Goal: Contribute content: Contribute content

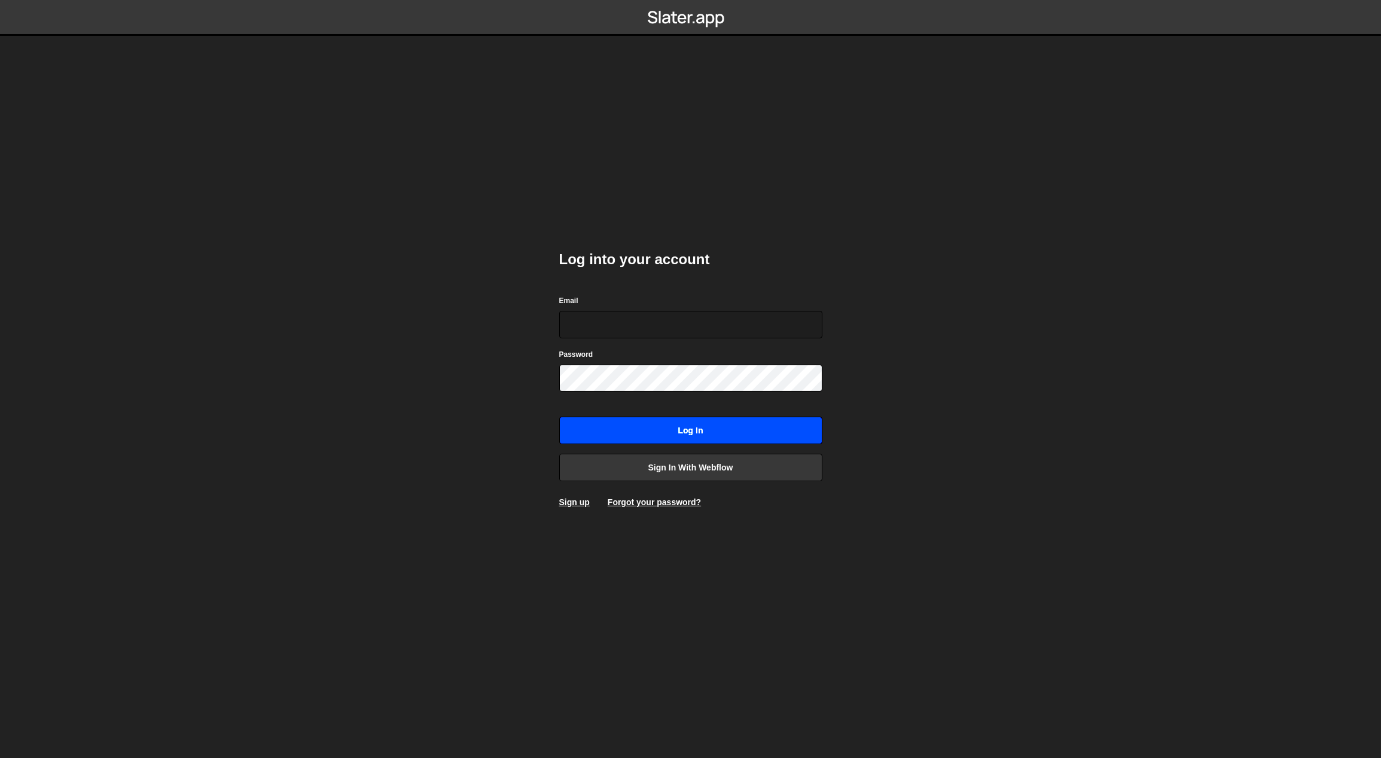
type input "[EMAIL_ADDRESS][PERSON_NAME][DOMAIN_NAME]"
click at [678, 430] on input "Log in" at bounding box center [690, 431] width 263 height 28
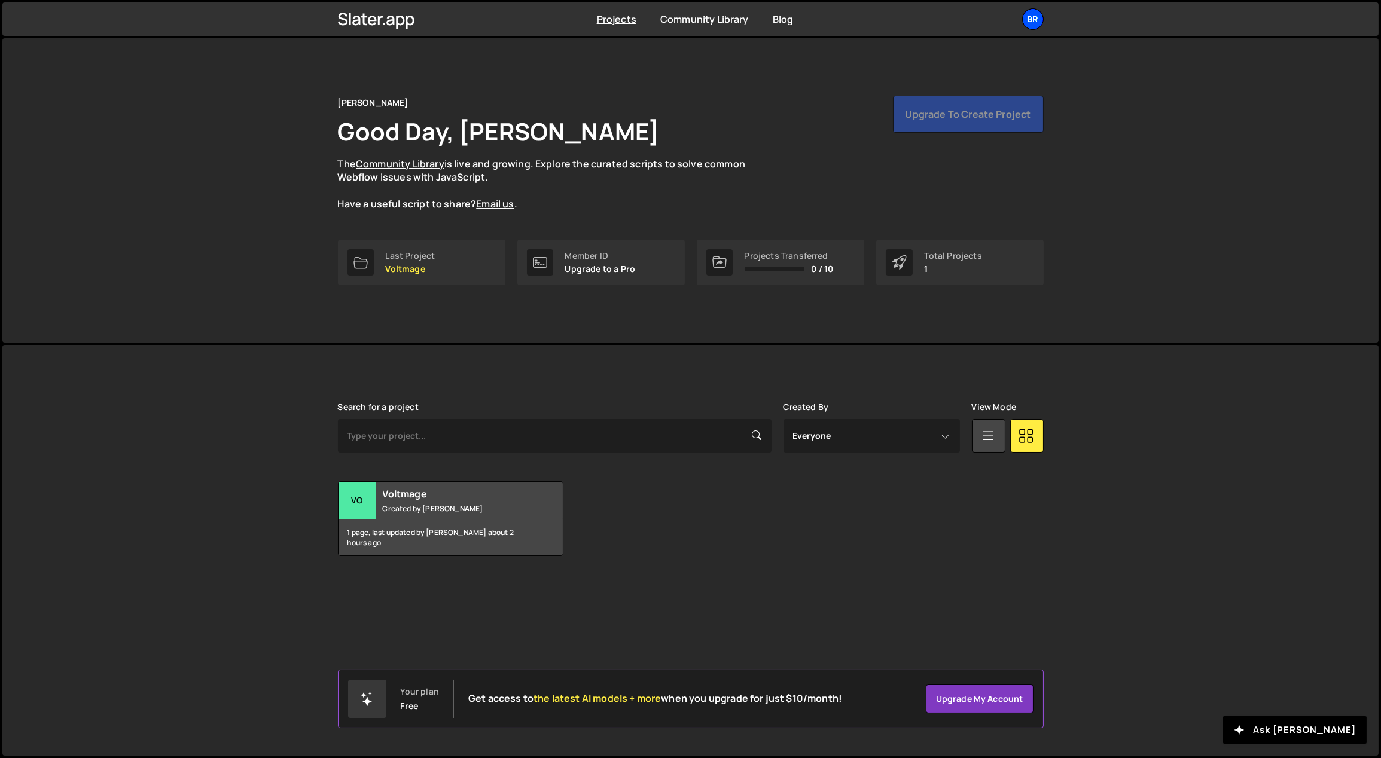
click at [1036, 25] on div "br" at bounding box center [1033, 19] width 22 height 22
click at [971, 127] on button "Logout" at bounding box center [969, 133] width 148 height 21
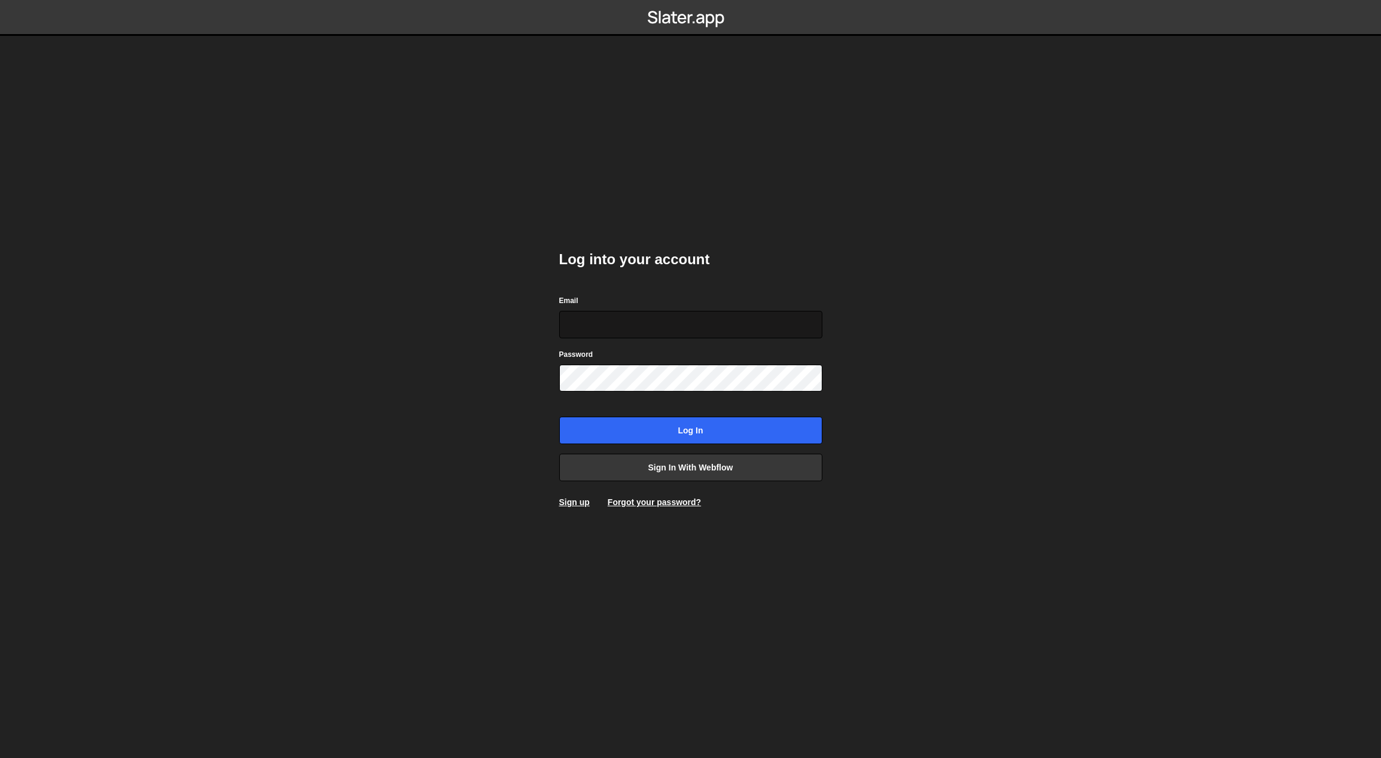
type input "[EMAIL_ADDRESS][PERSON_NAME][DOMAIN_NAME]"
click at [703, 317] on input "[EMAIL_ADDRESS][PERSON_NAME][DOMAIN_NAME]" at bounding box center [690, 325] width 263 height 28
click at [897, 409] on body "Log into your account Email georgi@branda.bg Password Log in Sign in with Webfl…" at bounding box center [690, 379] width 1381 height 758
click at [783, 425] on input "Log in" at bounding box center [690, 431] width 263 height 28
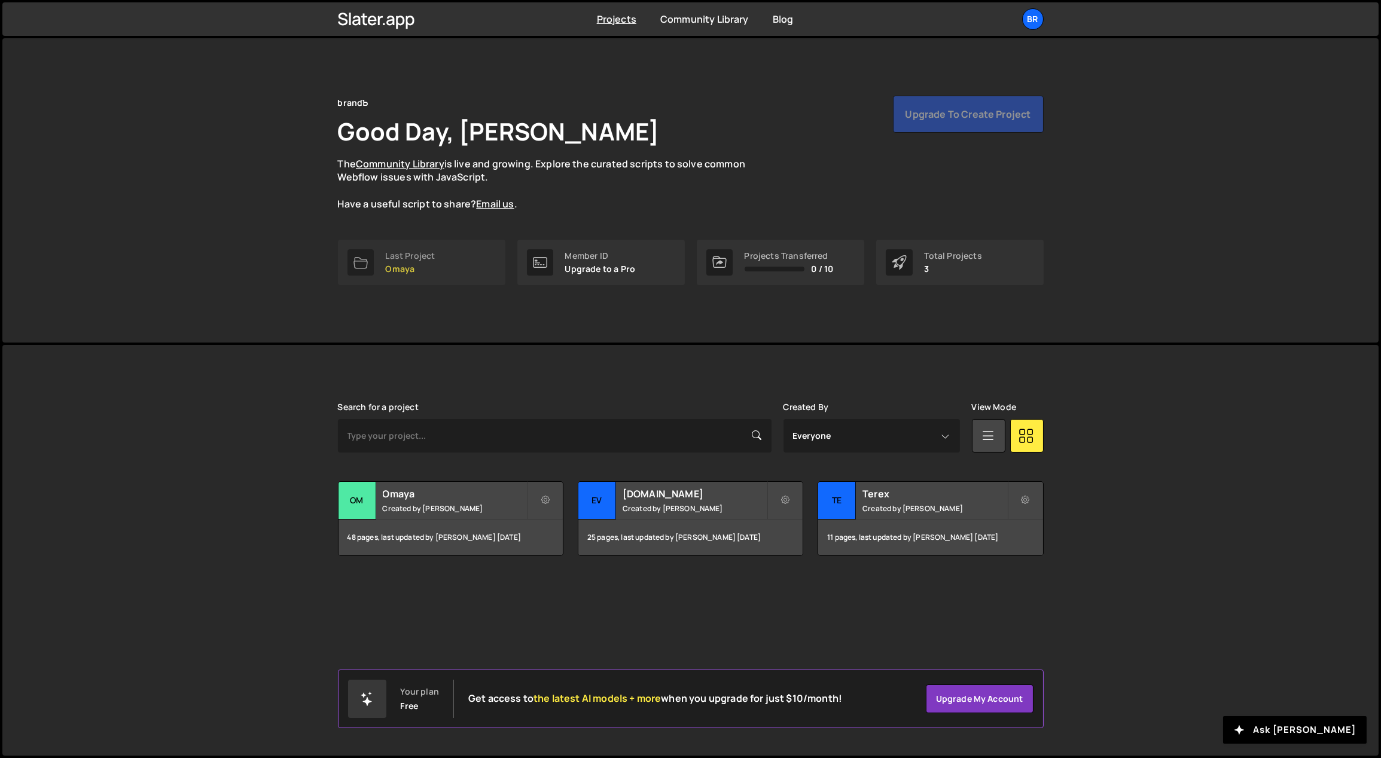
click at [471, 267] on link "Last Project Omaya" at bounding box center [421, 262] width 167 height 45
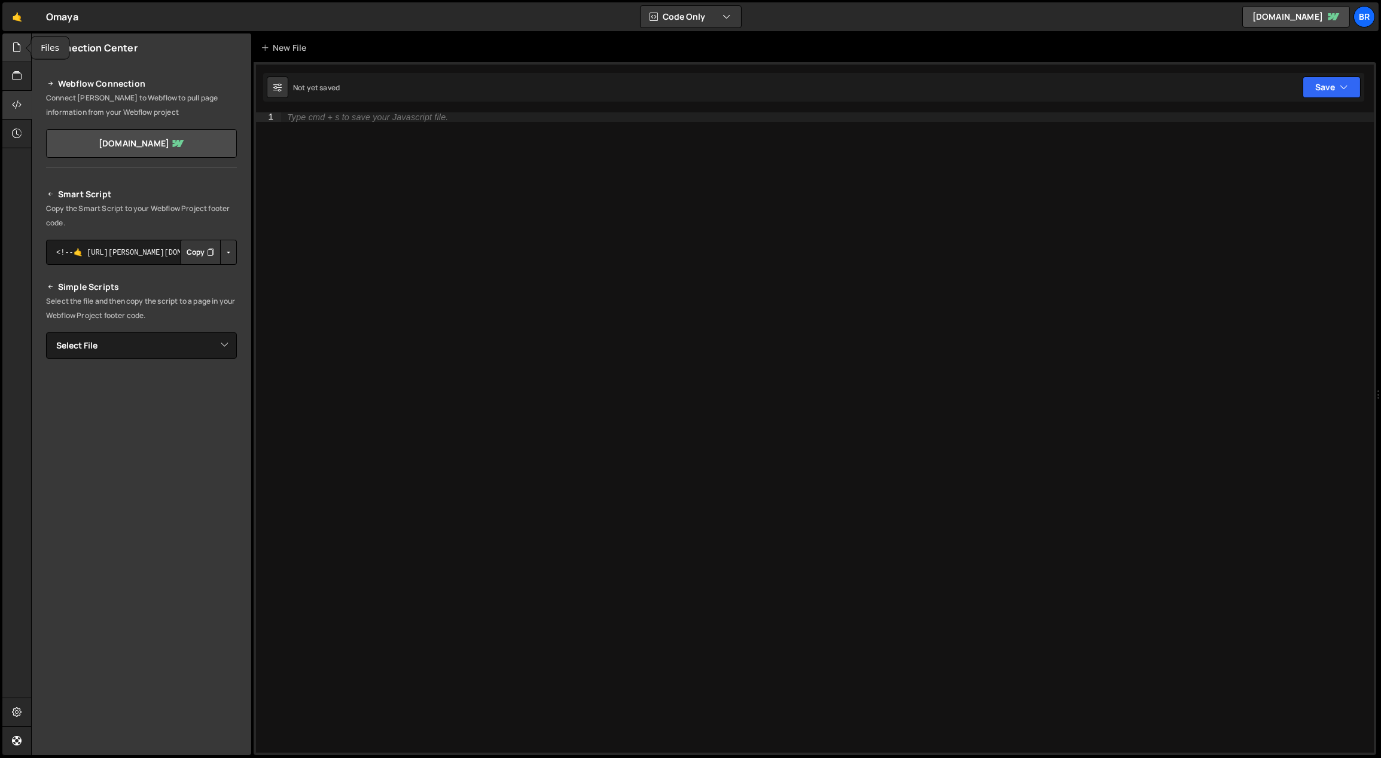
click at [19, 50] on icon at bounding box center [17, 47] width 10 height 13
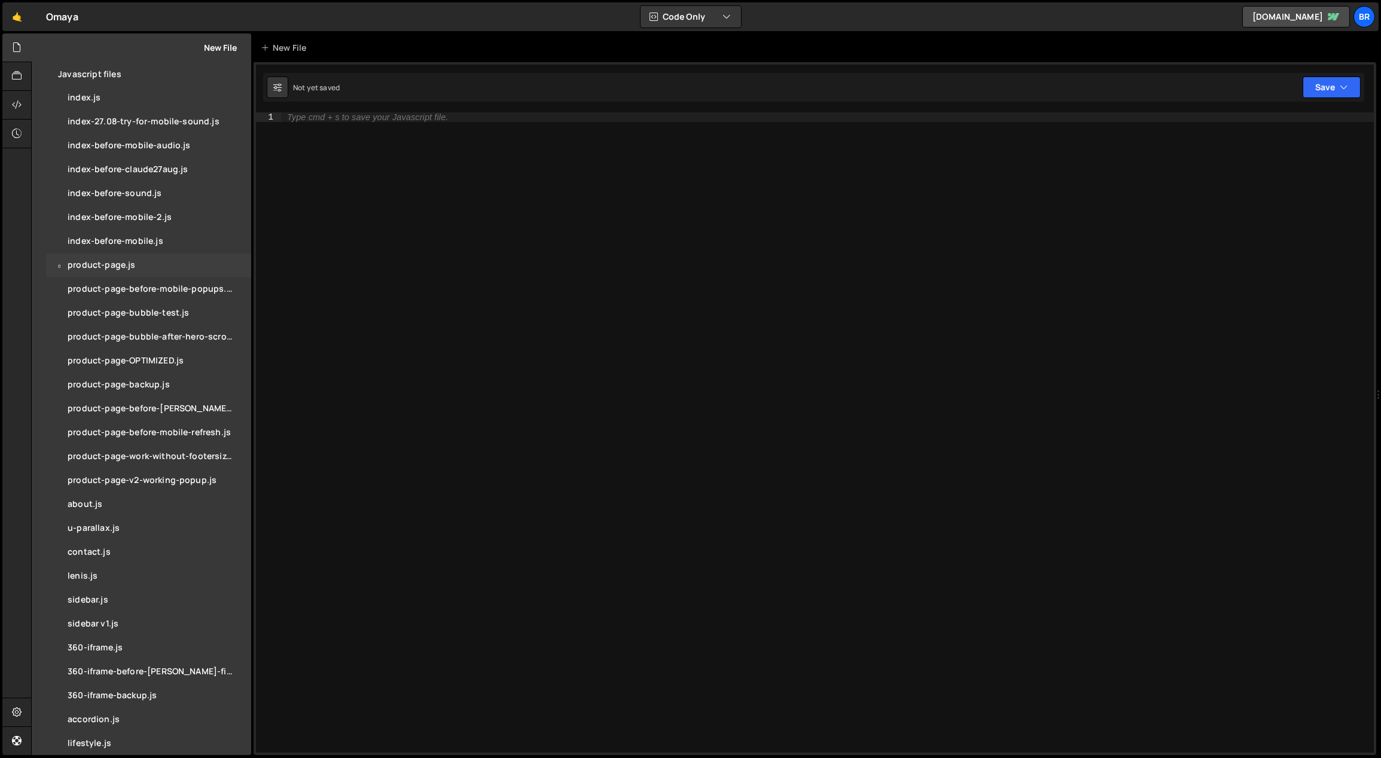
click at [116, 271] on div "0 product-page.js 0" at bounding box center [148, 266] width 205 height 24
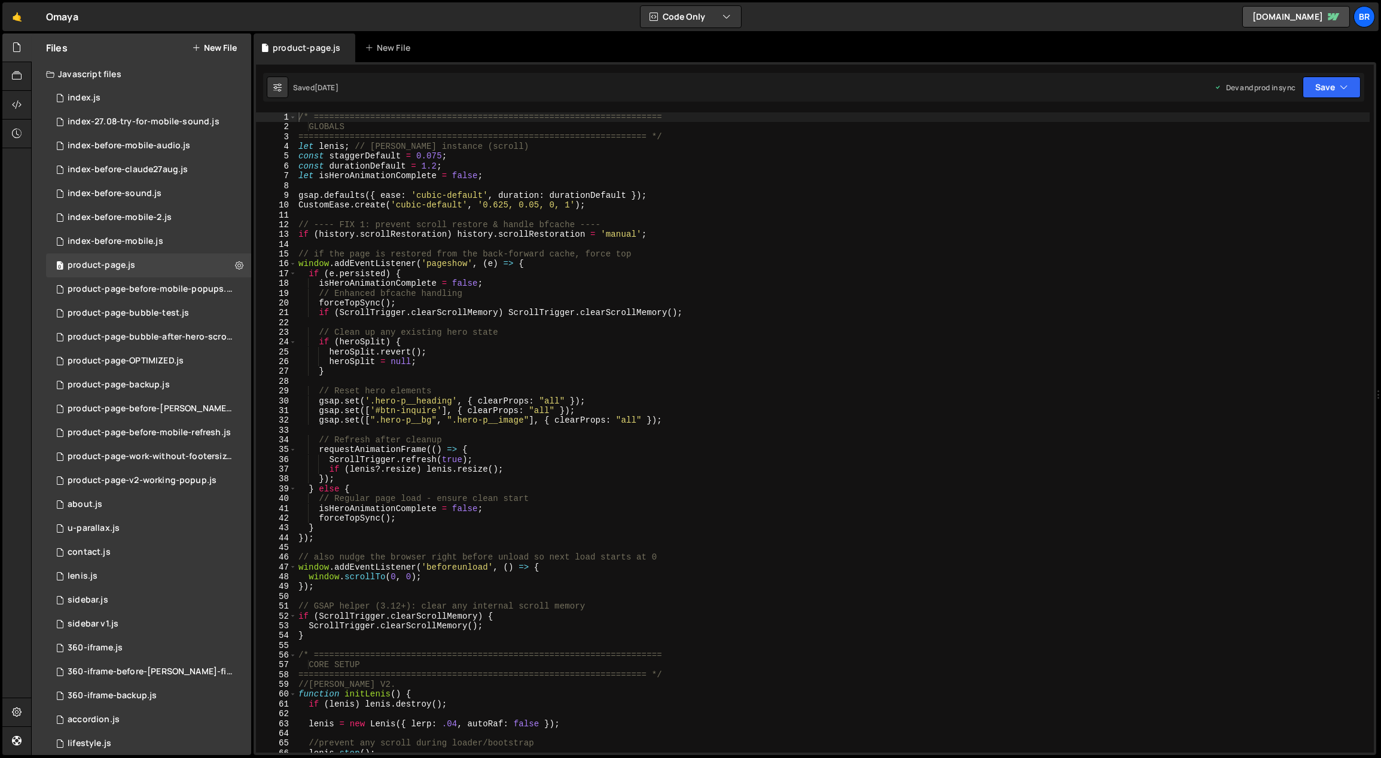
type textarea "isHeroAnimationComplete = false;"
click at [602, 288] on div "/* ==================================================================== GLOBALS…" at bounding box center [833, 442] width 1074 height 661
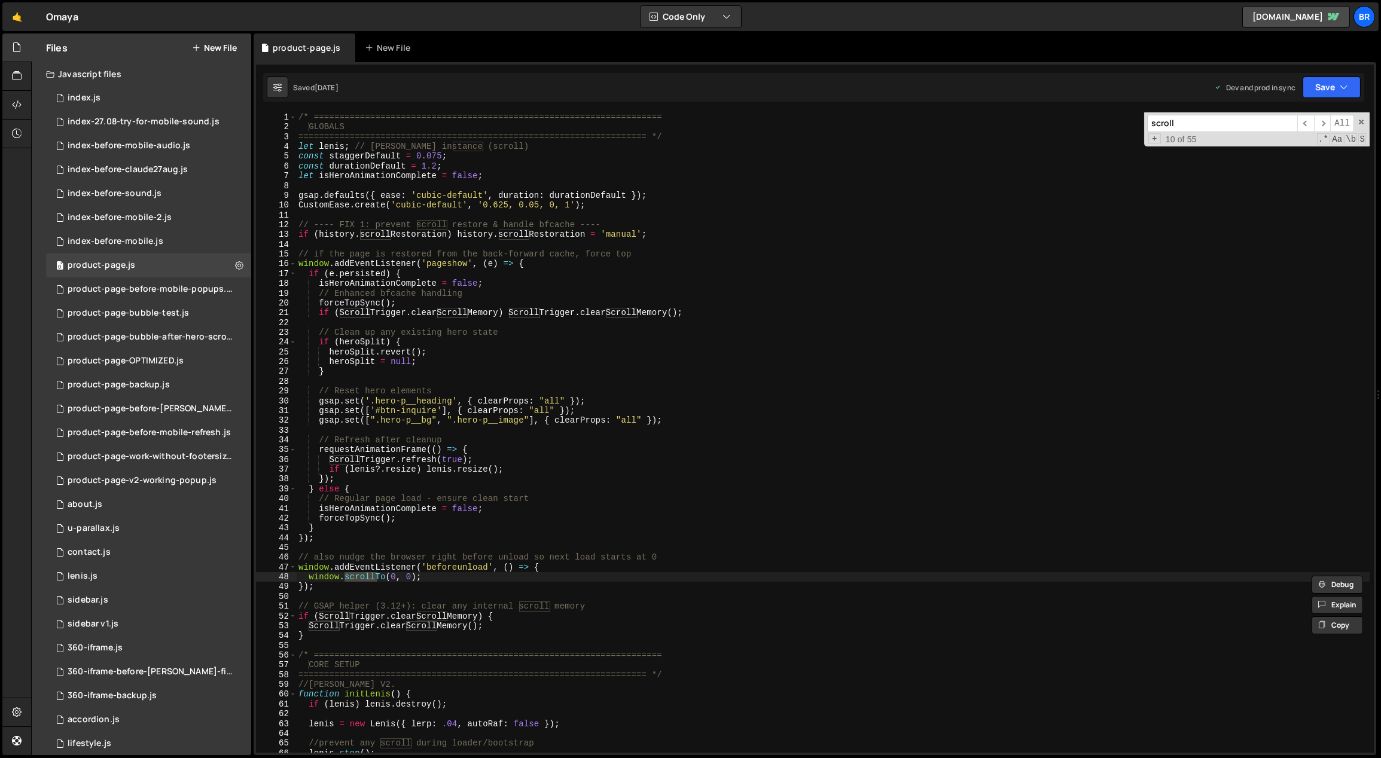
type input "scroll"
click at [1145, 246] on div "/* ==================================================================== GLOBALS…" at bounding box center [833, 442] width 1074 height 661
click at [1210, 131] on input "scroll" at bounding box center [1222, 123] width 150 height 17
click at [1210, 124] on input "scroll" at bounding box center [1222, 123] width 150 height 17
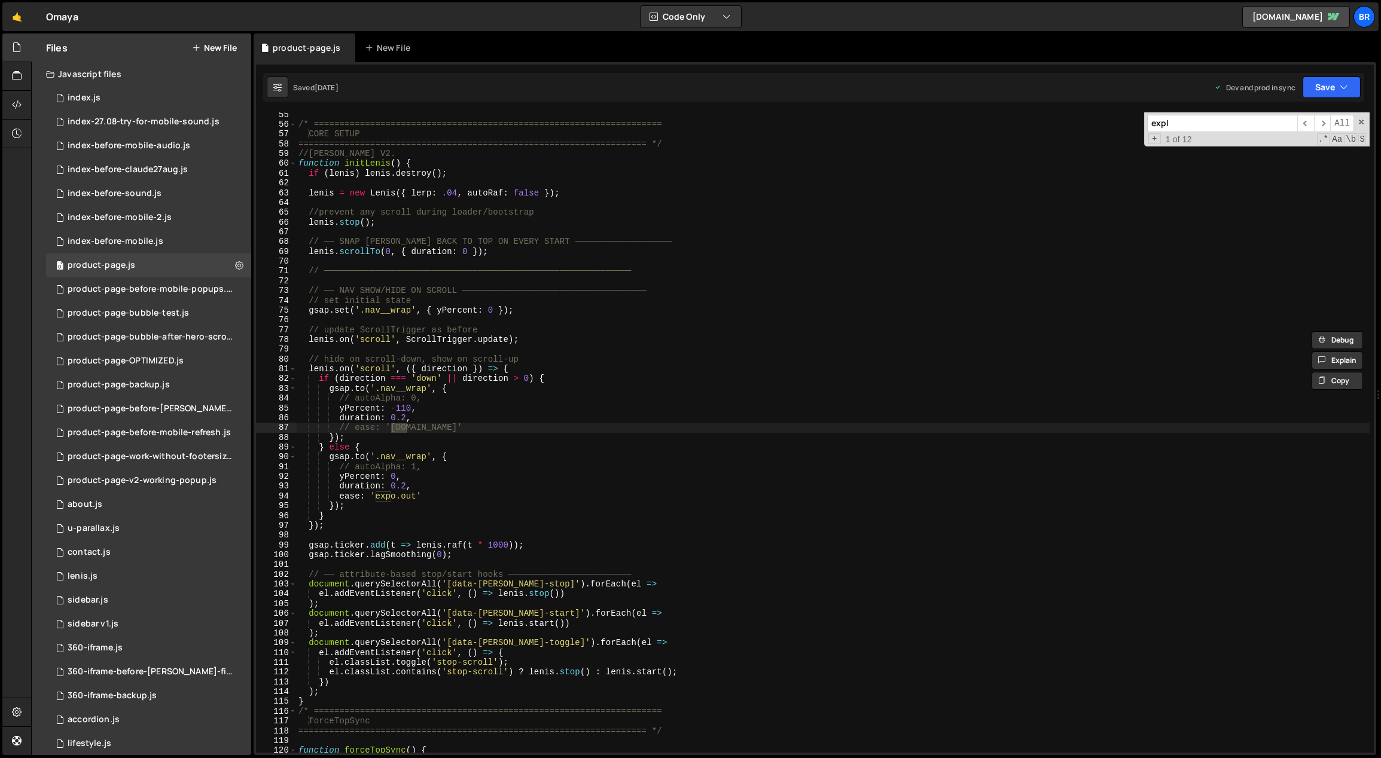
scroll to position [530, 0]
type input "explore"
type textarea "// ease: '[DOMAIN_NAME]'"
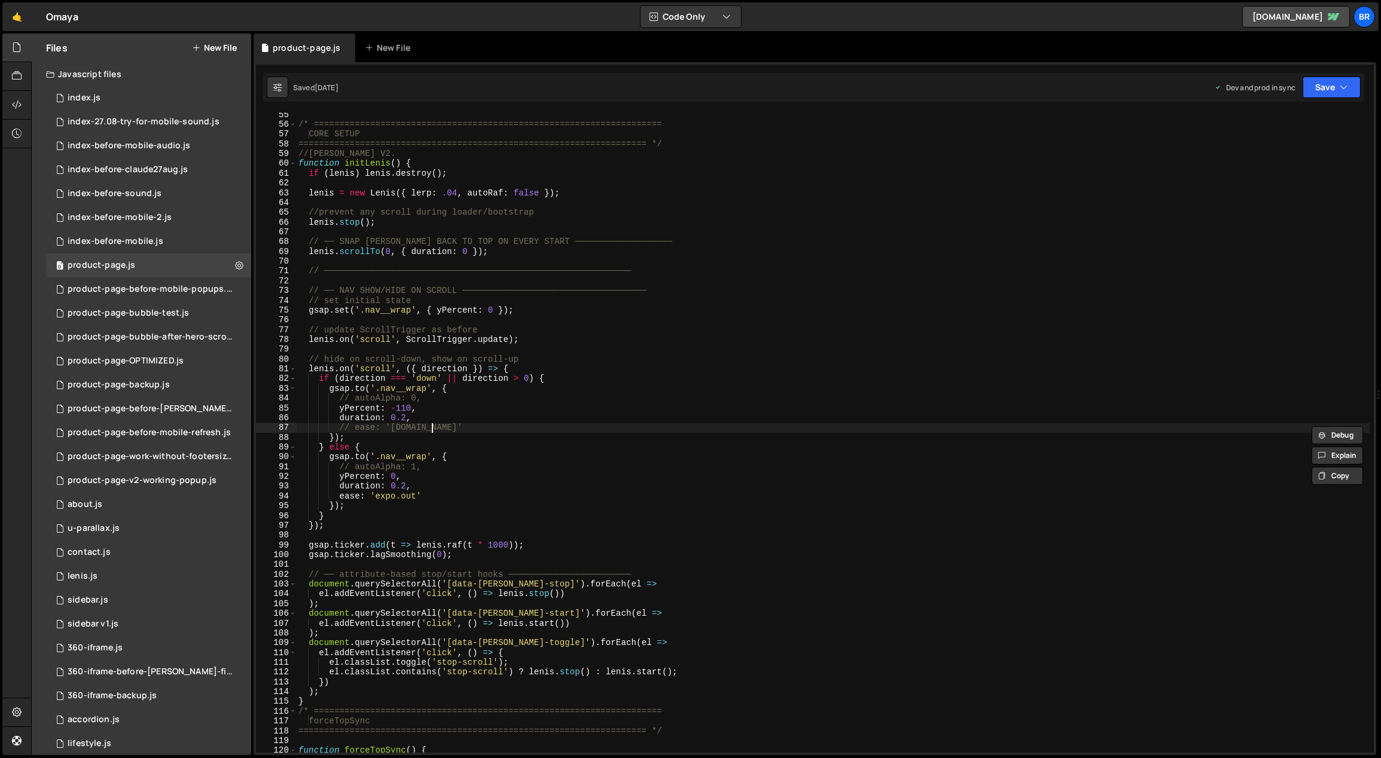
click at [720, 426] on div "/* ==================================================================== CORE SE…" at bounding box center [833, 440] width 1074 height 661
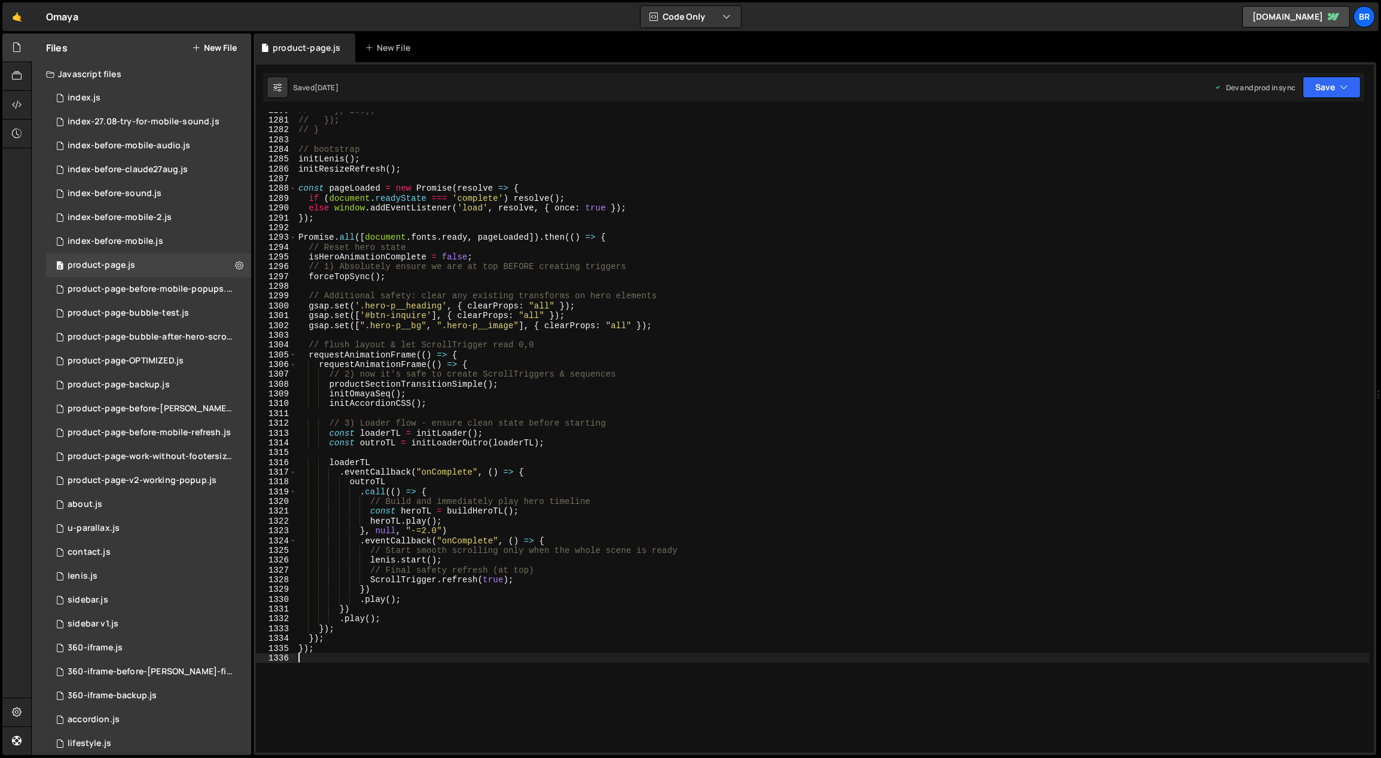
scroll to position [12410, 0]
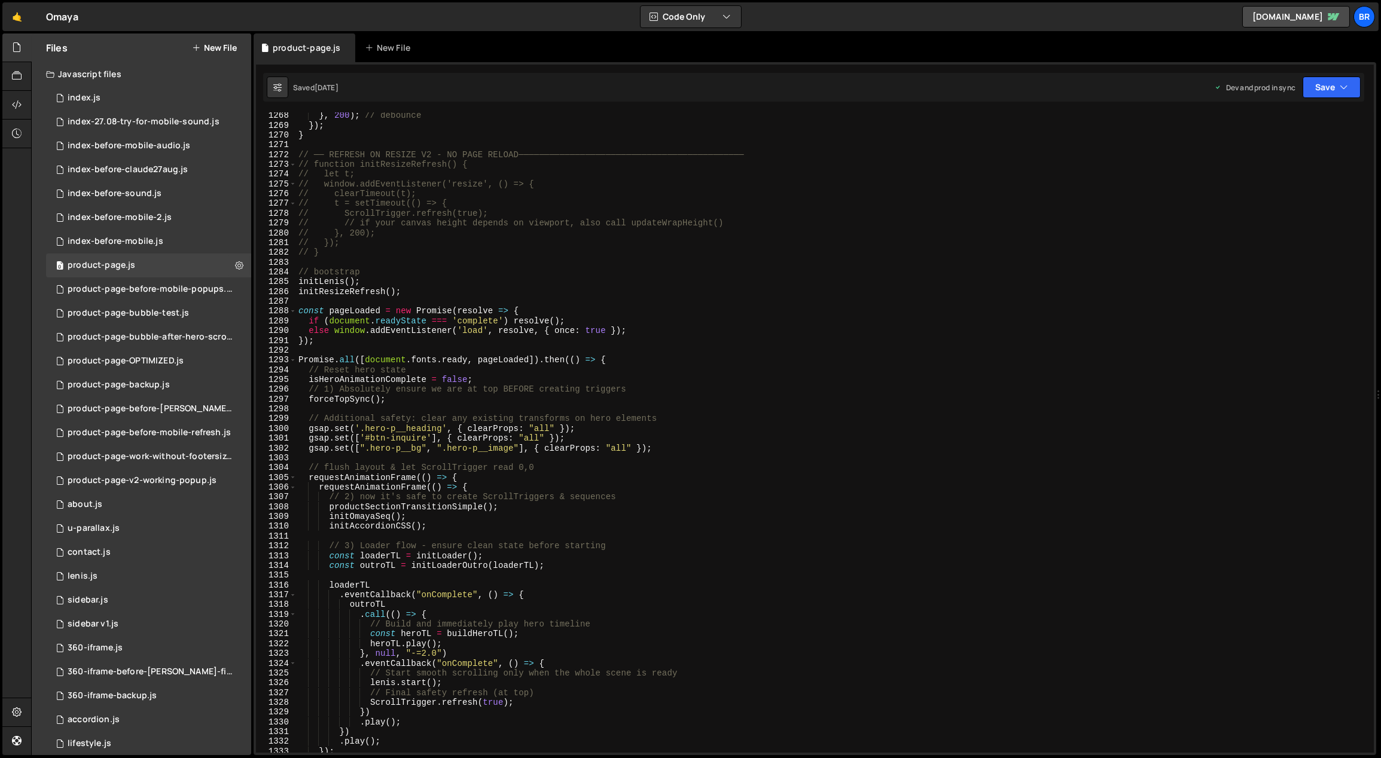
click at [859, 362] on div "} , 200 ) ; // debounce }) ; } // ── REFRESH ON RESIZE V2 - NO PAGE RELOAD─────…" at bounding box center [833, 441] width 1074 height 661
type textarea "Promise.all([document.fonts.ready, pageLoaded]).then(() => {"
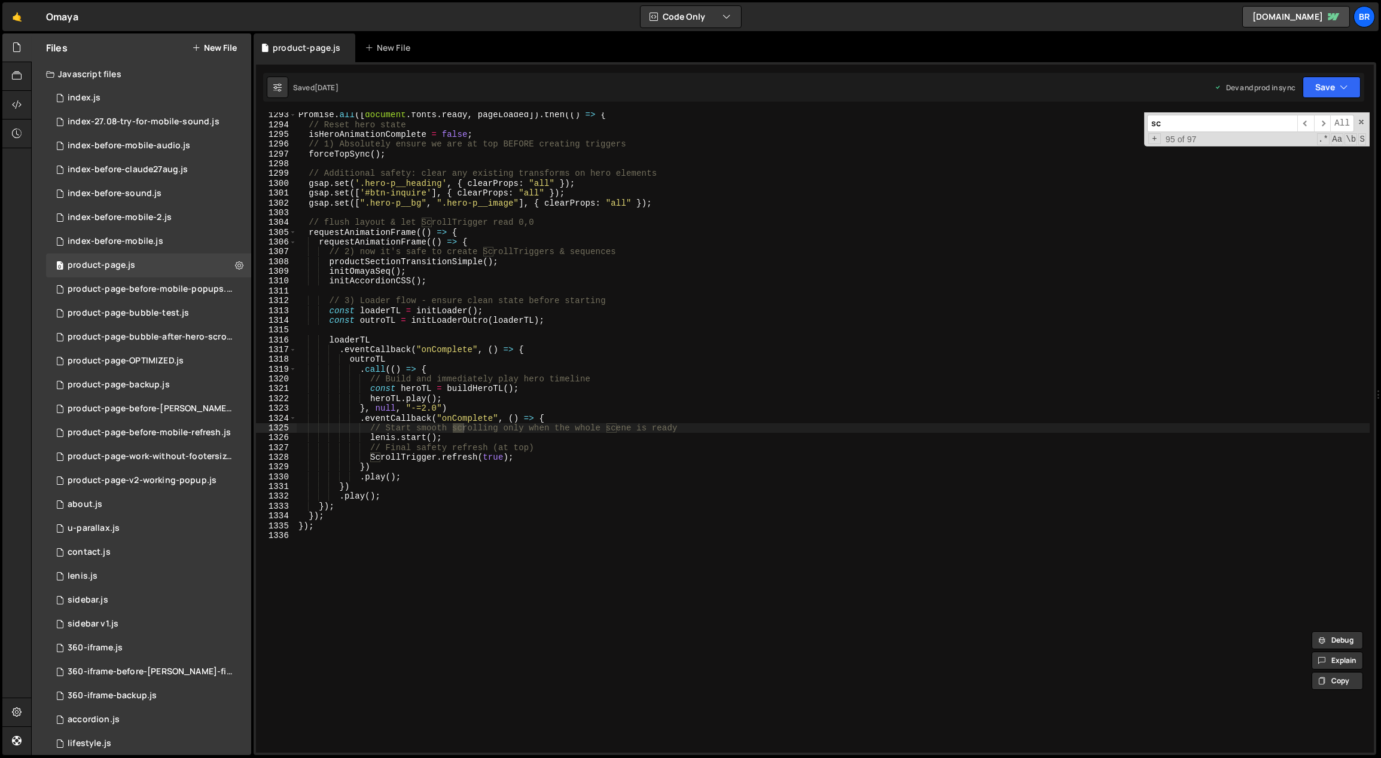
scroll to position [12655, 0]
type input "scroll"
click at [1305, 120] on span "​" at bounding box center [1305, 123] width 17 height 17
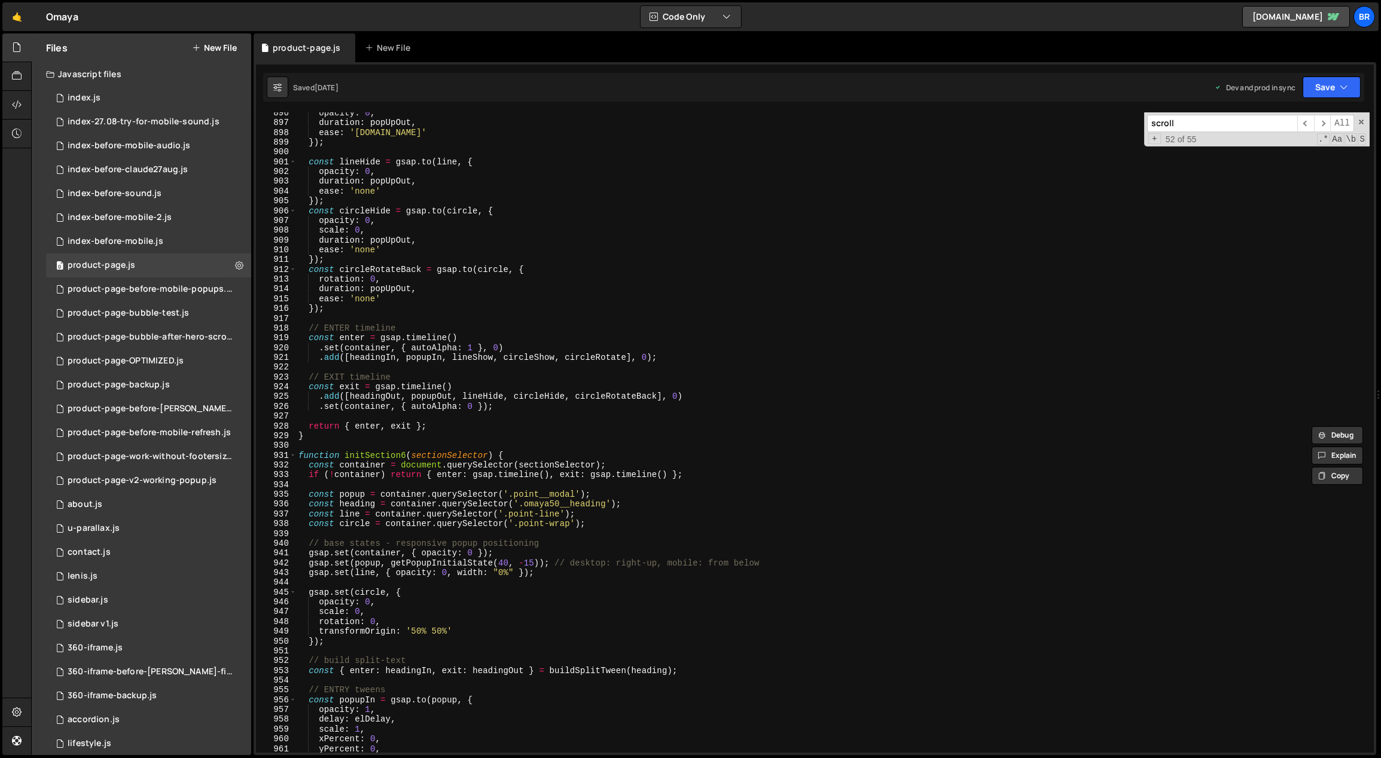
scroll to position [8463, 0]
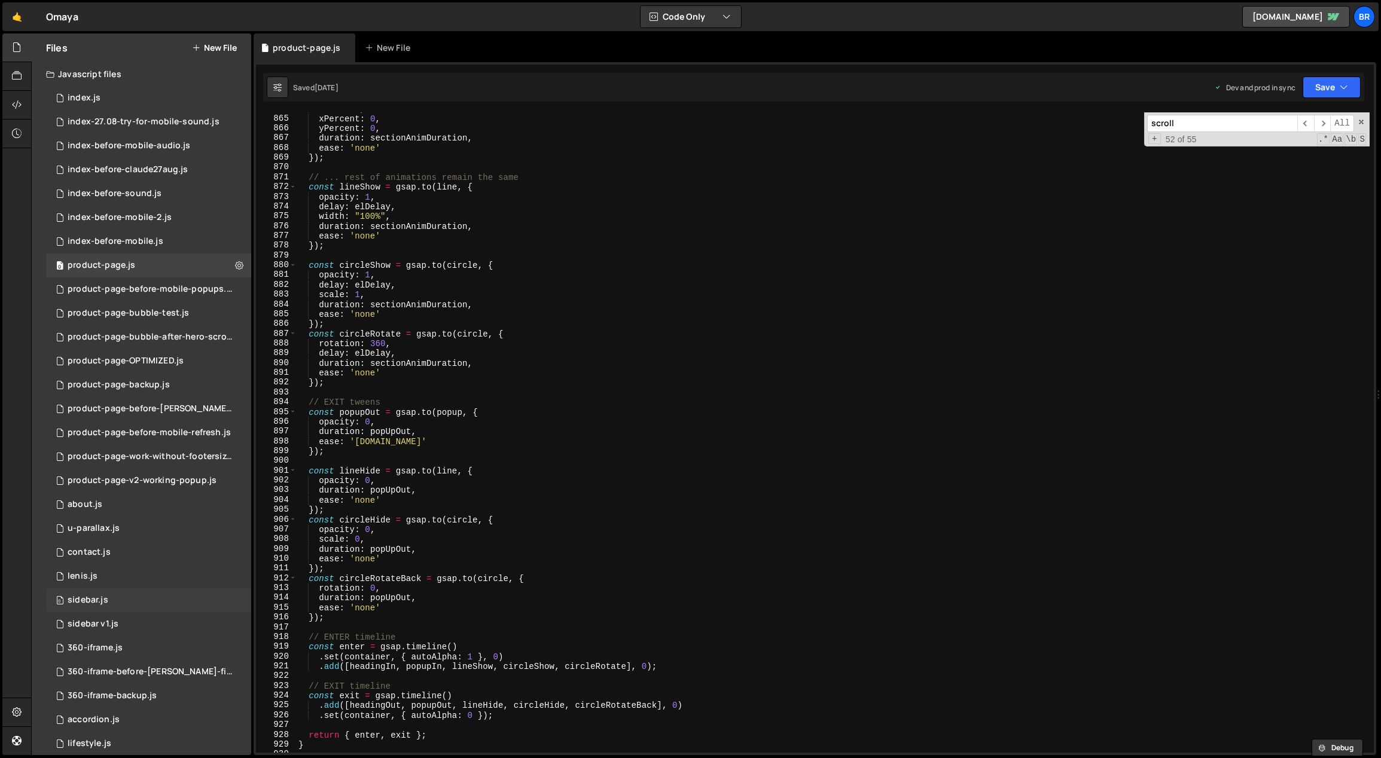
click at [100, 600] on div "sidebar.js" at bounding box center [88, 600] width 41 height 11
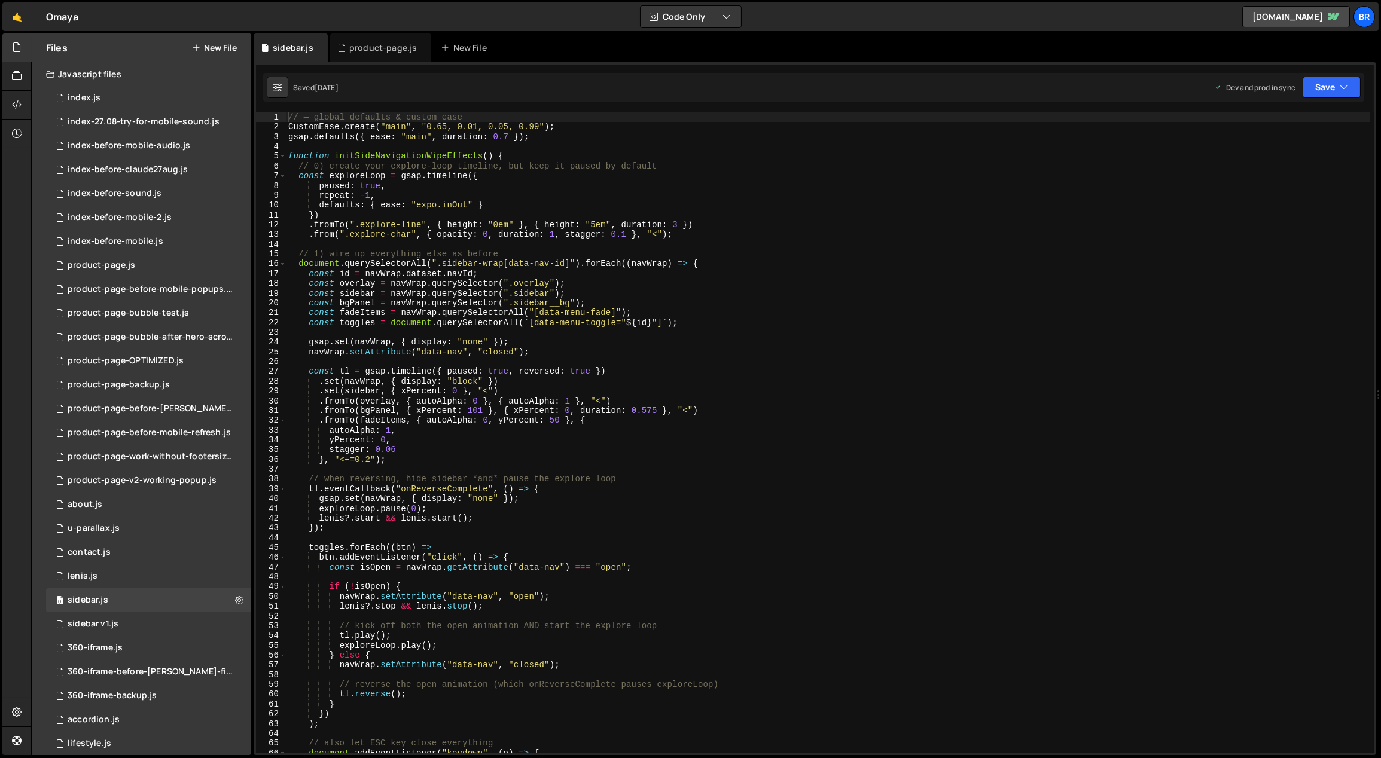
scroll to position [502, 0]
type textarea "const toggles = document.querySelectorAll(`[data-menu-toggle="${id}"]`);"
click at [867, 322] on div "// — global defaults & custom ease CustomEase . create ( "main" , "0.65, 0.01, …" at bounding box center [828, 442] width 1084 height 661
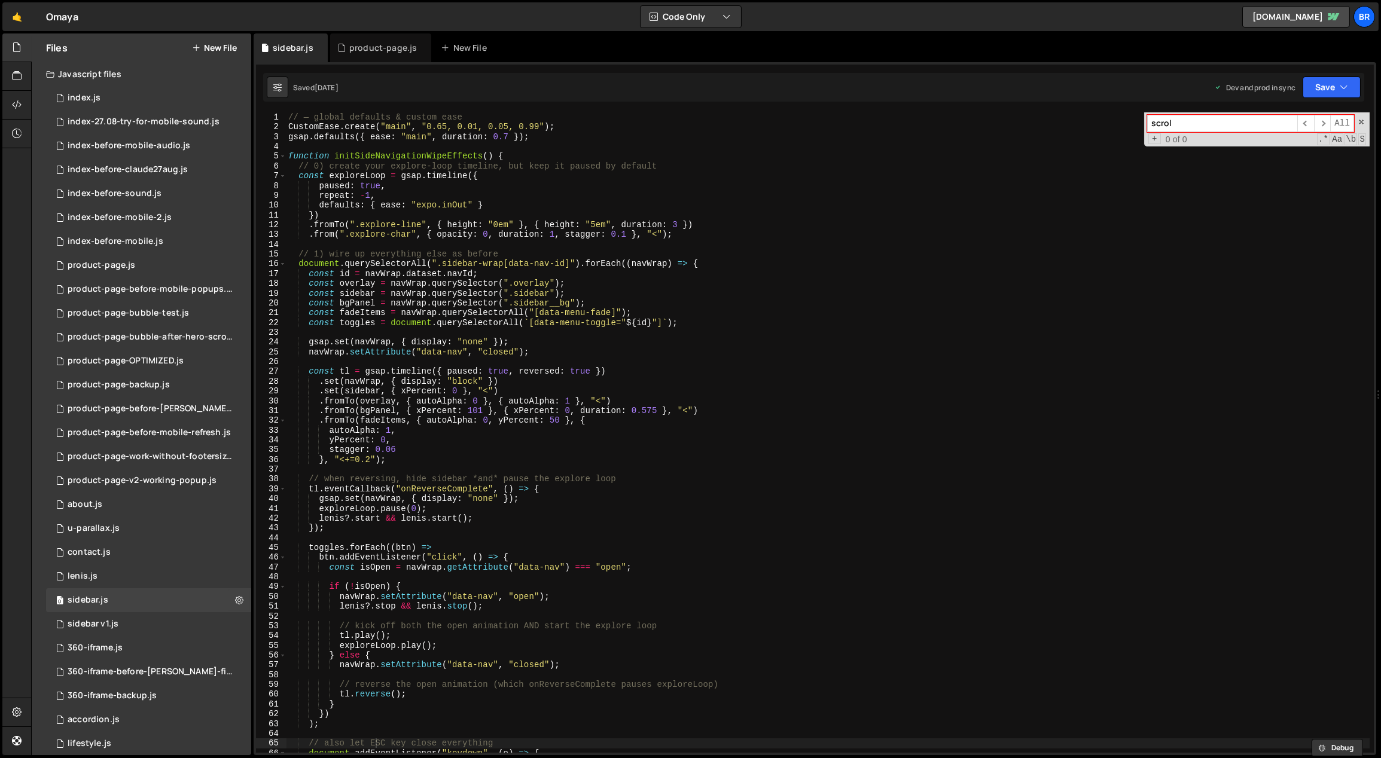
type input "scroll"
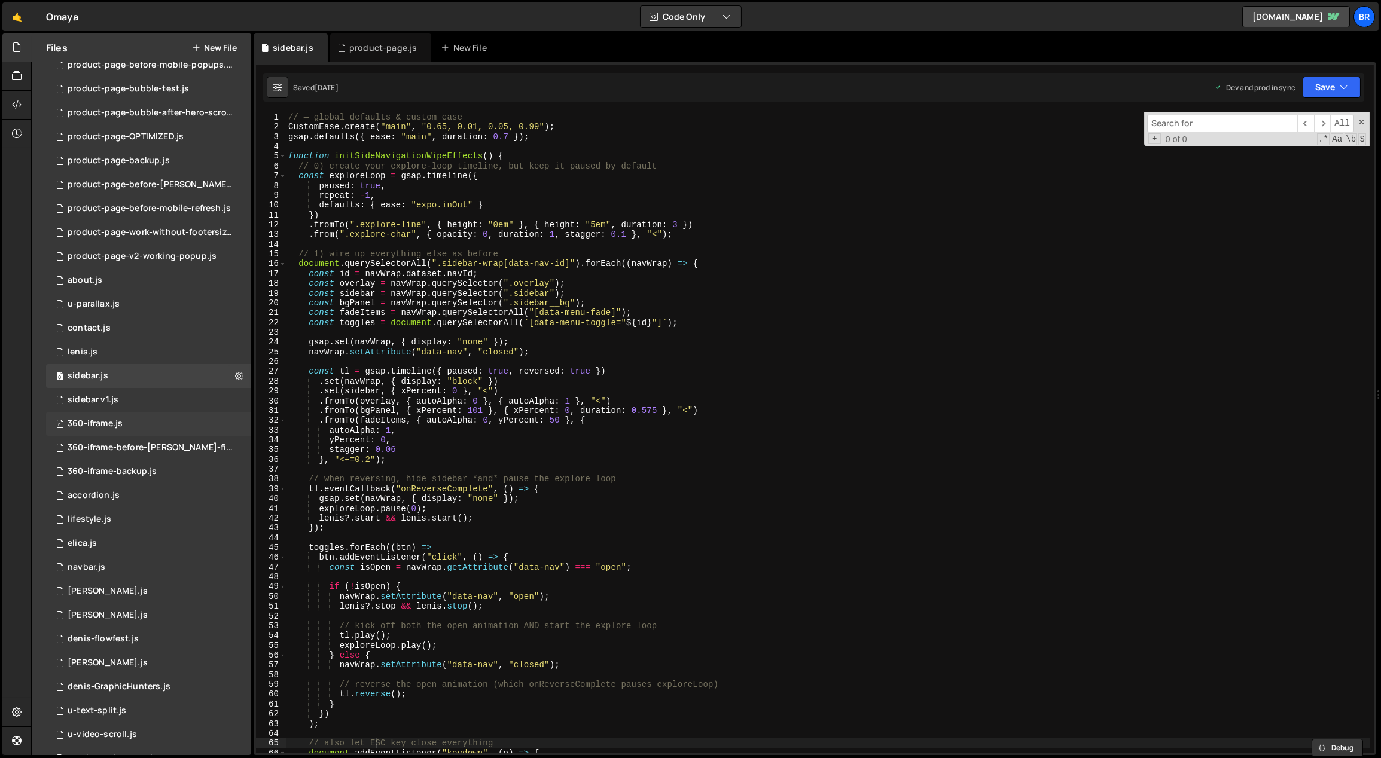
scroll to position [208, 0]
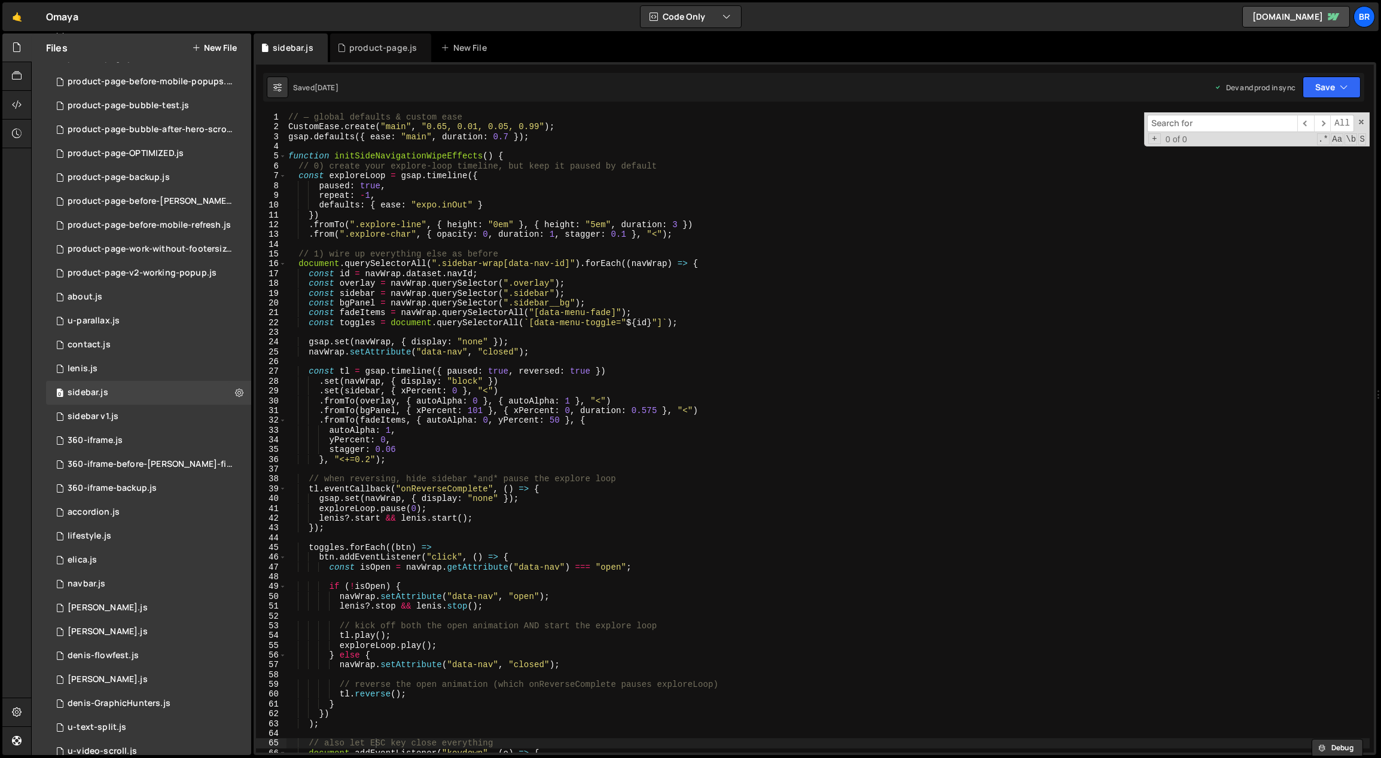
type textarea "yPercent: 0,"
click at [883, 437] on div "// — global defaults & custom ease CustomEase . create ( "main" , "0.65, 0.01, …" at bounding box center [828, 442] width 1084 height 661
type input "scroll-in"
click at [132, 419] on div "0 sidebar v1.js 0" at bounding box center [148, 417] width 205 height 24
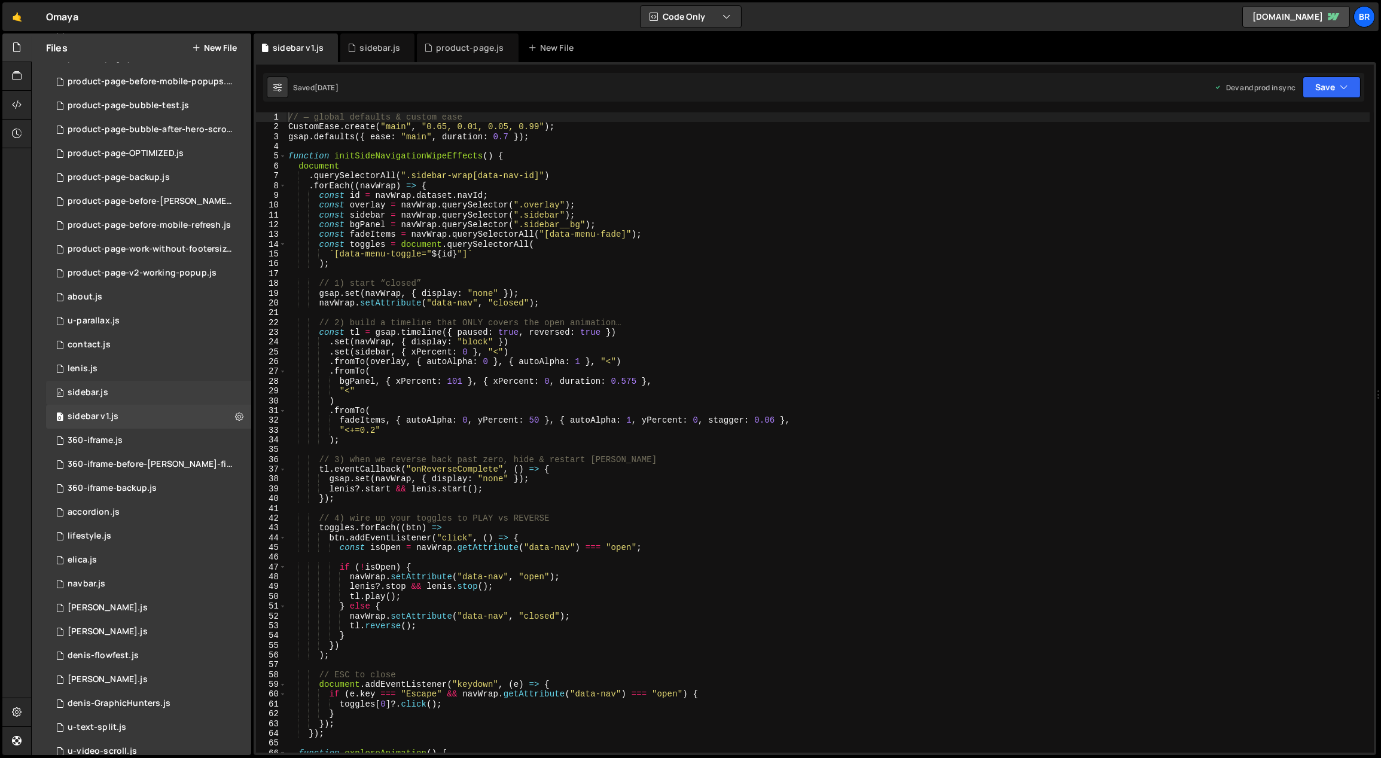
scroll to position [0, 0]
click at [133, 391] on div "0 sidebar.js 0" at bounding box center [148, 393] width 205 height 24
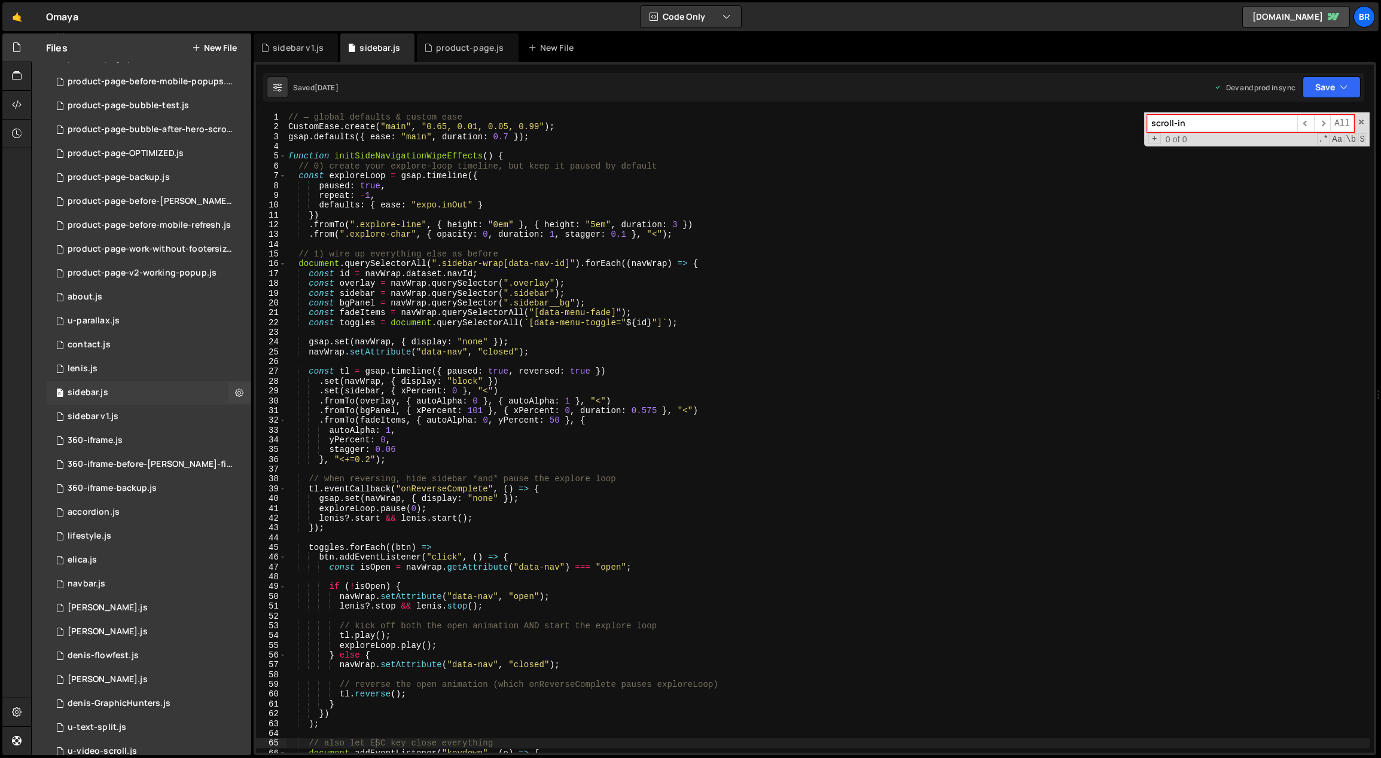
scroll to position [502, 0]
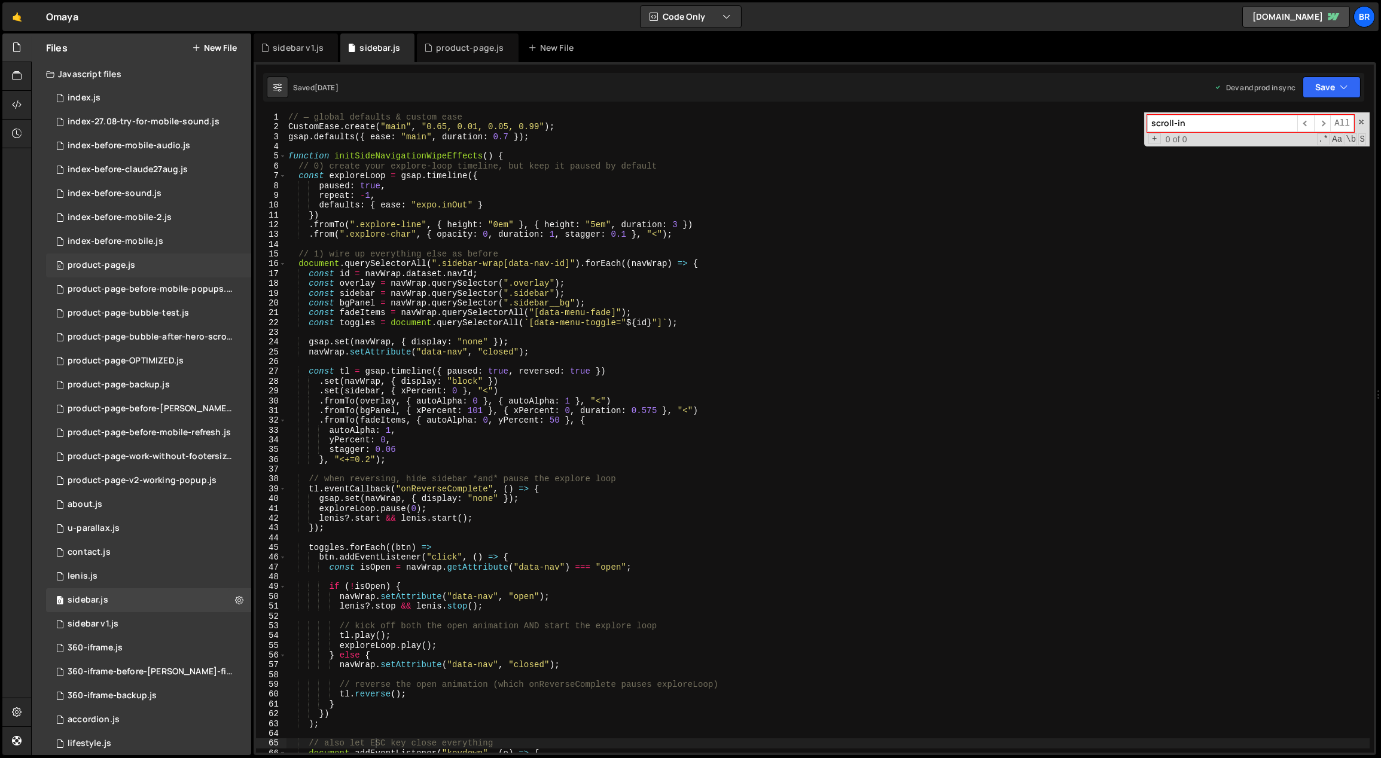
click at [110, 264] on div "product-page.js" at bounding box center [102, 265] width 68 height 11
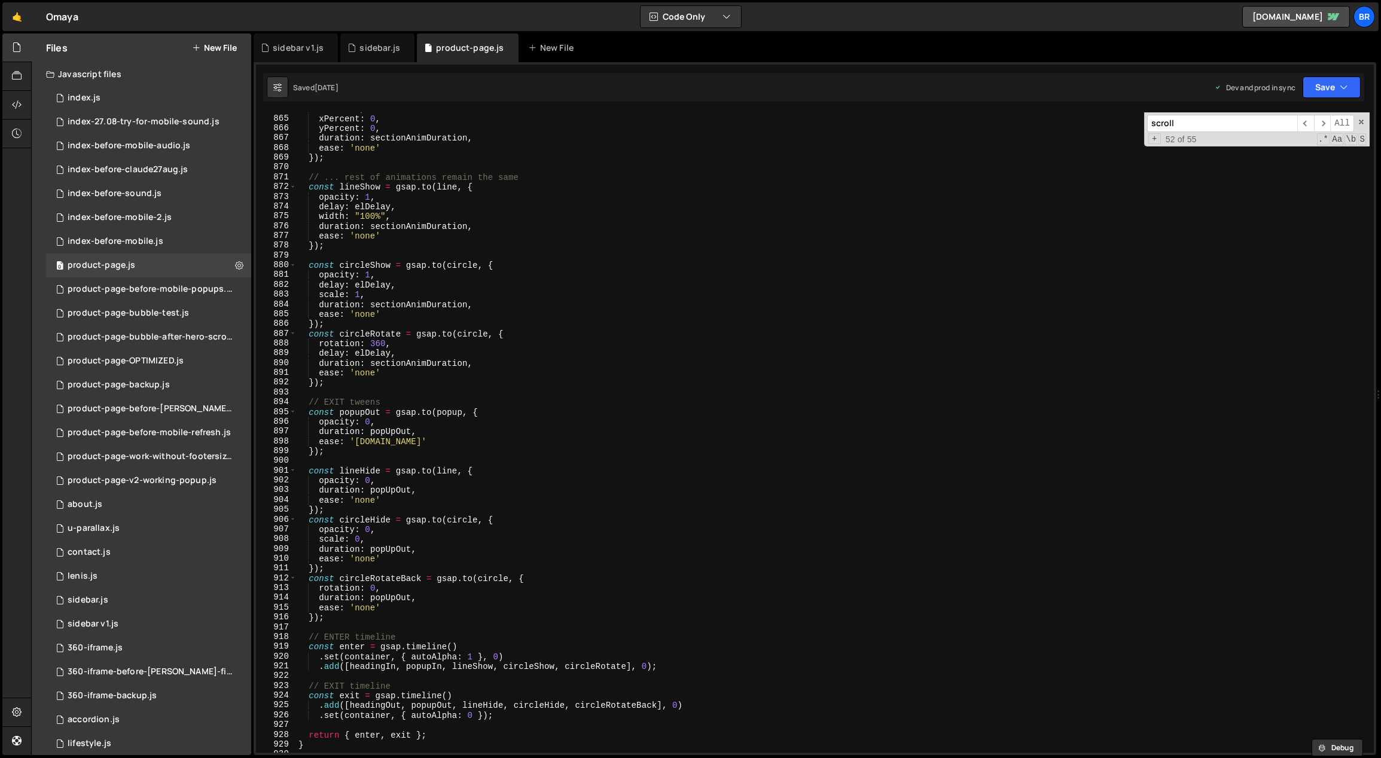
click at [1197, 121] on input "scroll" at bounding box center [1222, 123] width 150 height 17
type input "scroll-in"
type textarea "const lineHide = [DOMAIN_NAME](line, {"
click at [717, 471] on div "scale : 1 , xPercent : 0 , yPercent : 0 , duration : sectionAnimDuration , ease…" at bounding box center [833, 434] width 1074 height 661
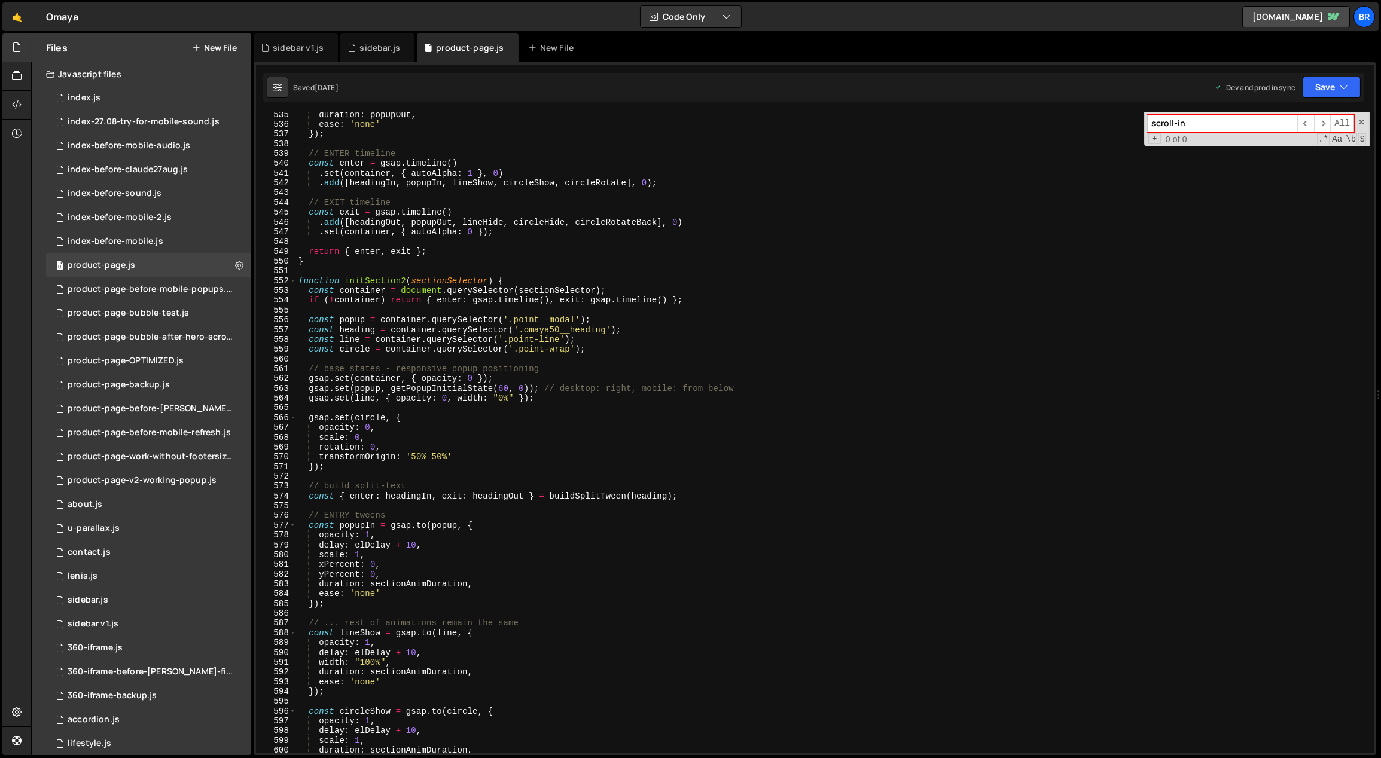
scroll to position [4697, 0]
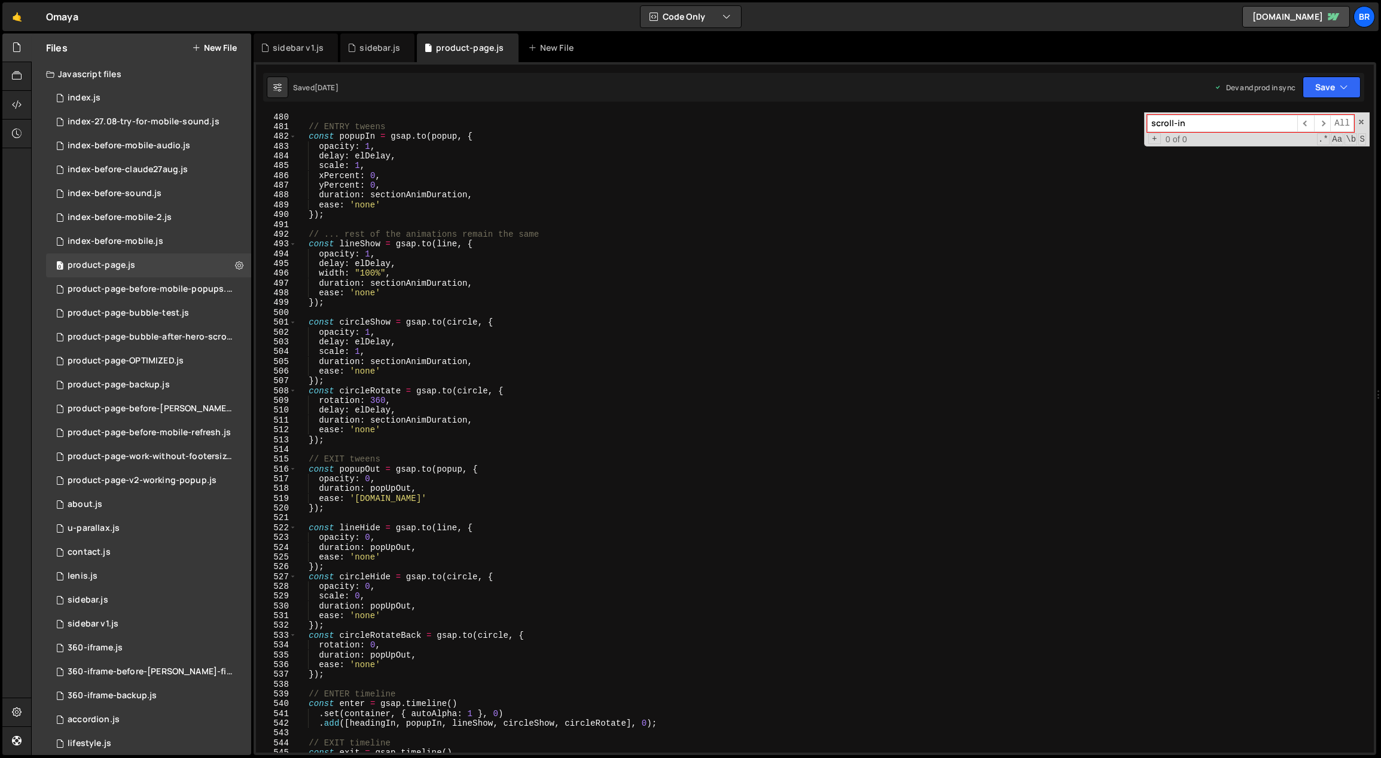
drag, startPoint x: 1373, startPoint y: 352, endPoint x: 1377, endPoint y: -19, distance: 371.4
click at [1377, 0] on html "Projects [GEOGRAPHIC_DATA] Blog br Projects Your Teams Account Upgrade Logout" at bounding box center [690, 379] width 1381 height 758
click at [1363, 121] on span at bounding box center [1361, 122] width 8 height 8
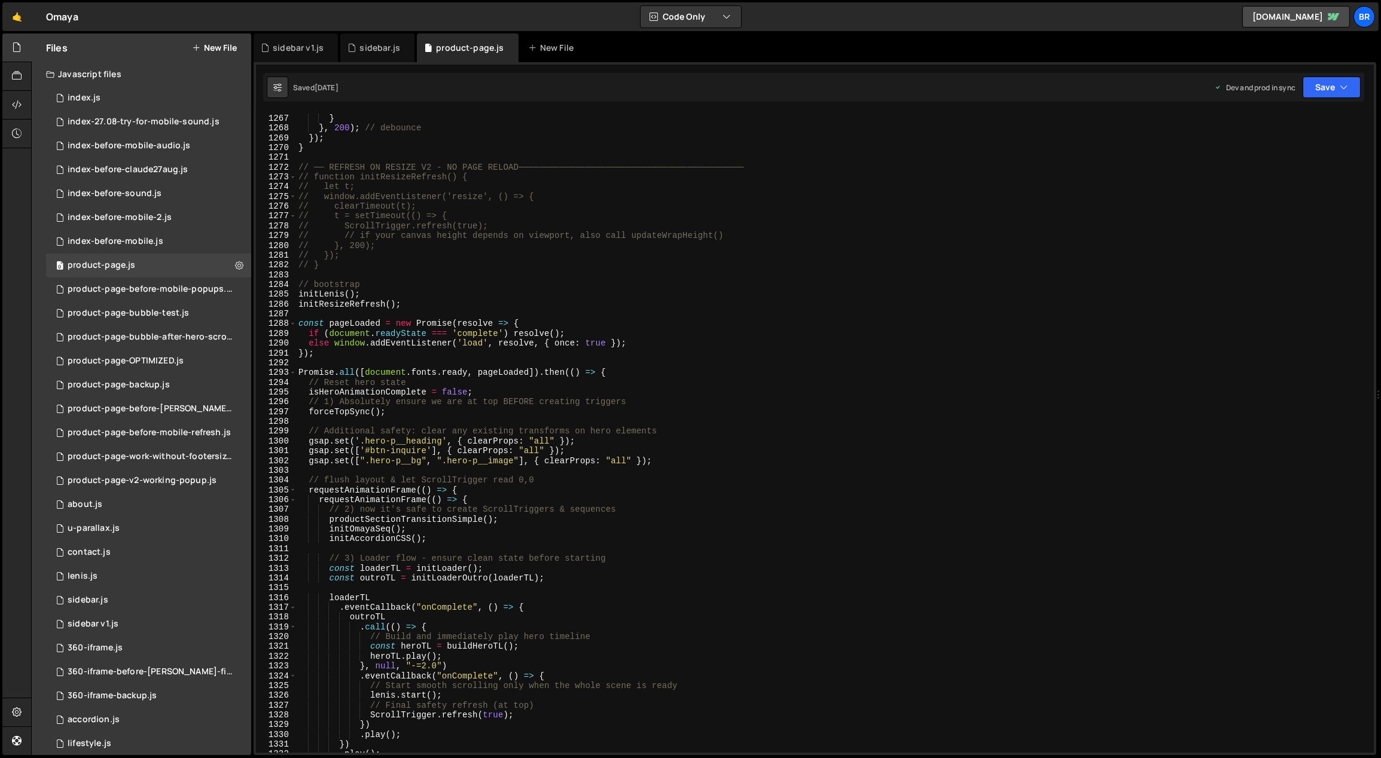
scroll to position [12624, 0]
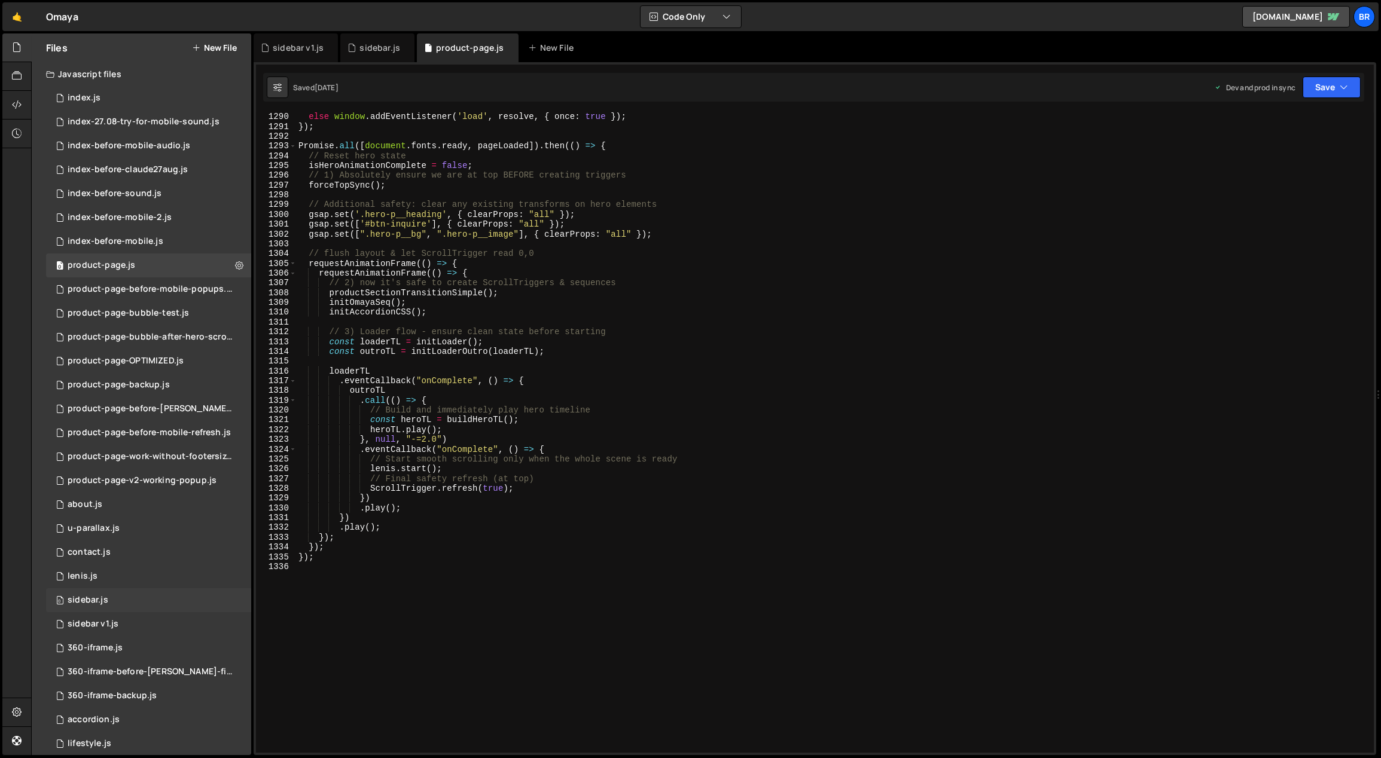
click at [120, 602] on div "0 sidebar.js 0" at bounding box center [148, 600] width 205 height 24
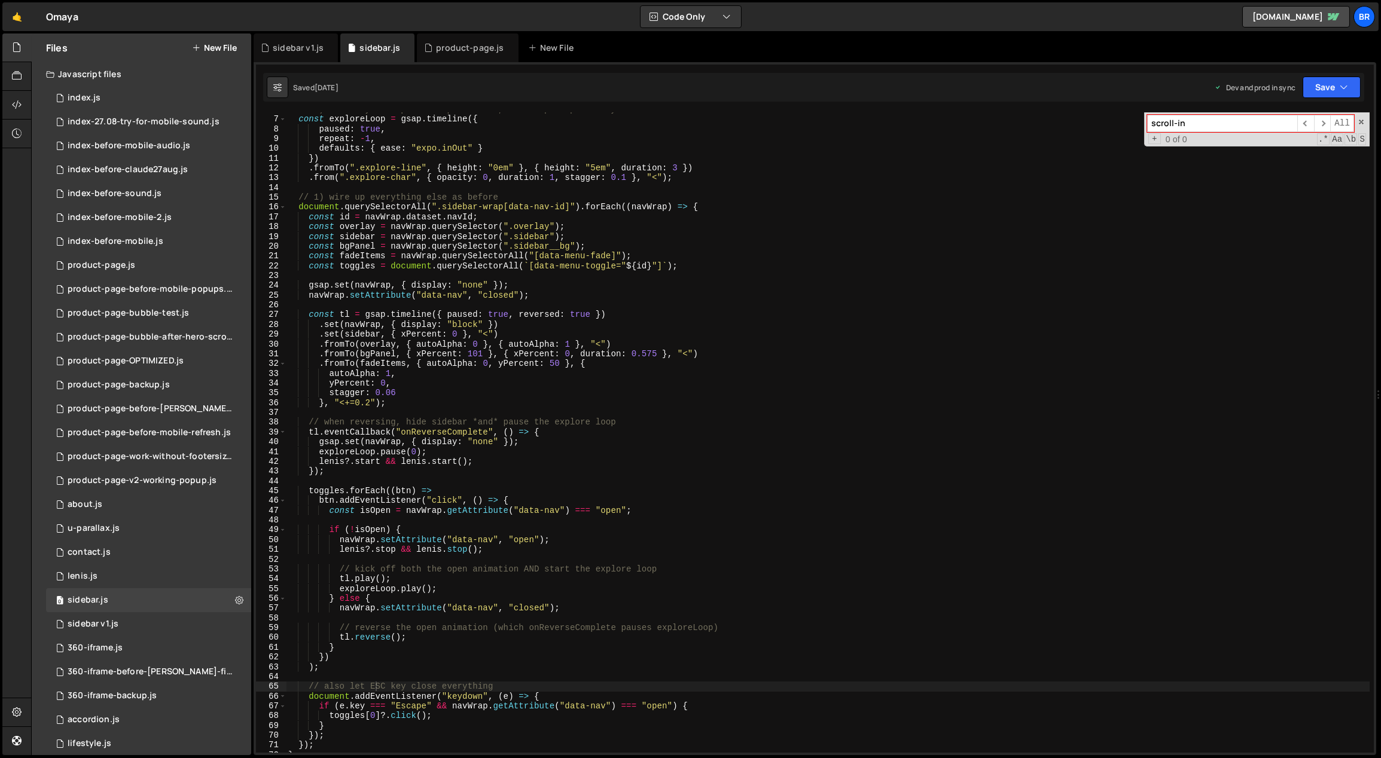
scroll to position [45, 0]
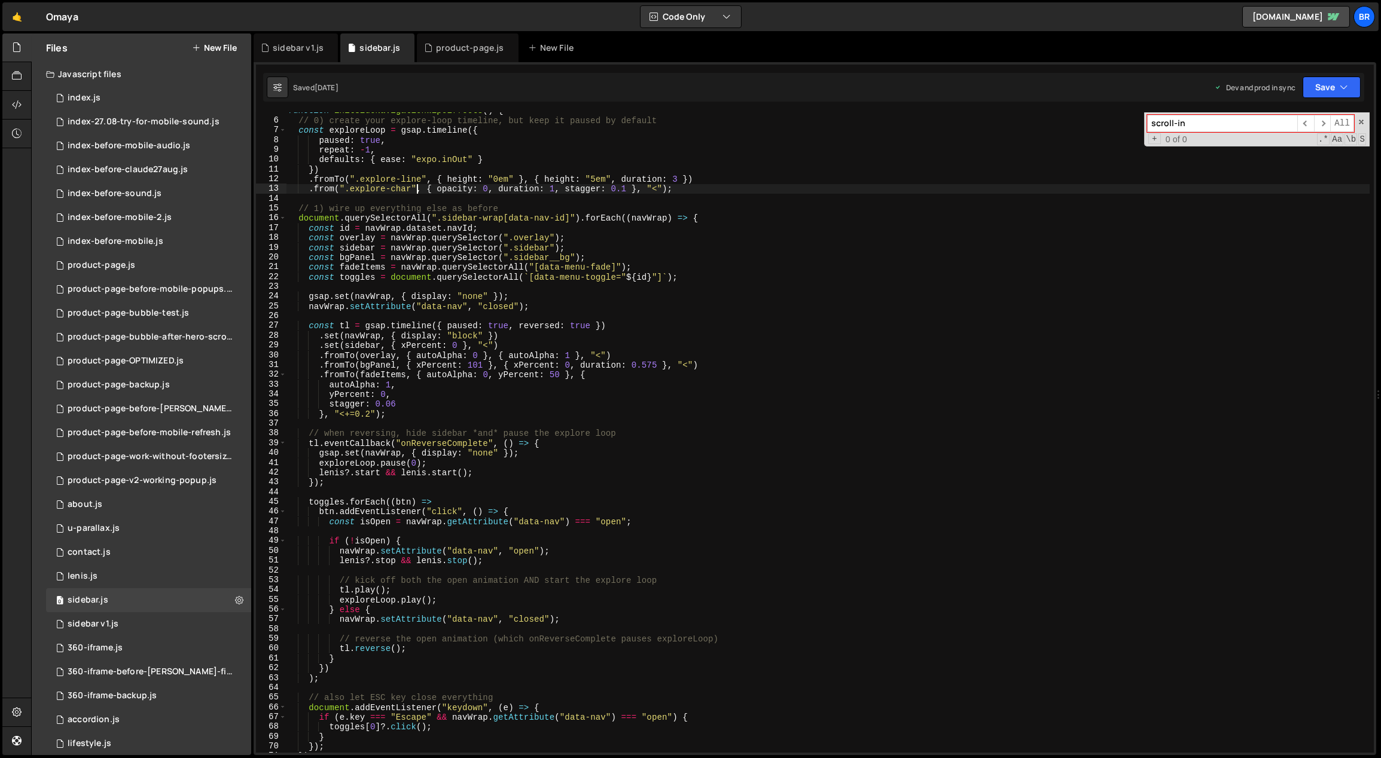
click at [419, 189] on div "function initSideNavigationWipeEffects ( ) { // 0) create your explore-loop tim…" at bounding box center [828, 436] width 1084 height 661
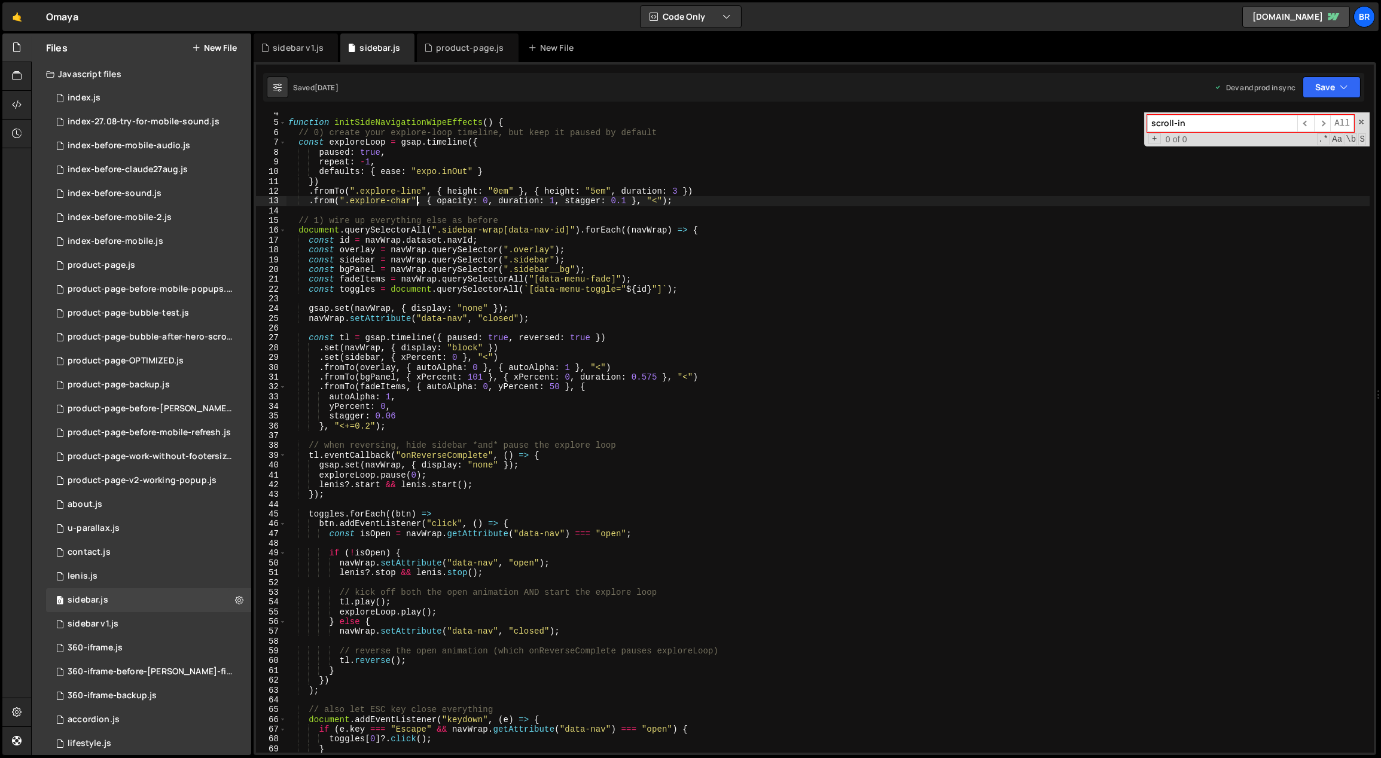
scroll to position [0, 0]
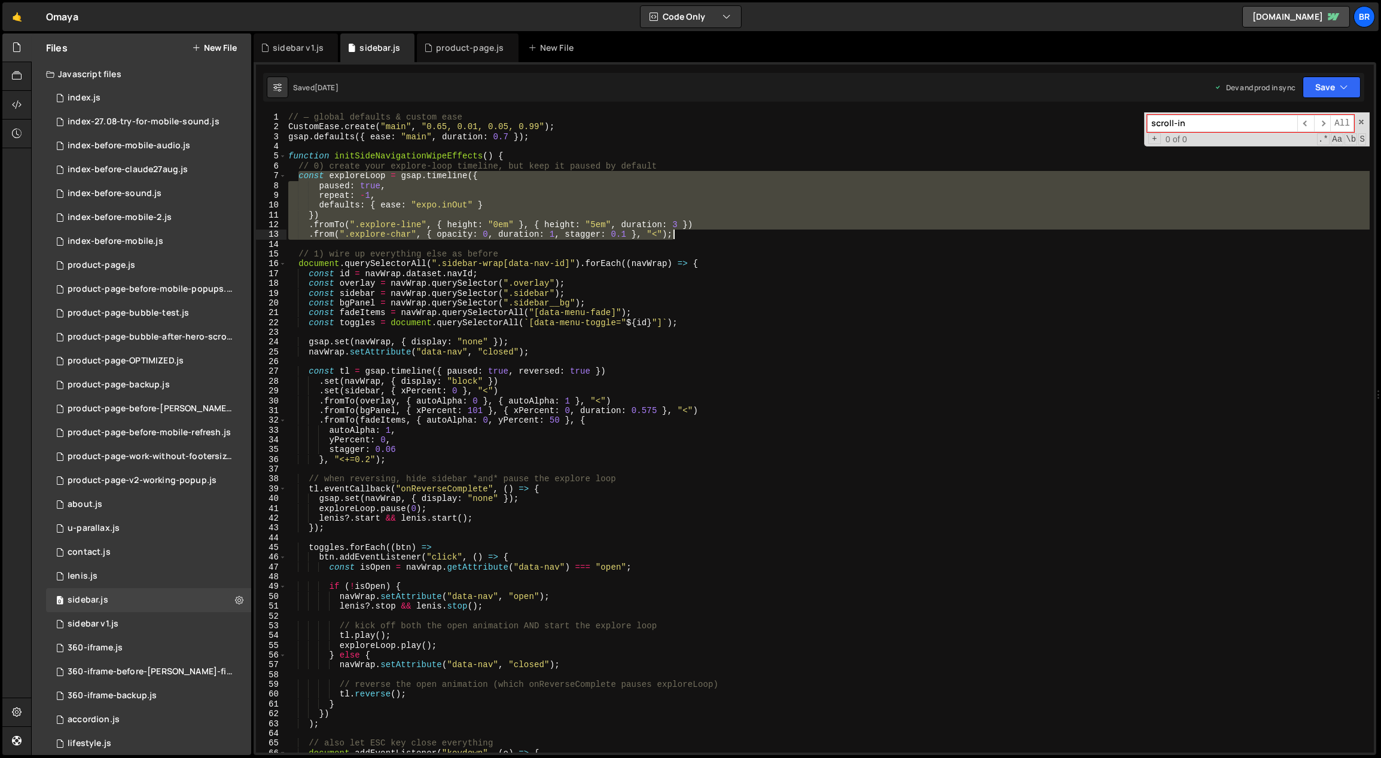
drag, startPoint x: 299, startPoint y: 177, endPoint x: 700, endPoint y: 237, distance: 405.2
click at [700, 237] on div "// — global defaults & custom ease CustomEase . create ( "main" , "0.65, 0.01, …" at bounding box center [828, 442] width 1084 height 661
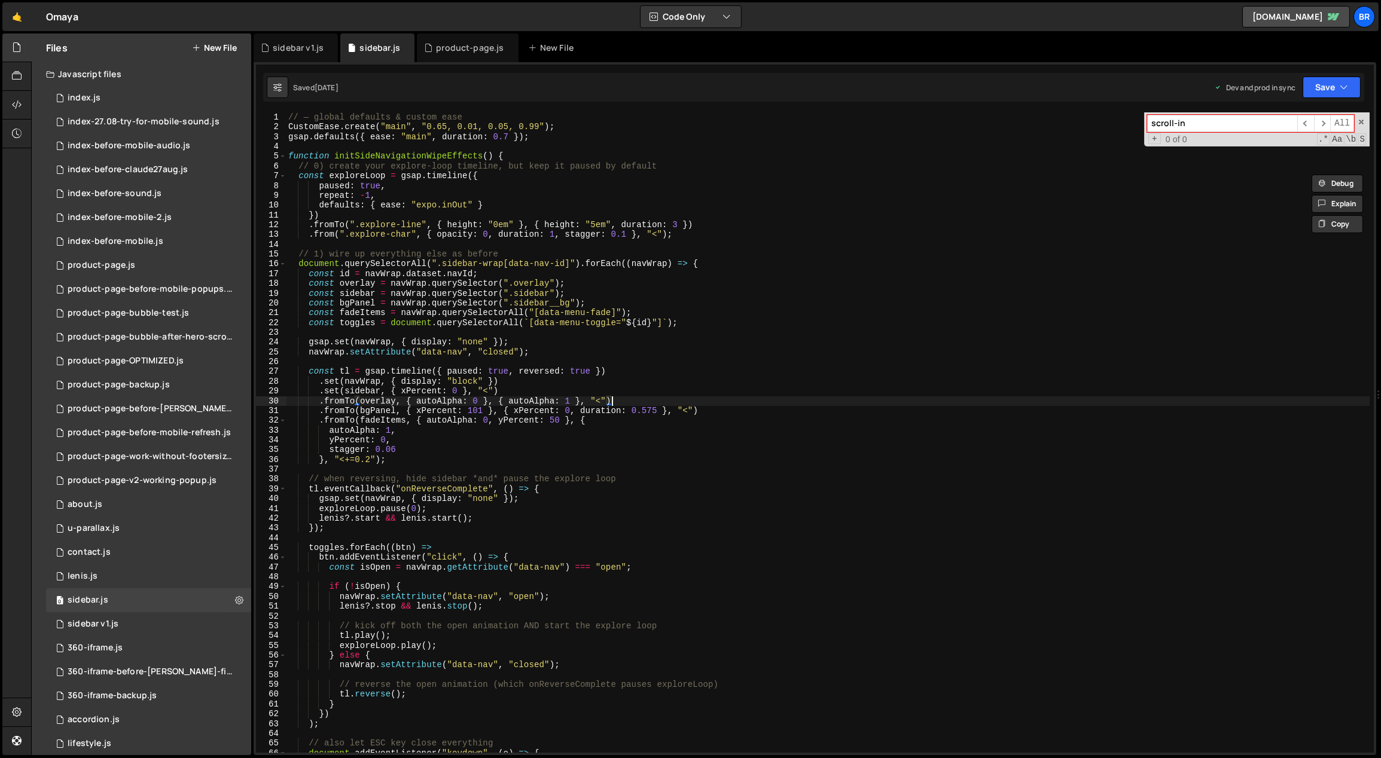
click at [762, 398] on div "// — global defaults & custom ease CustomEase . create ( "main" , "0.65, 0.01, …" at bounding box center [828, 442] width 1084 height 661
type textarea ".fromTo(overlay, { autoAlpha: 0 }, { autoAlpha: 1 }, "<")"
click at [131, 98] on div "0 index.js 0" at bounding box center [148, 98] width 205 height 24
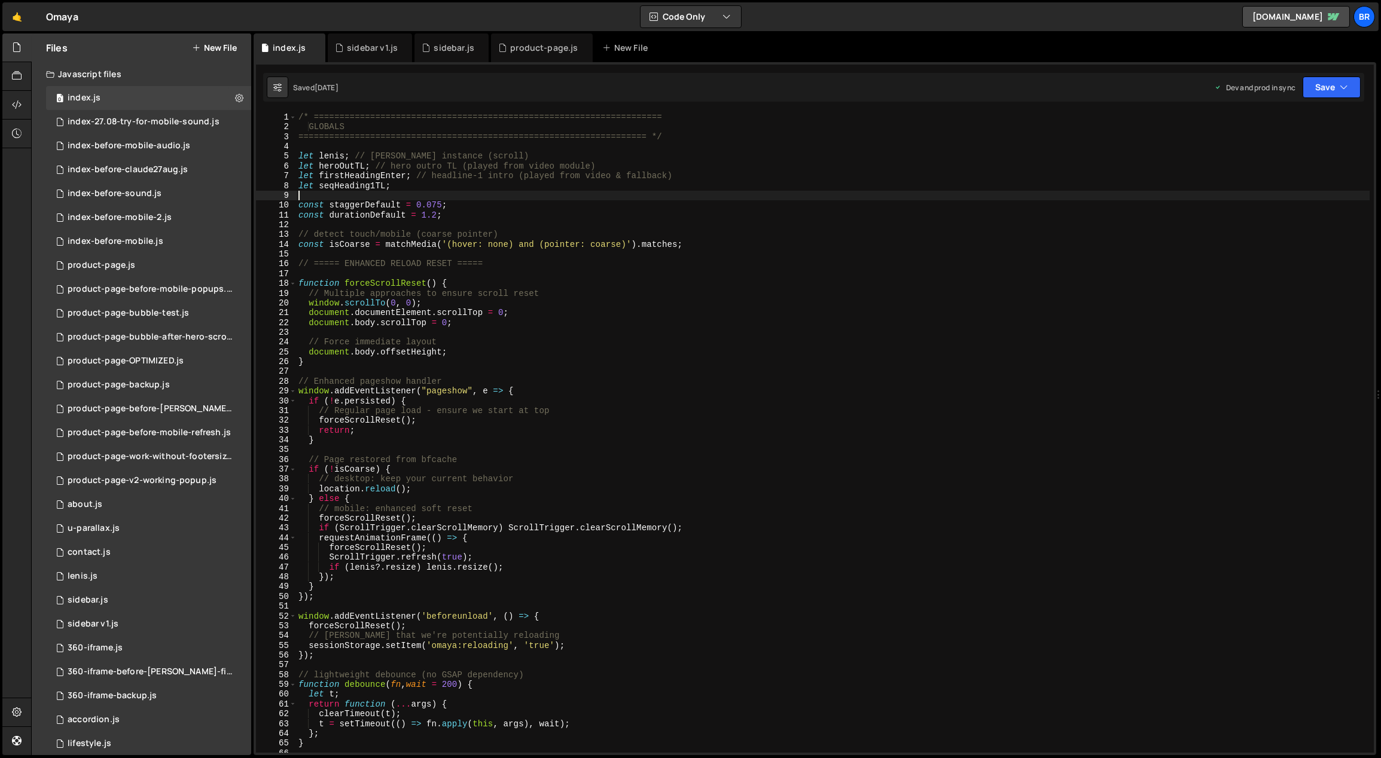
click at [862, 192] on div "/* ==================================================================== GLOBALS…" at bounding box center [833, 442] width 1074 height 661
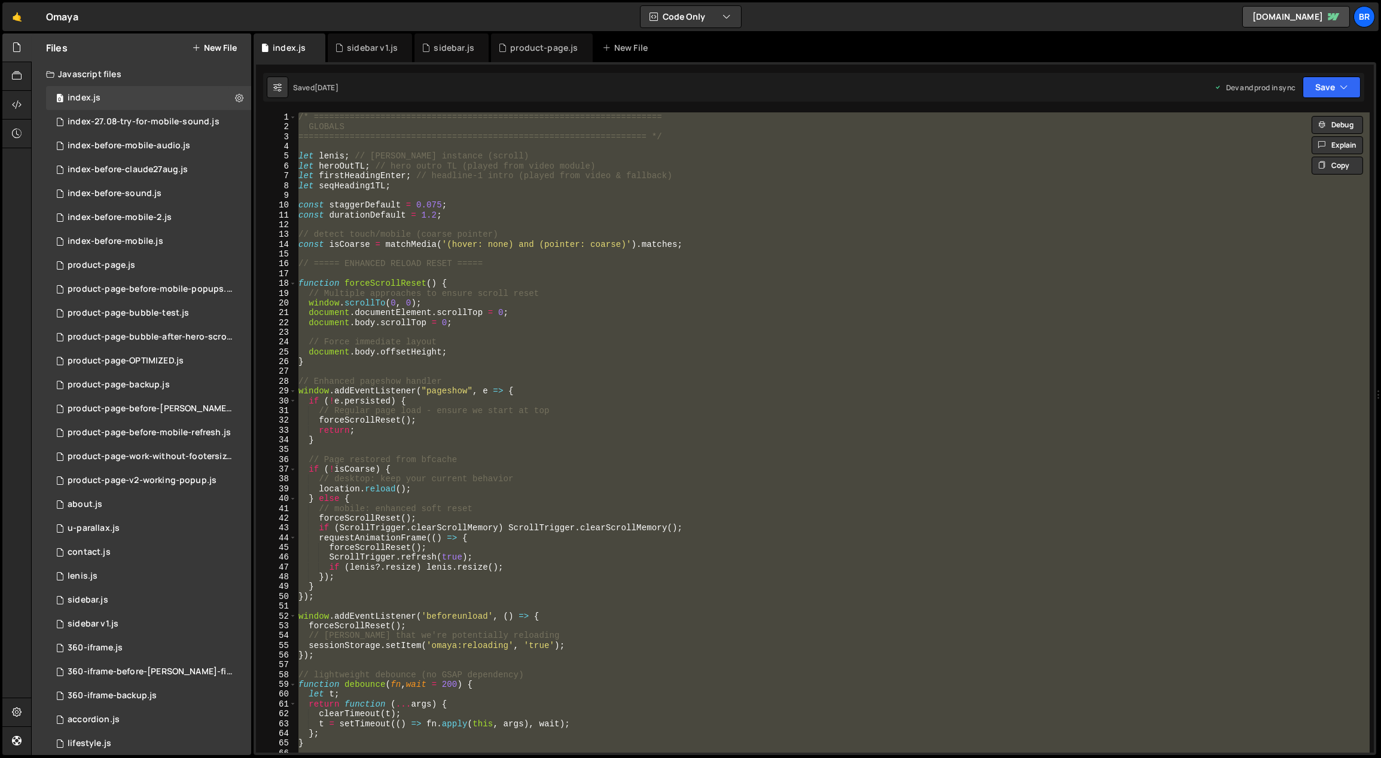
scroll to position [2954, 0]
click at [704, 471] on div "/* ==================================================================== GLOBALS…" at bounding box center [832, 432] width 1073 height 640
type textarea "if (!isCoarse) {"
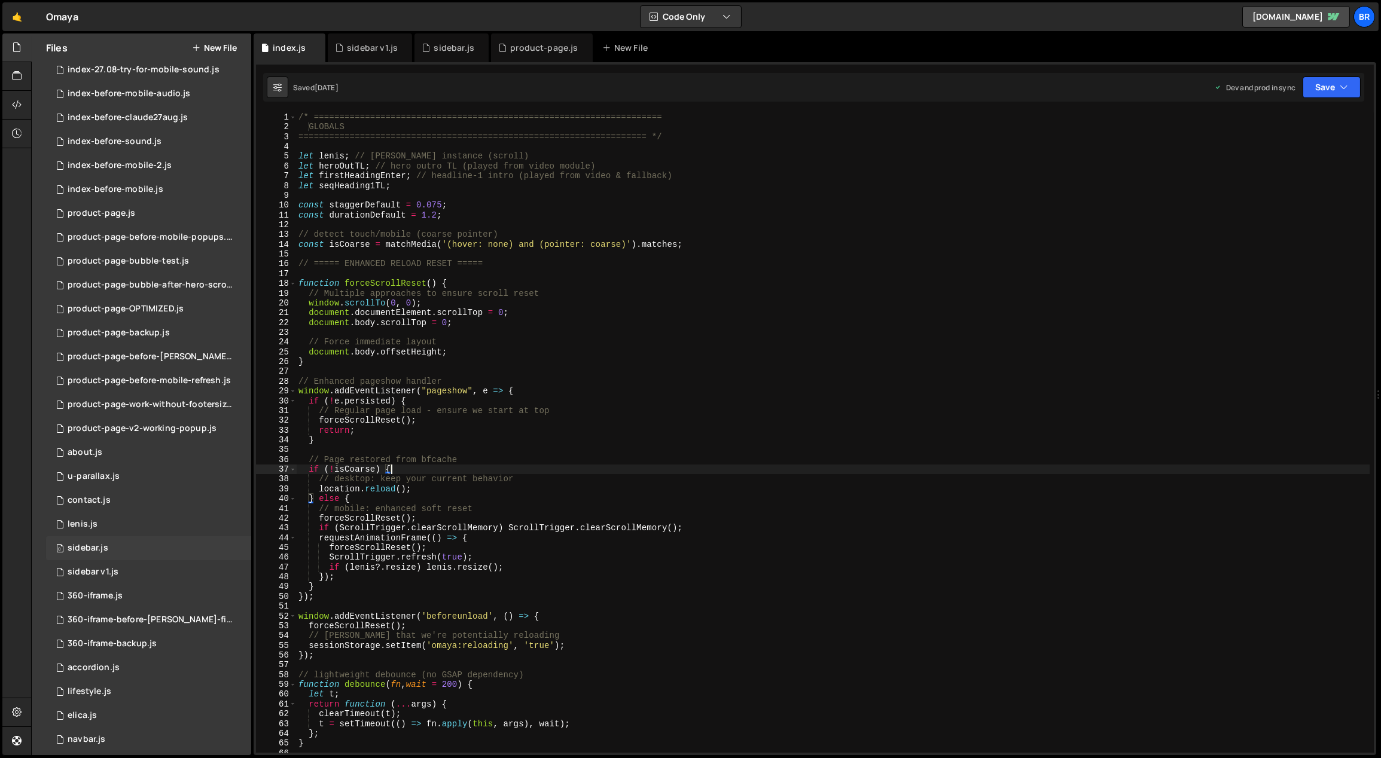
scroll to position [0, 0]
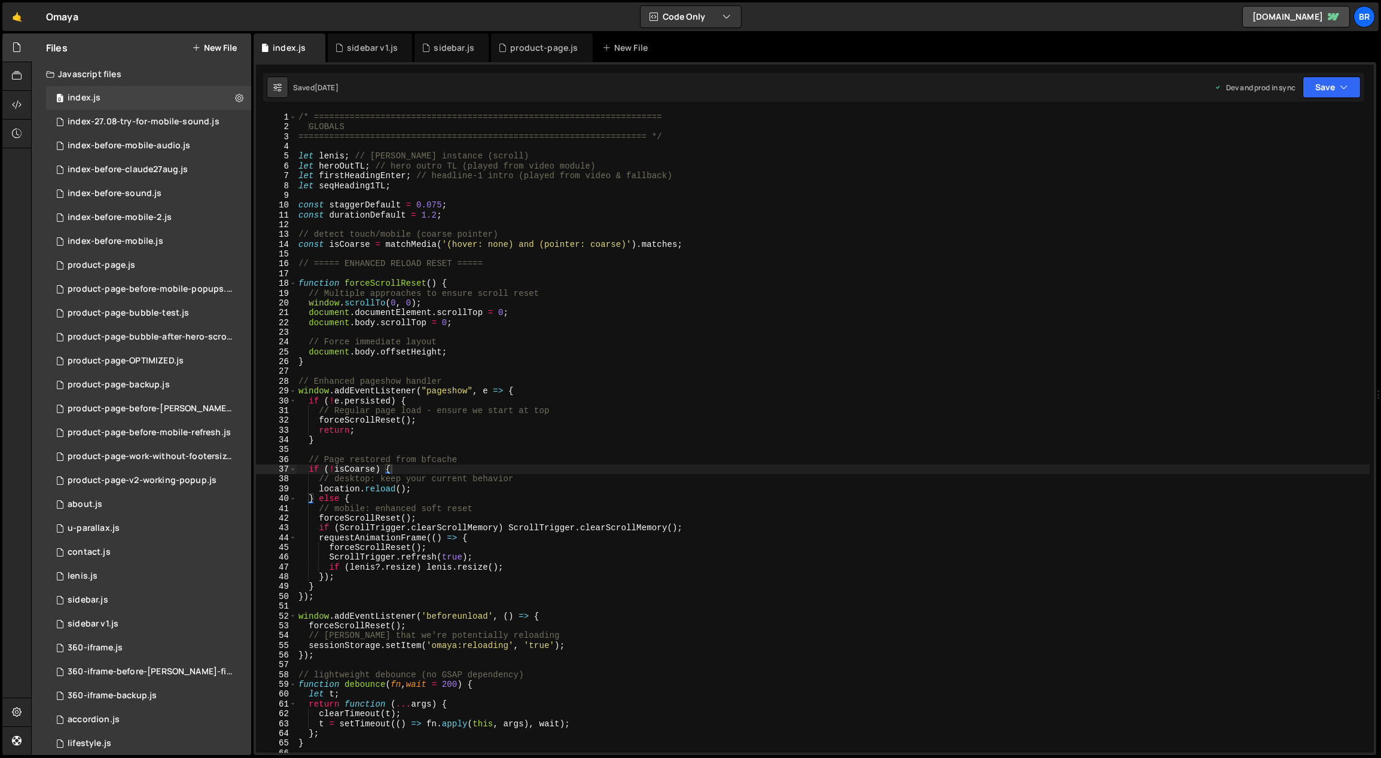
click at [211, 43] on button "New File" at bounding box center [214, 48] width 45 height 10
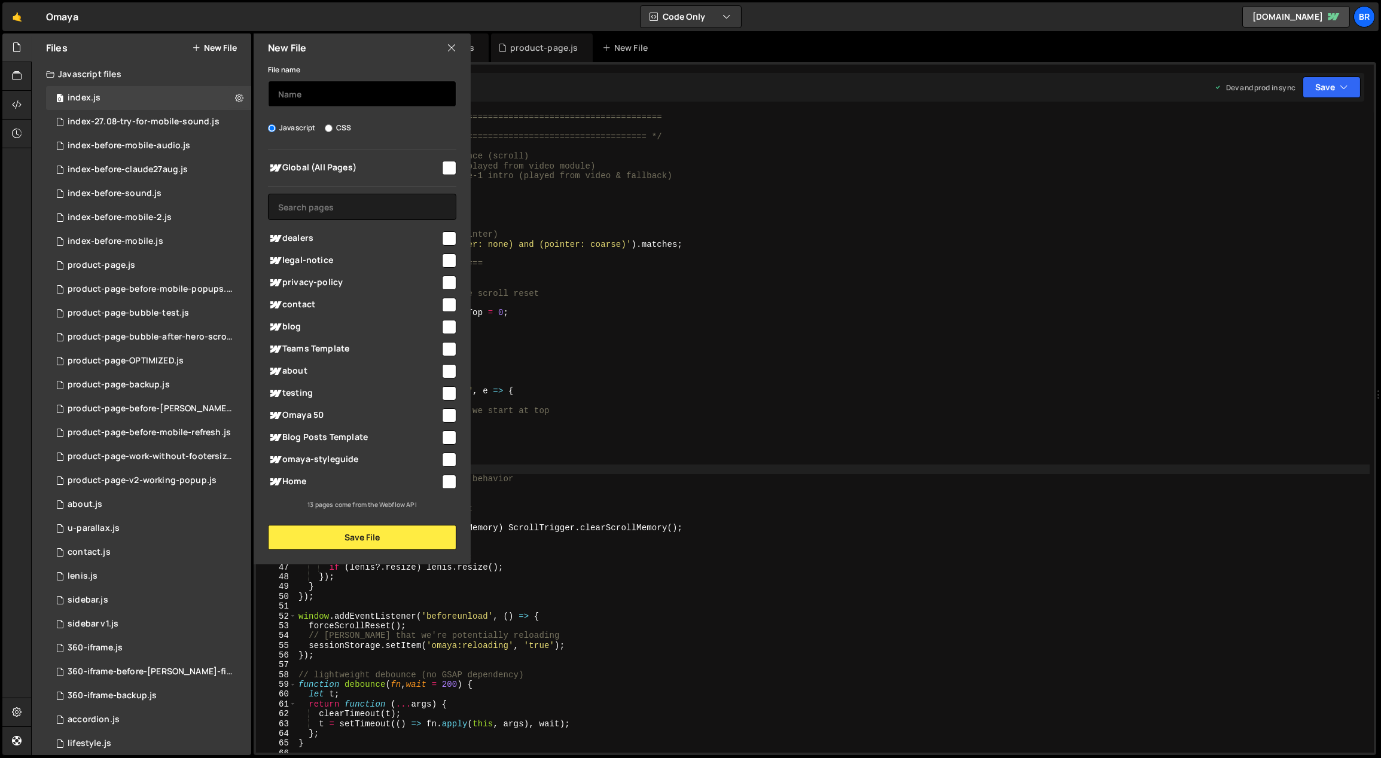
click at [372, 97] on input "text" at bounding box center [362, 94] width 188 height 26
type input "index-before-scroll-on-mobile"
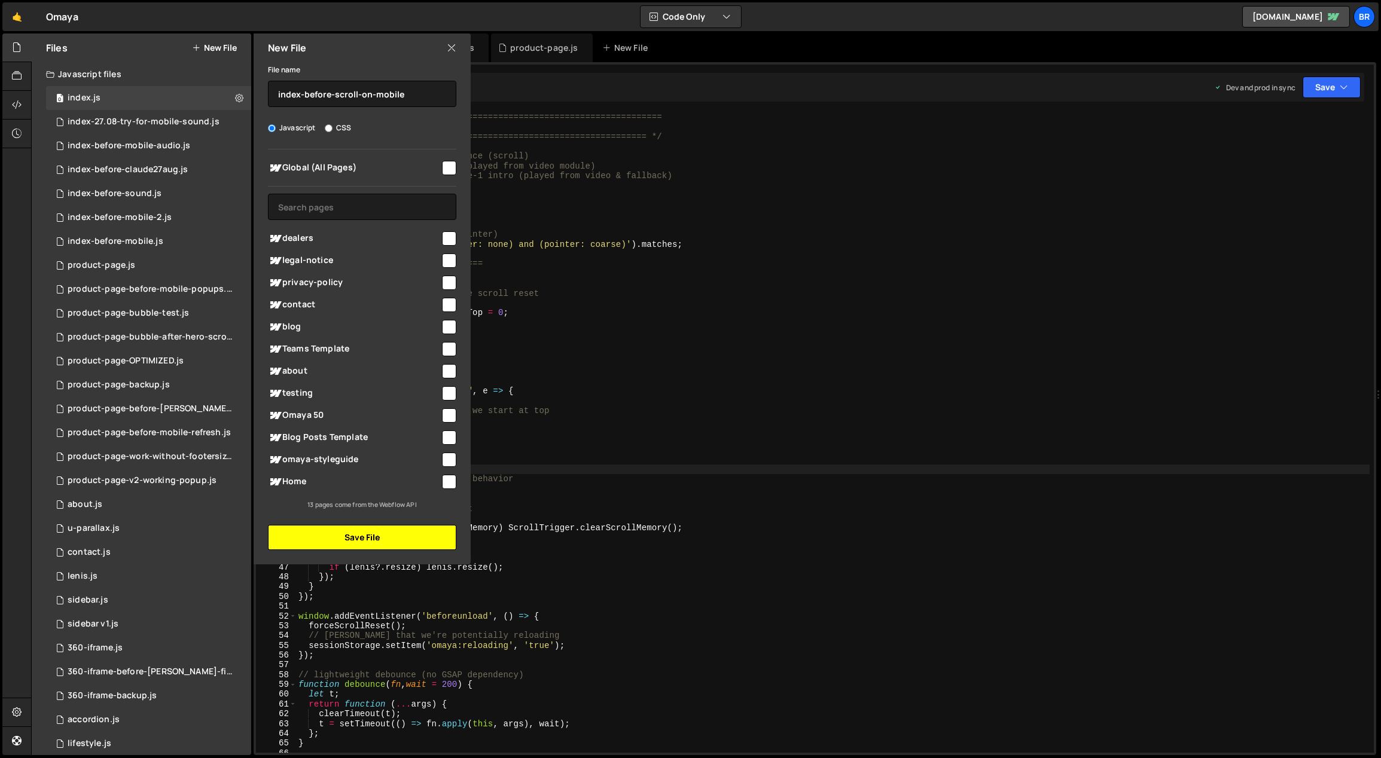
click at [397, 542] on button "Save File" at bounding box center [362, 537] width 188 height 25
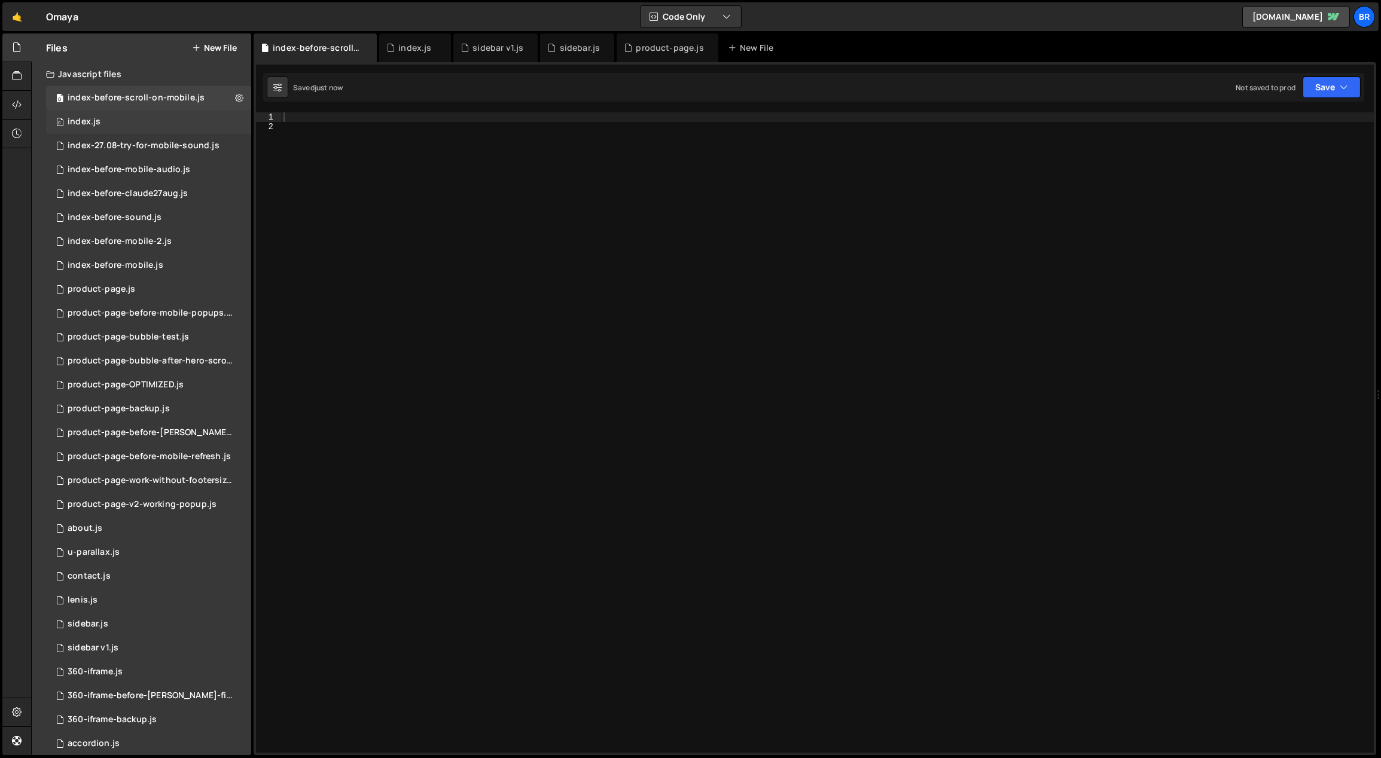
click at [115, 117] on div "0 index.js 0" at bounding box center [148, 122] width 205 height 24
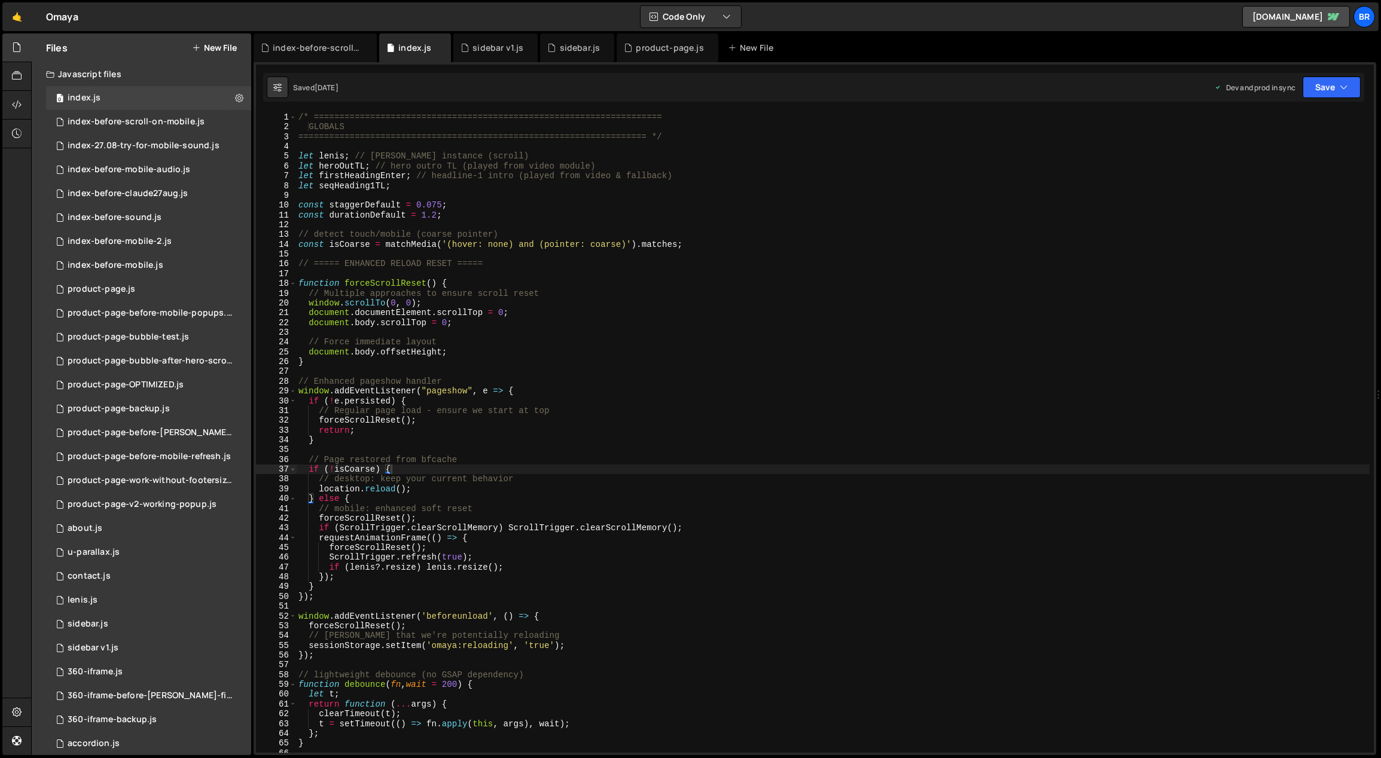
scroll to position [2954, 0]
click at [131, 112] on div "0 index-before-scroll-on-mobile.js 0" at bounding box center [148, 122] width 205 height 24
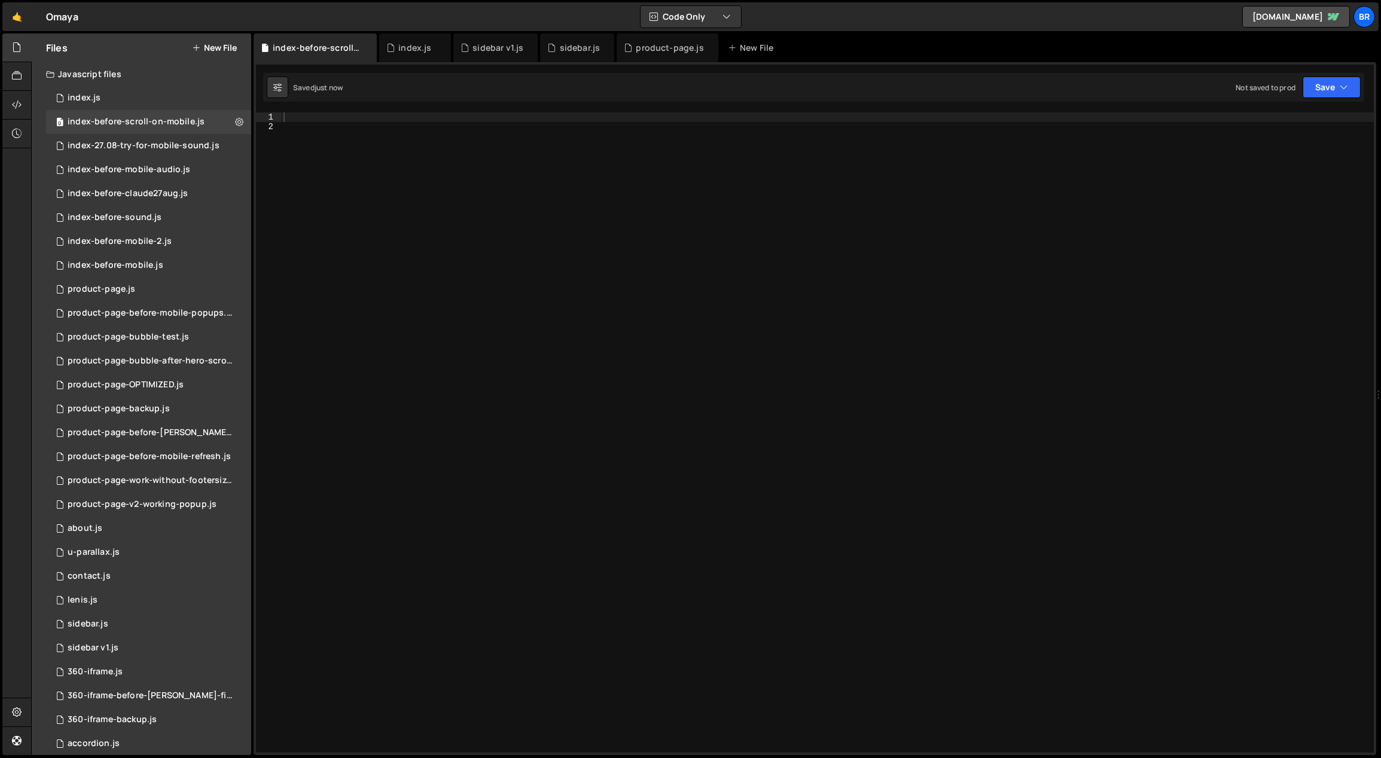
scroll to position [0, 0]
click at [473, 154] on div at bounding box center [827, 442] width 1093 height 661
click at [133, 91] on div "0 index.js 0" at bounding box center [148, 98] width 205 height 24
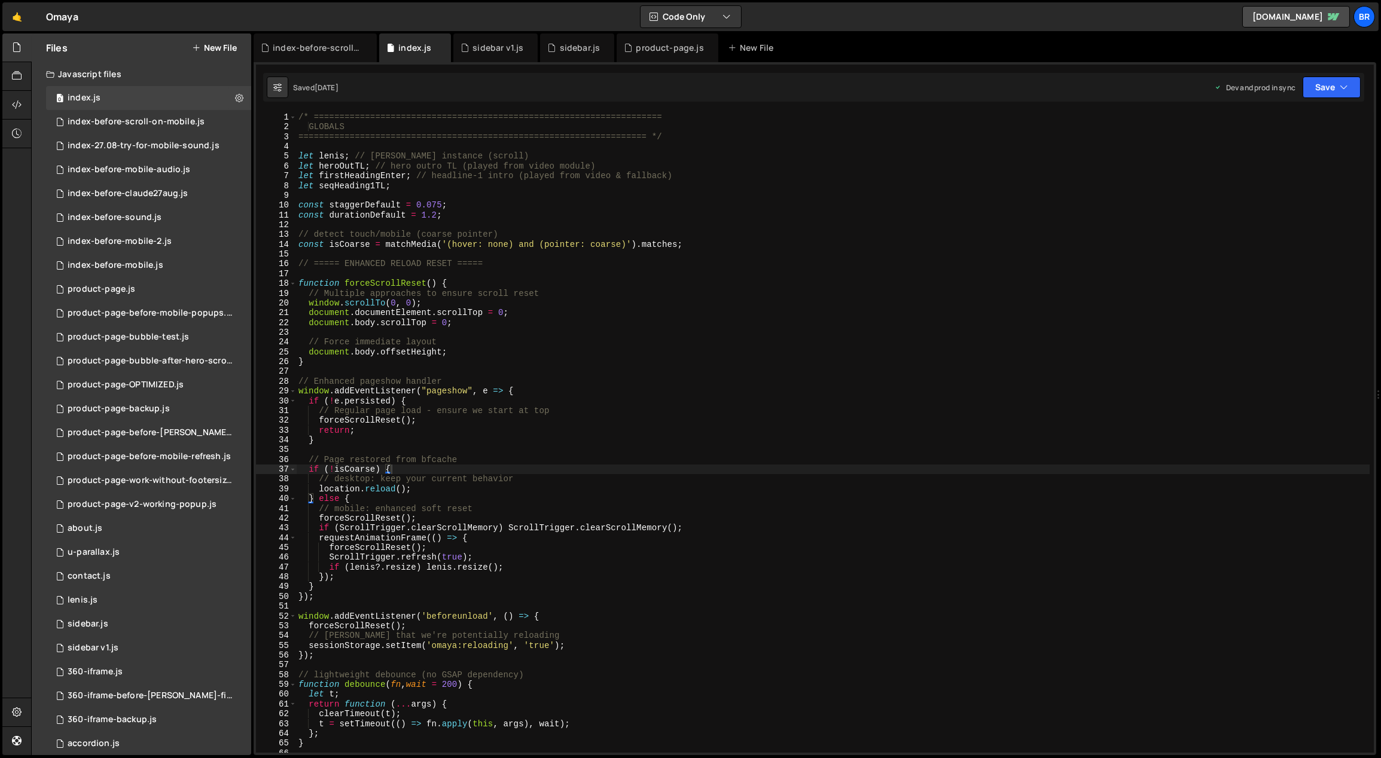
click at [550, 191] on div "/* ==================================================================== GLOBALS…" at bounding box center [833, 442] width 1074 height 661
type textarea "});"
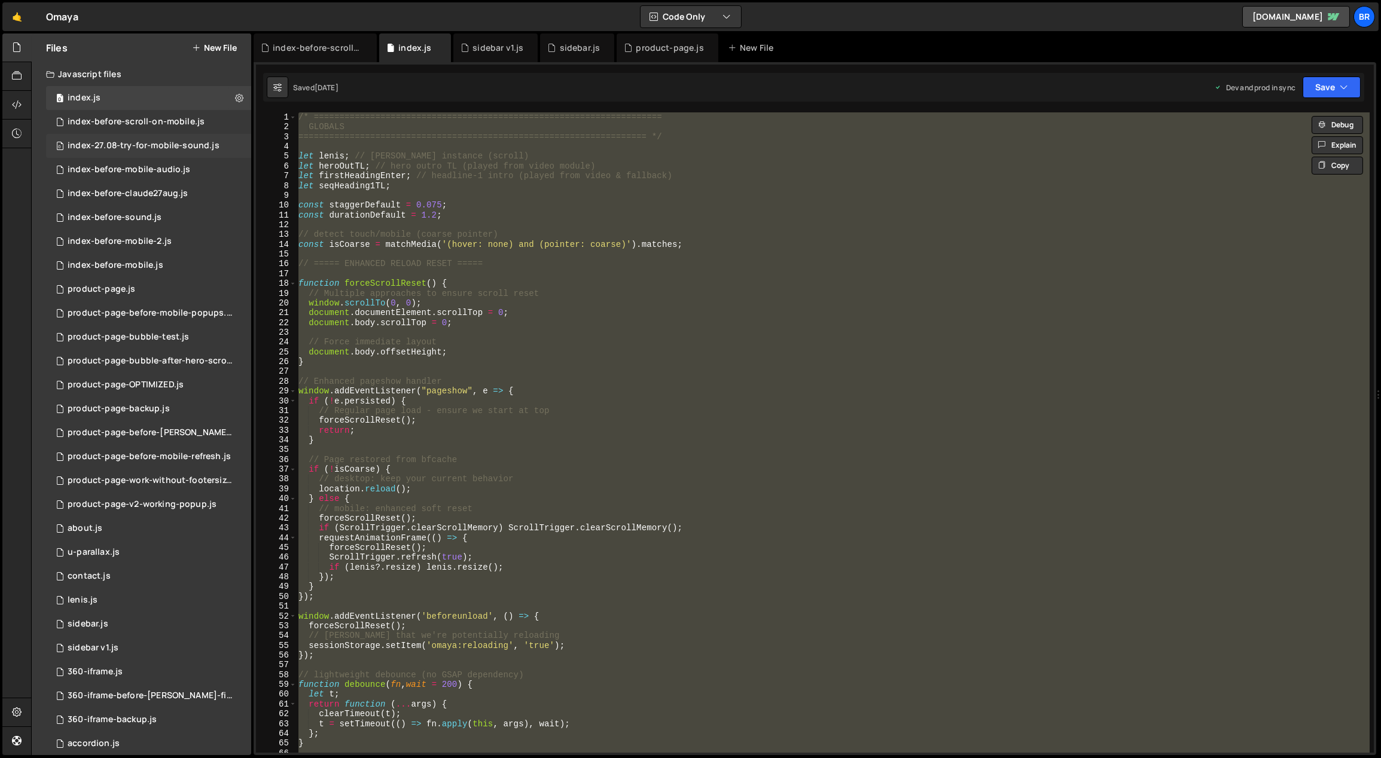
scroll to position [2954, 0]
click at [111, 121] on div "index-before-scroll-on-mobile.js" at bounding box center [136, 122] width 137 height 11
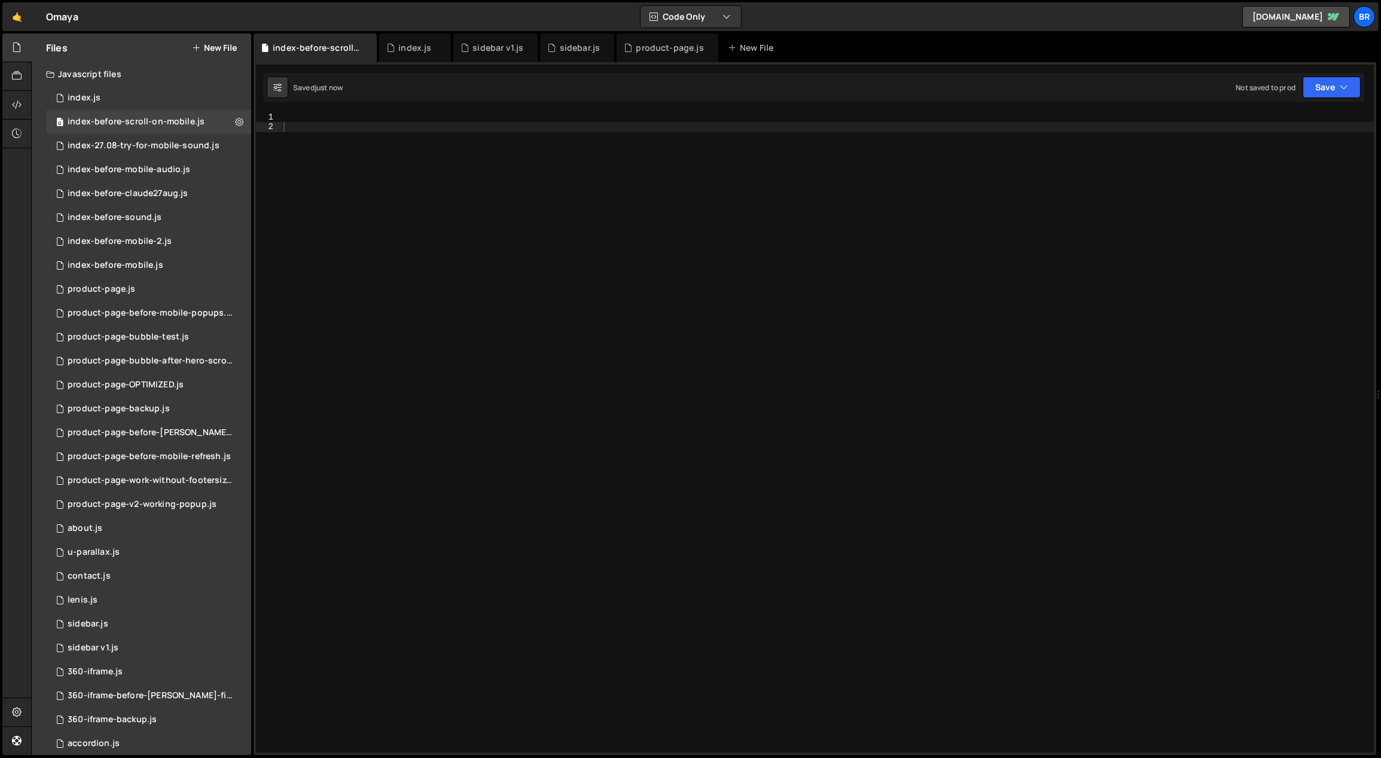
click at [493, 198] on div at bounding box center [827, 442] width 1093 height 661
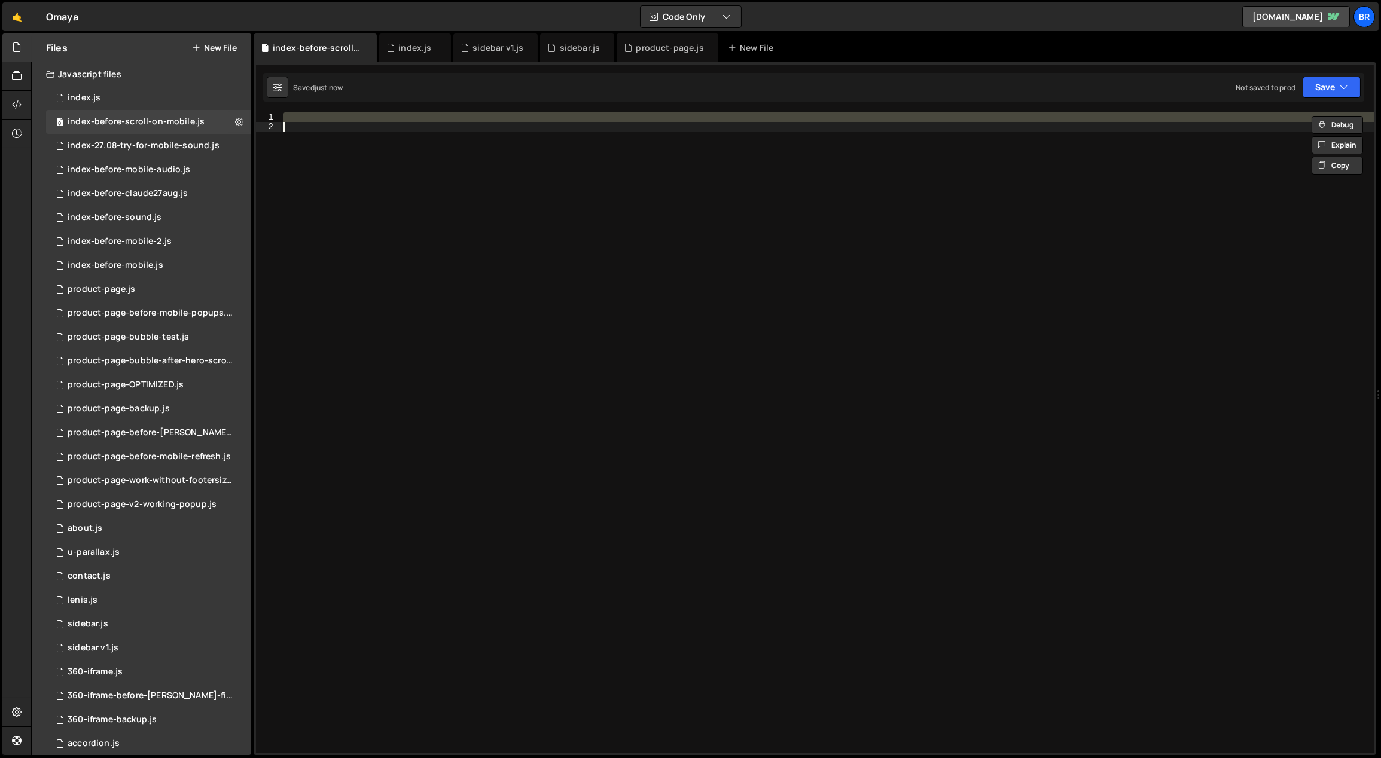
paste textarea
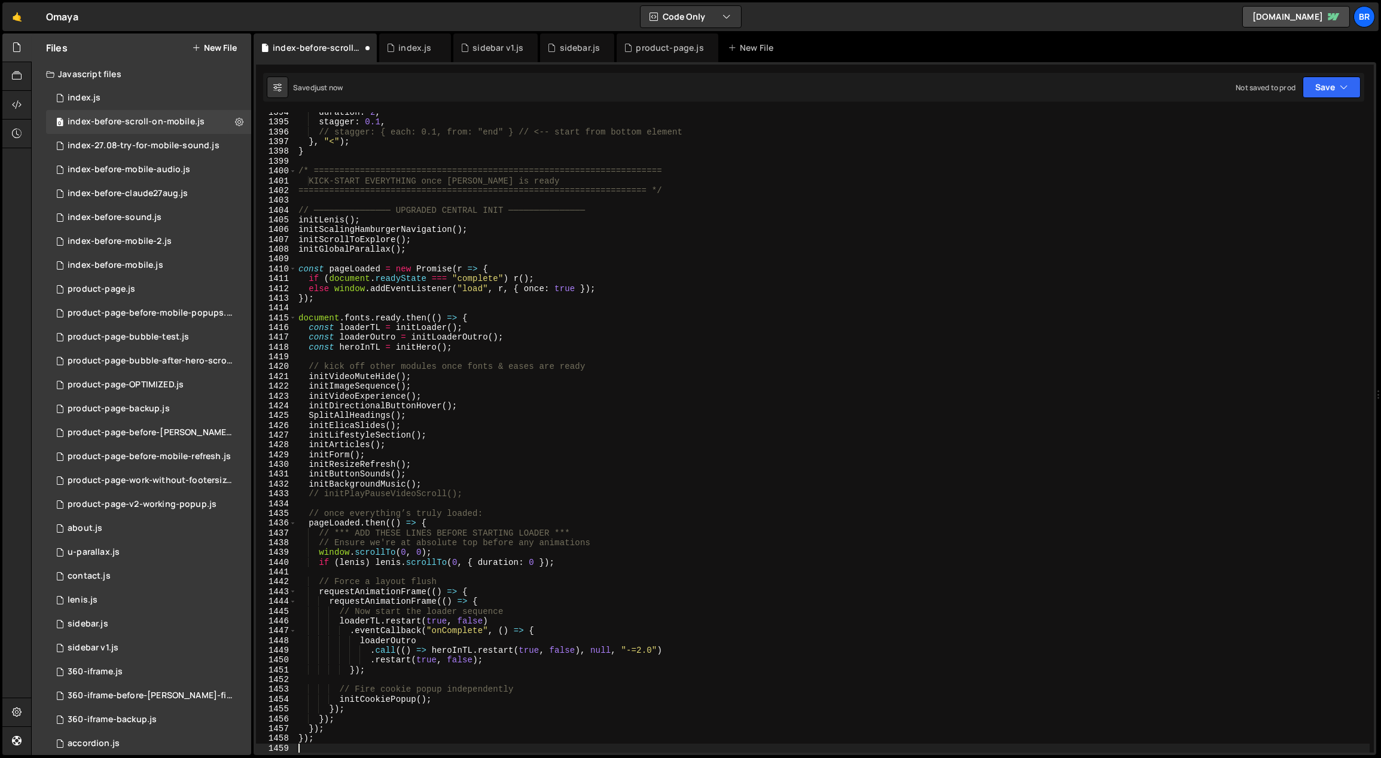
scroll to position [13646, 0]
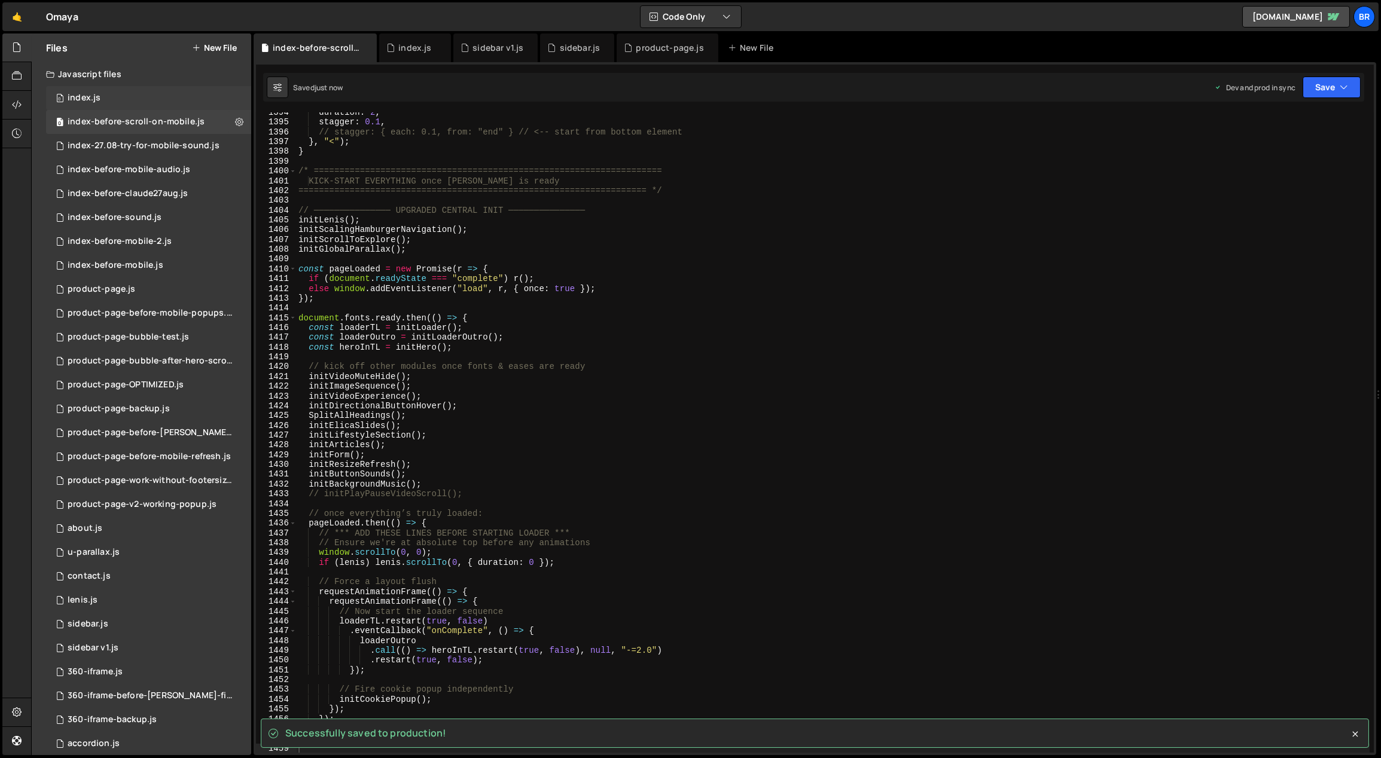
click at [135, 96] on div "0 index.js 0" at bounding box center [148, 98] width 205 height 24
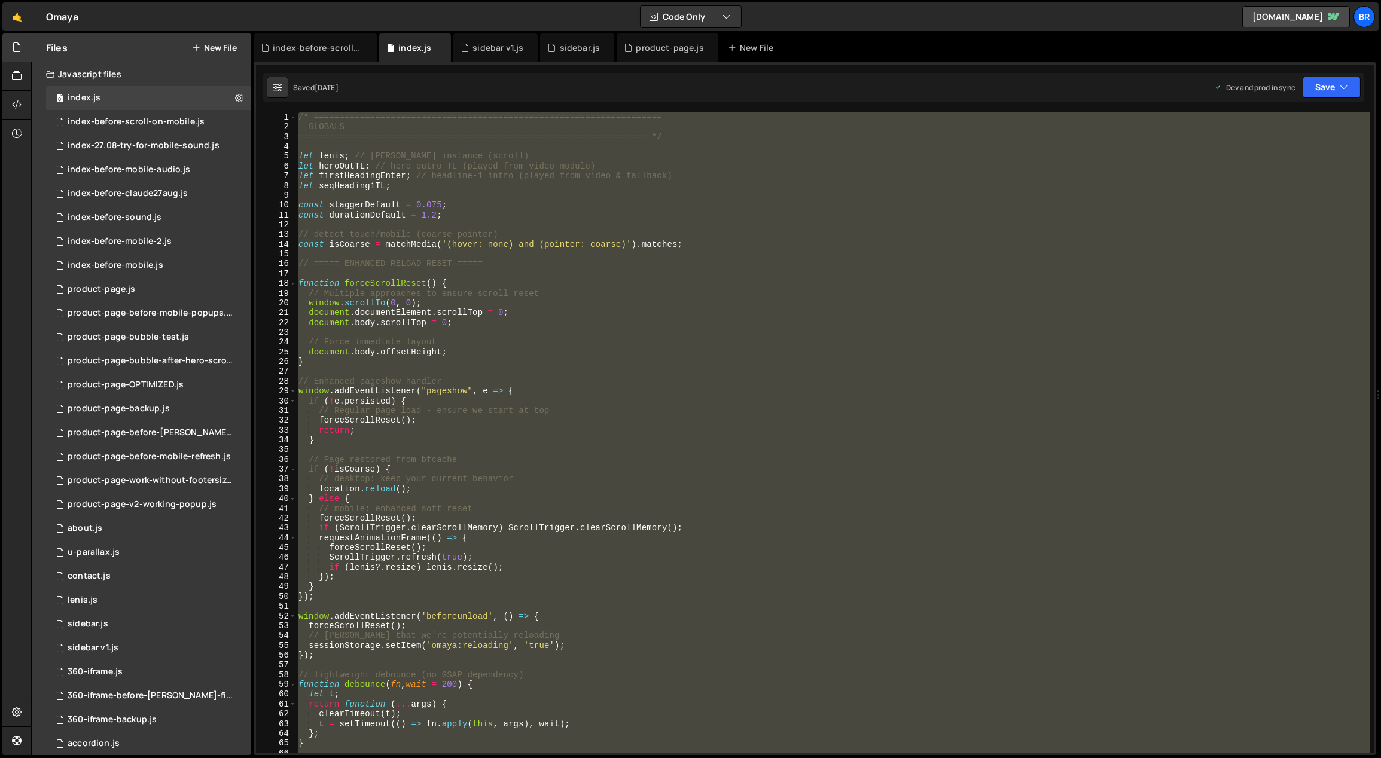
scroll to position [2954, 0]
click at [663, 189] on div "/* ==================================================================== GLOBALS…" at bounding box center [832, 432] width 1073 height 640
type textarea "let seqHeading1TL;"
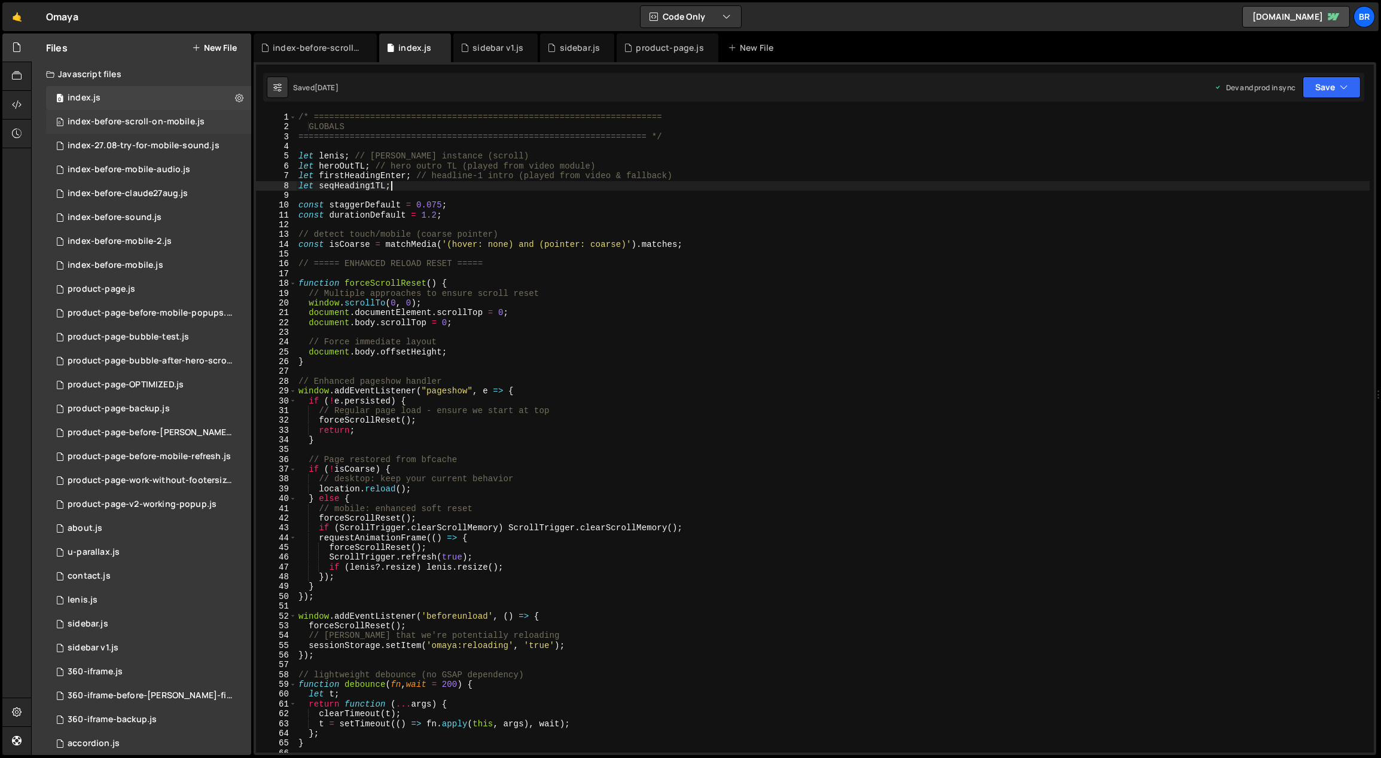
click at [154, 125] on div "index-before-scroll-on-mobile.js" at bounding box center [136, 122] width 137 height 11
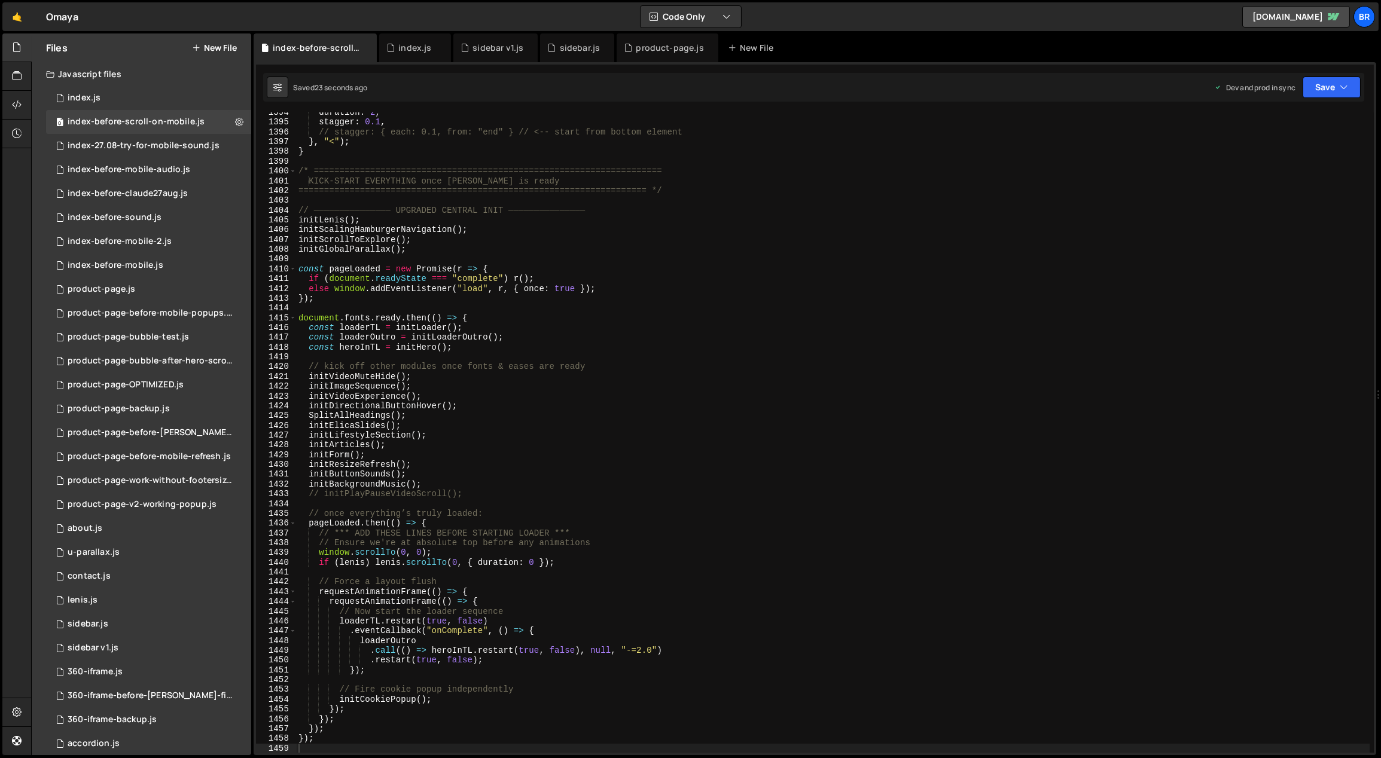
type textarea "initForm();"
click at [506, 459] on div "duration : 2 , stagger : 0.1 , // stagger: { each: 0.1, from: "end" } // <-- st…" at bounding box center [833, 438] width 1074 height 661
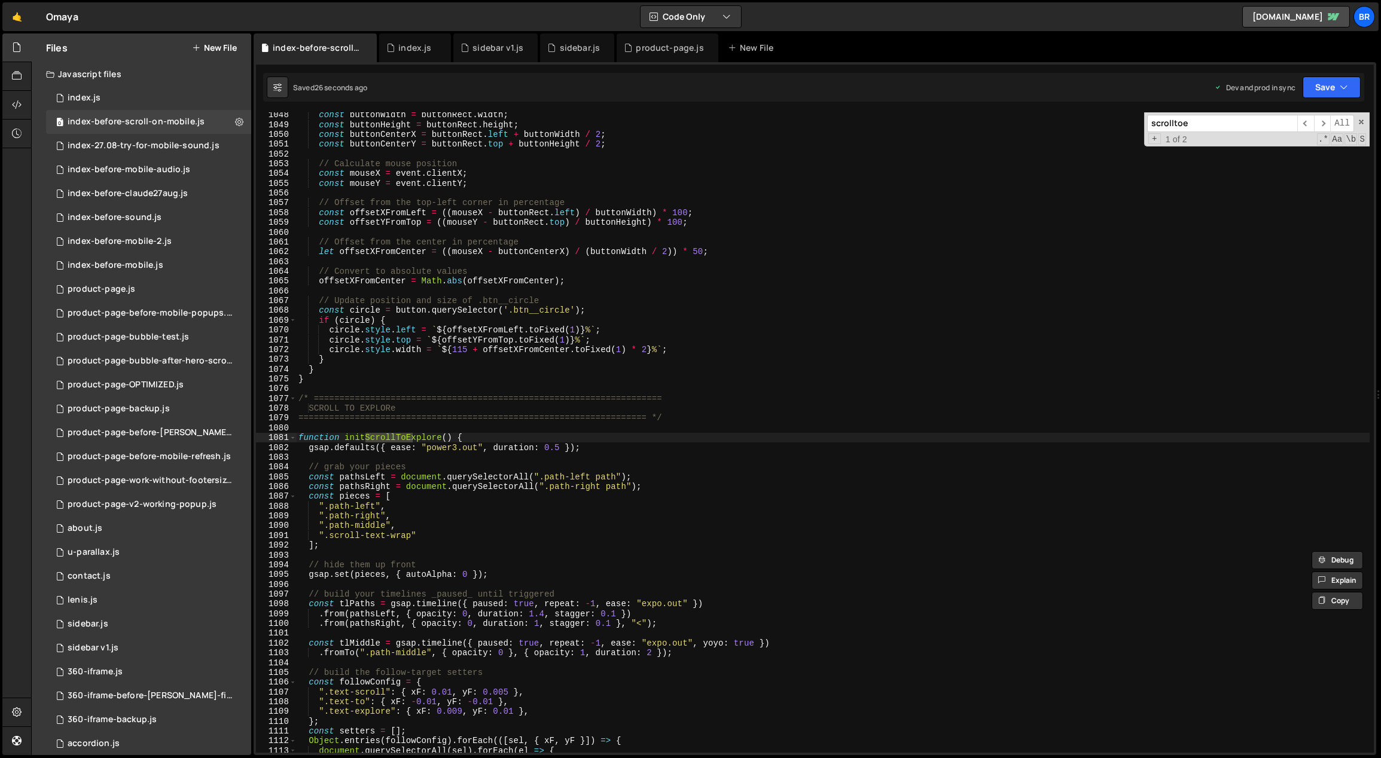
scroll to position [10257, 0]
type input "scrolltoex"
click at [579, 465] on div "const buttonWidth = buttonRect . width ; const buttonHeight = buttonRect . heig…" at bounding box center [833, 440] width 1074 height 661
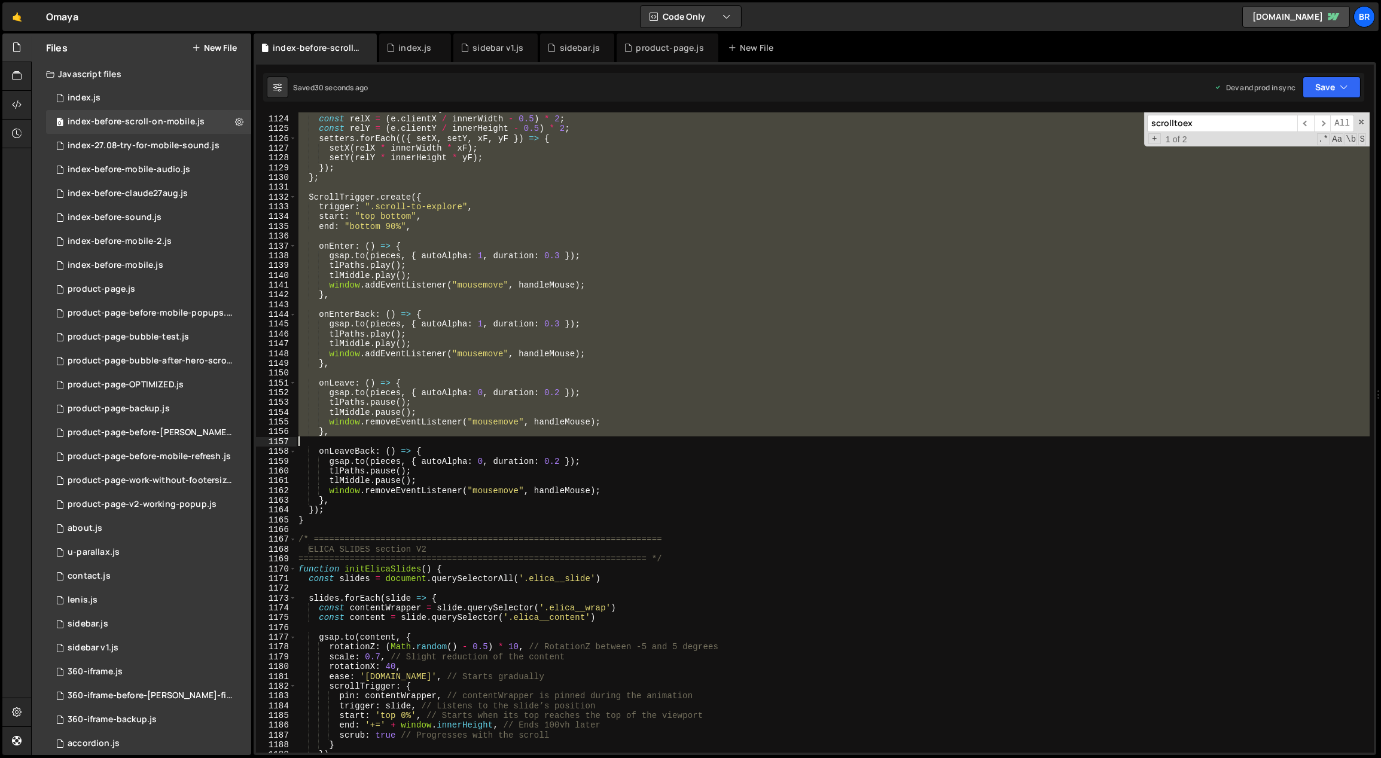
scroll to position [10998, 0]
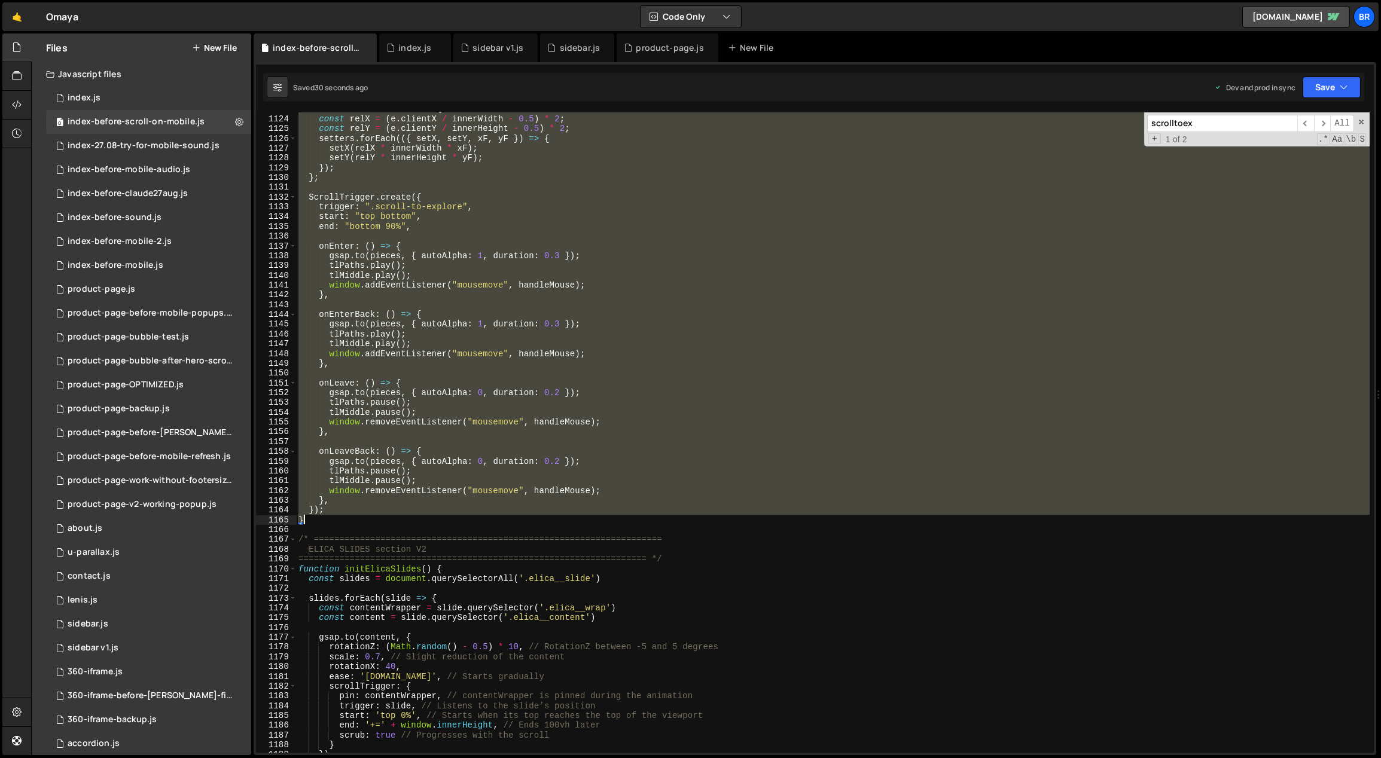
drag, startPoint x: 316, startPoint y: 438, endPoint x: 307, endPoint y: 523, distance: 85.9
click at [307, 523] on div "const handleMouse = e => { const relX = ( e . clientX / innerWidth - 0.5 ) * 2 …" at bounding box center [833, 434] width 1074 height 661
paste textarea
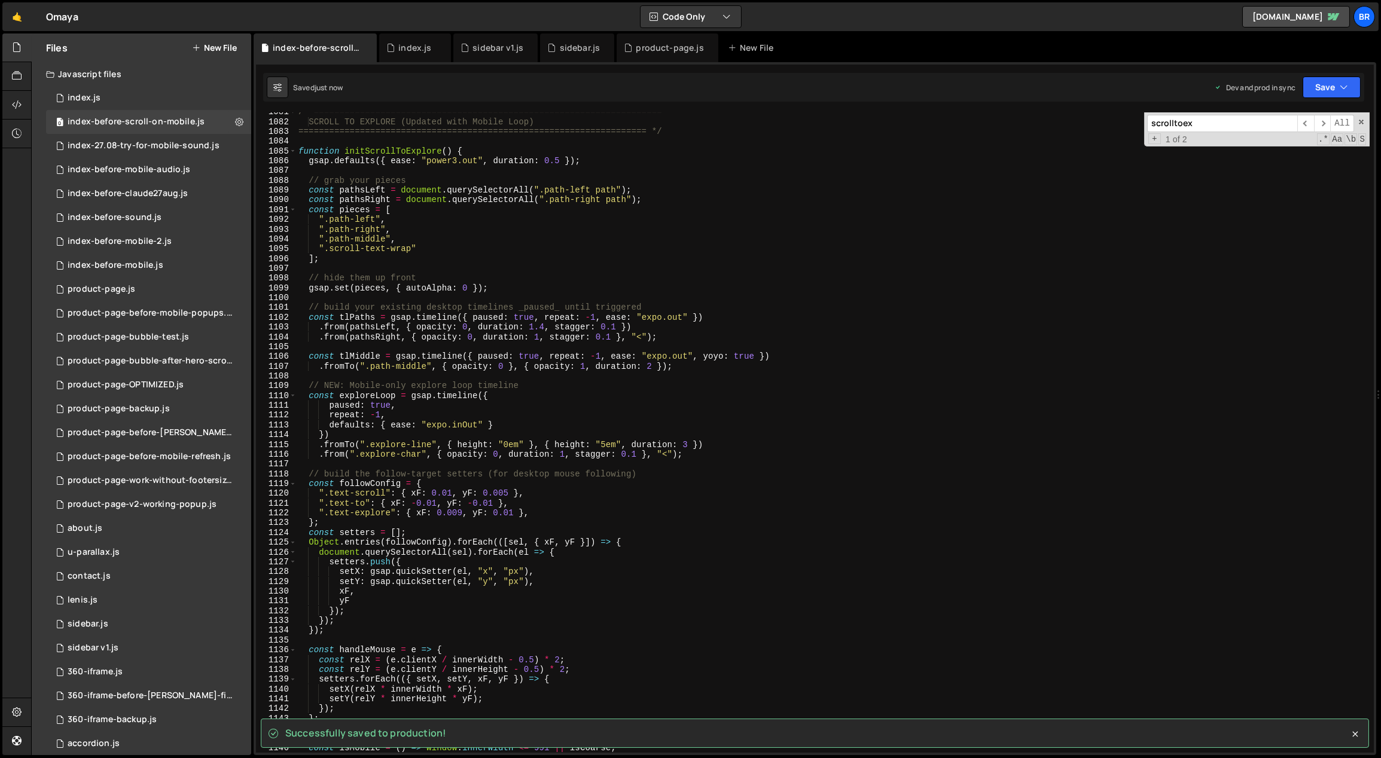
scroll to position [10498, 0]
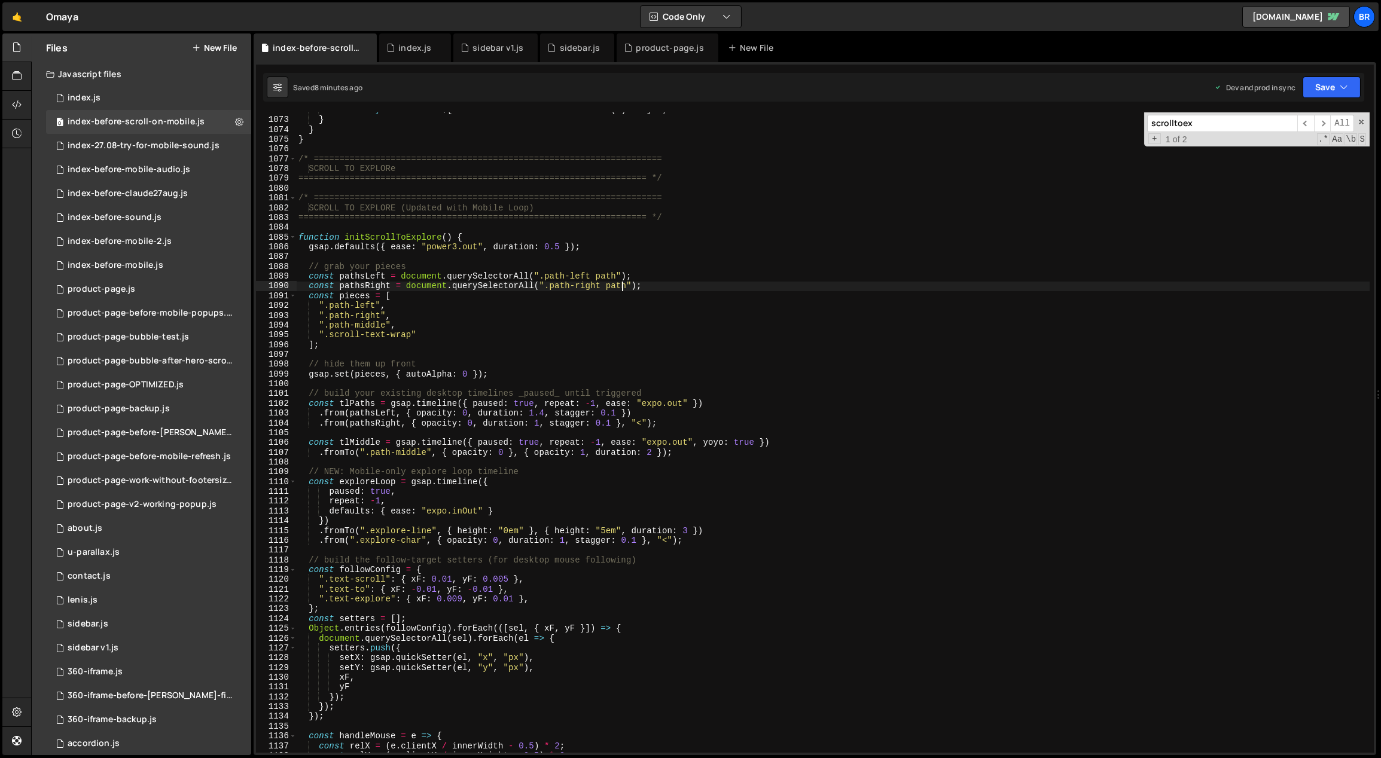
click at [620, 281] on div "circle . style . width = ` ${ 115 + offsetXFromCenter . toFixed ( 1 ) * 2 } % `…" at bounding box center [833, 435] width 1074 height 661
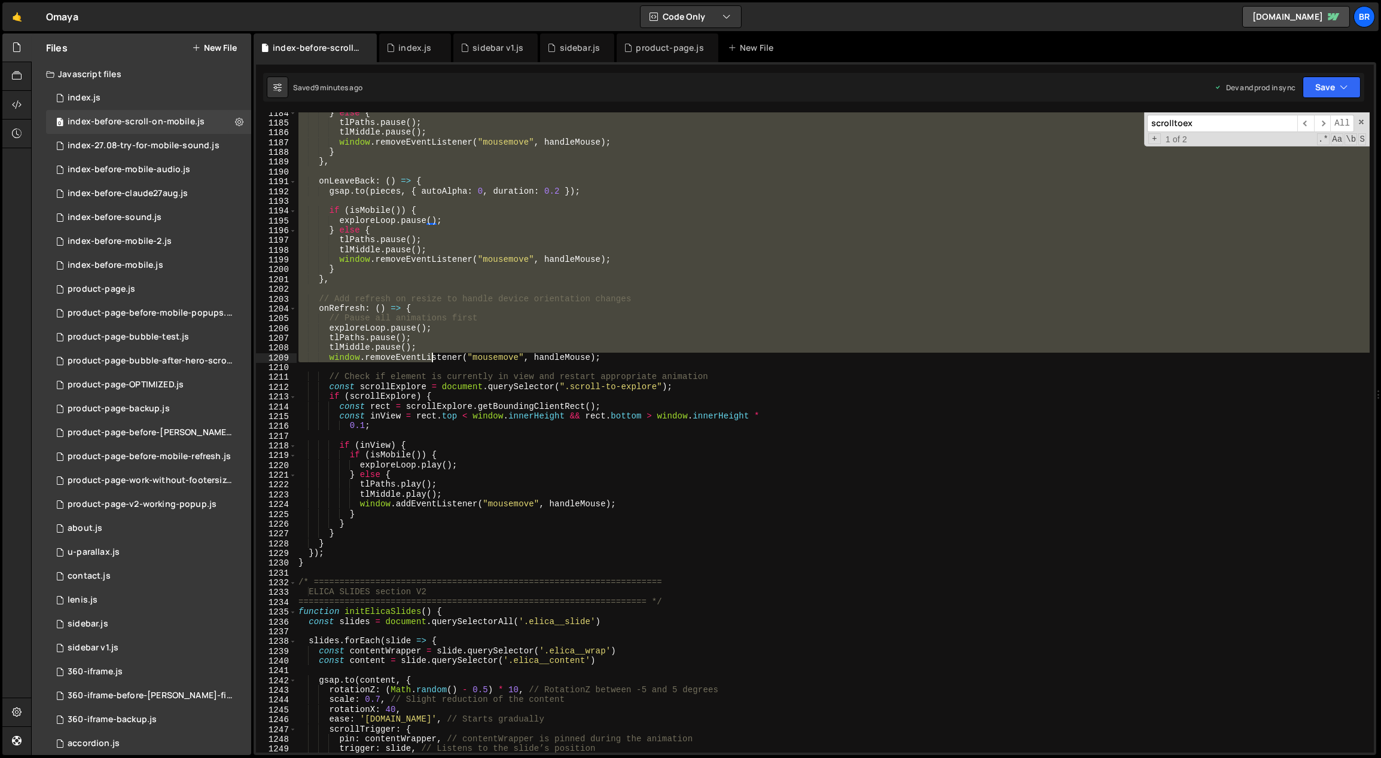
scroll to position [11590, 0]
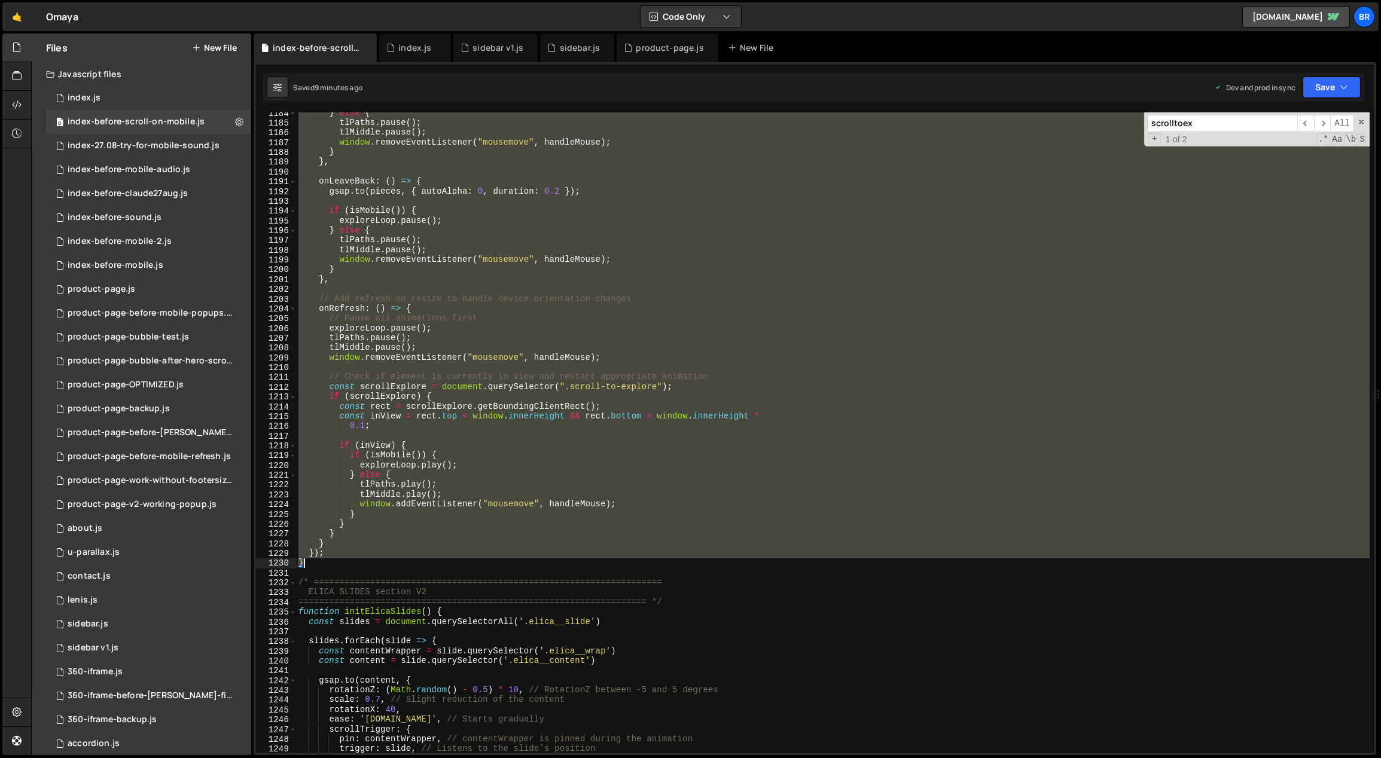
drag, startPoint x: 298, startPoint y: 236, endPoint x: 338, endPoint y: 568, distance: 333.8
click at [338, 568] on div "} else { tlPaths . pause ( ) ; tlMiddle . pause ( ) ; window . removeEventListe…" at bounding box center [833, 438] width 1074 height 661
paste textarea
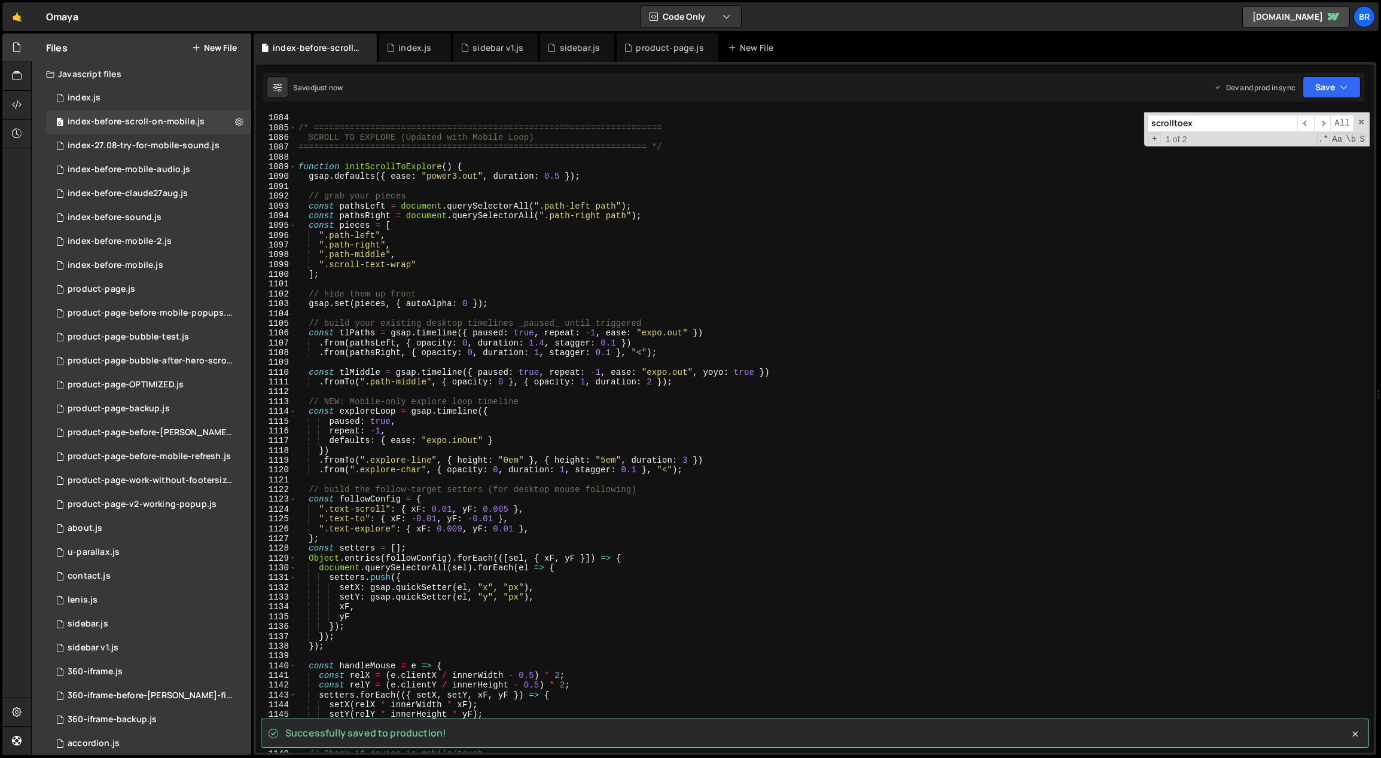
scroll to position [10606, 0]
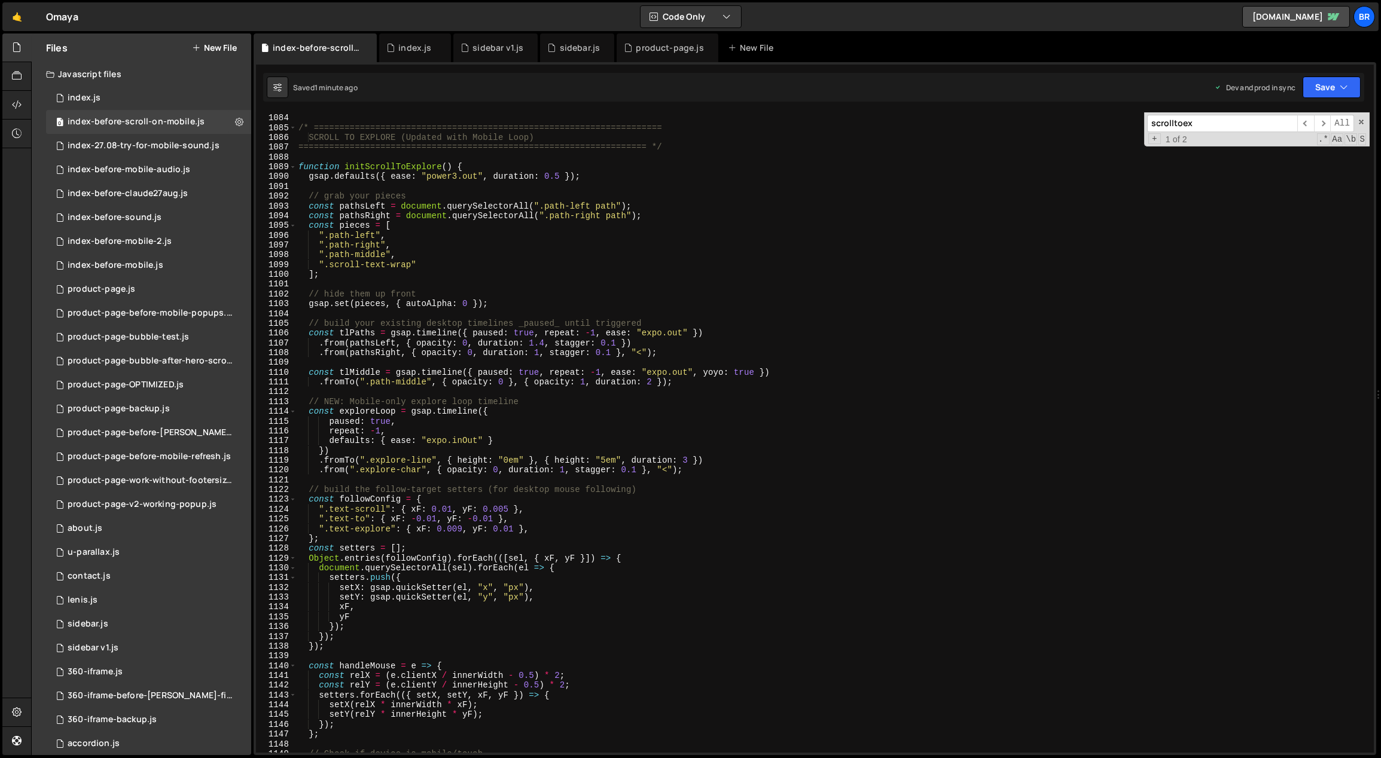
click at [493, 276] on div "==================================================================== */ /* ====…" at bounding box center [833, 433] width 1074 height 661
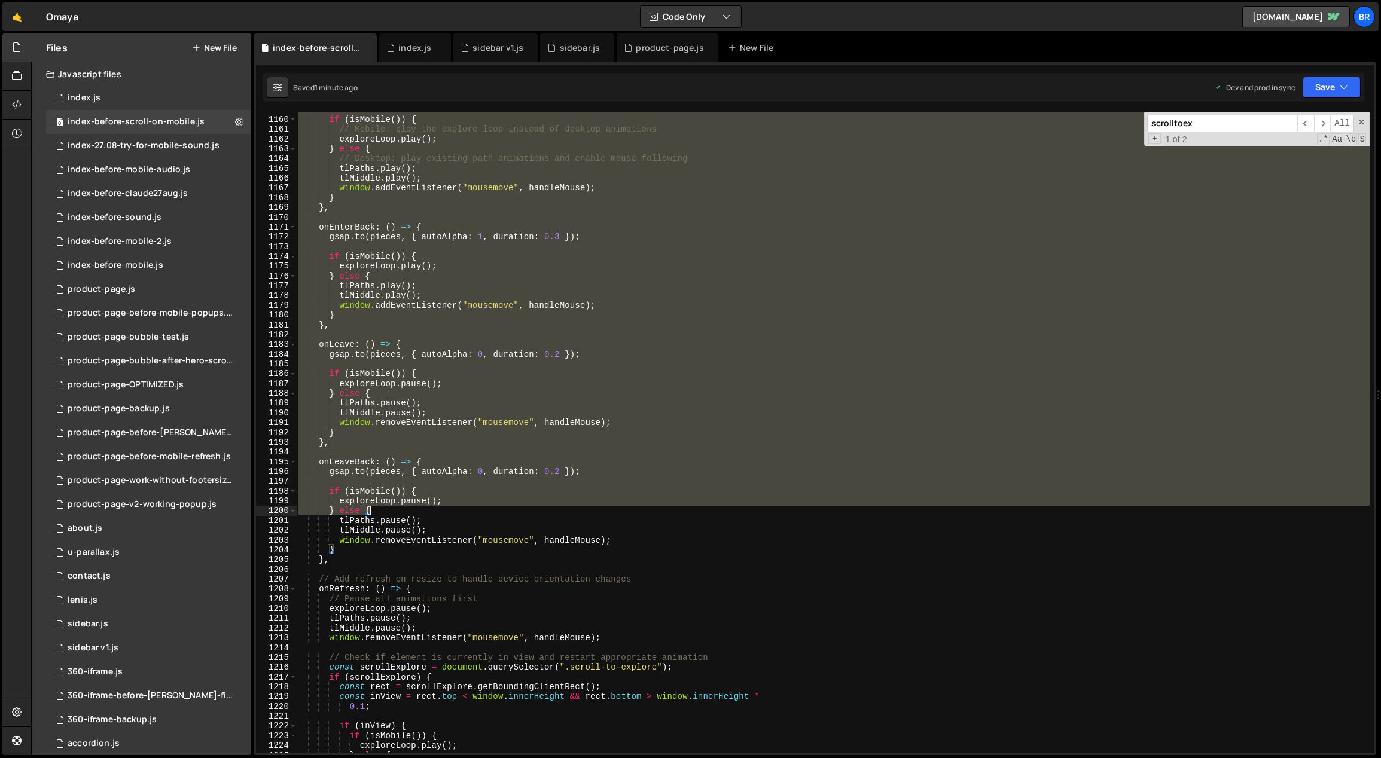
scroll to position [11554, 0]
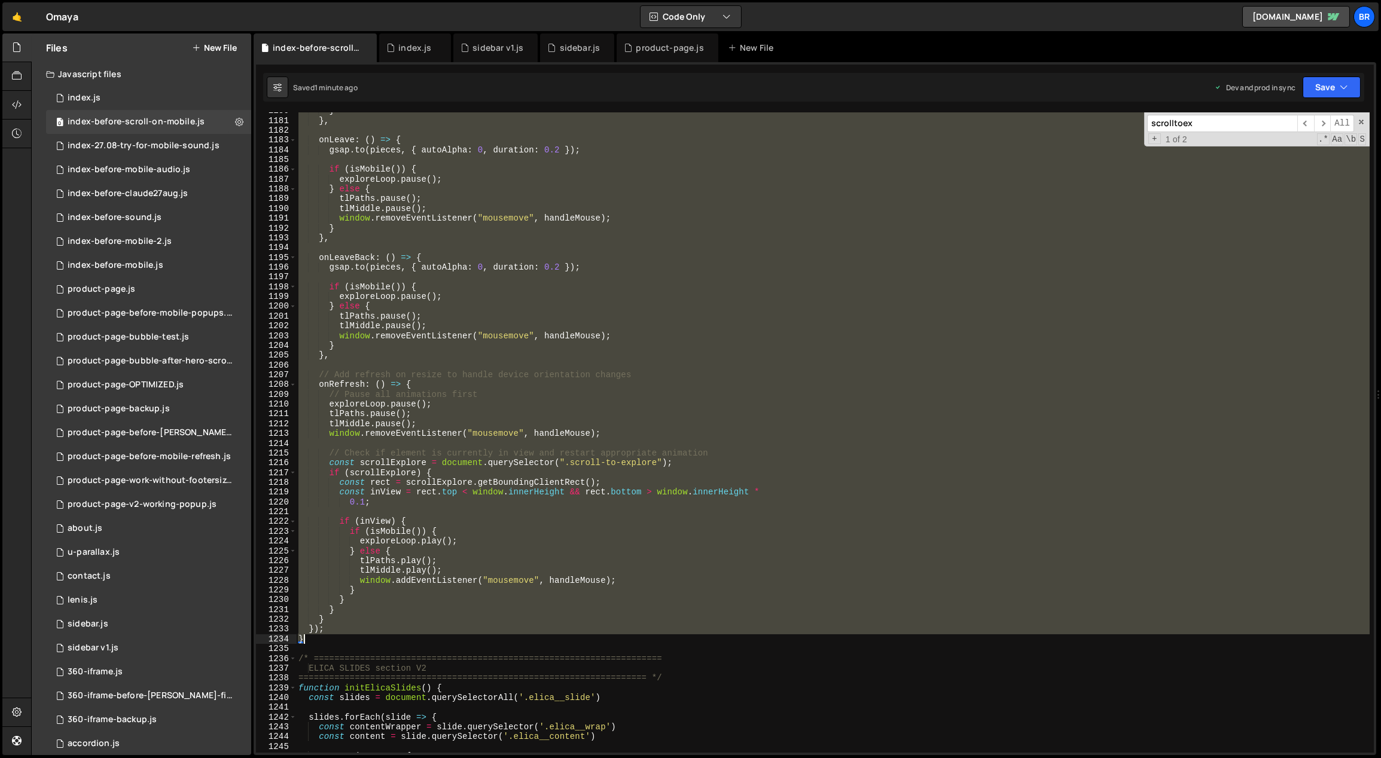
drag, startPoint x: 297, startPoint y: 167, endPoint x: 325, endPoint y: 634, distance: 467.9
click at [325, 634] on div "} } , onLeave : ( ) => { gsap . to ( pieces , { autoAlpha : 0 , duration : 0.2 …" at bounding box center [833, 436] width 1074 height 661
paste textarea
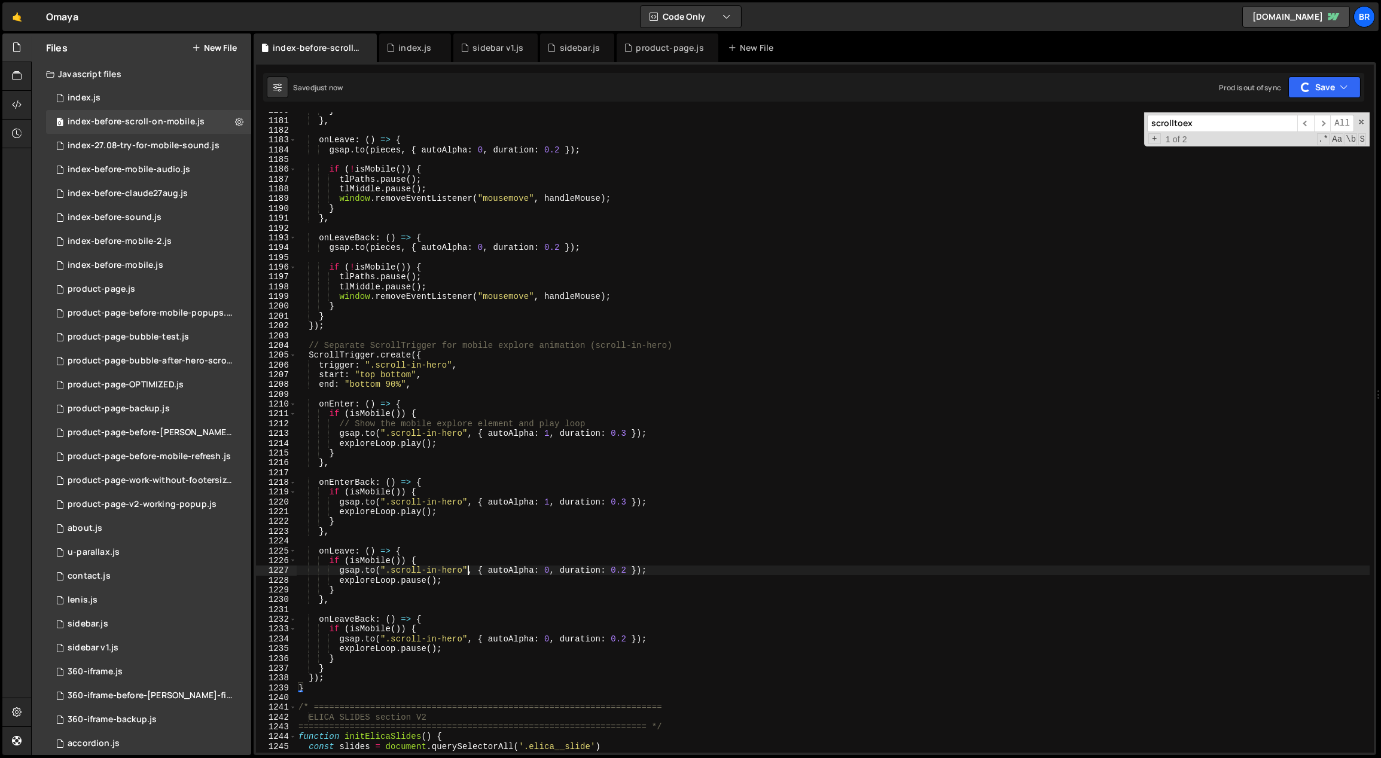
click at [469, 569] on div "} } , onLeave : ( ) => { gsap . to ( pieces , { autoAlpha : 0 , duration : 0.2 …" at bounding box center [833, 436] width 1074 height 661
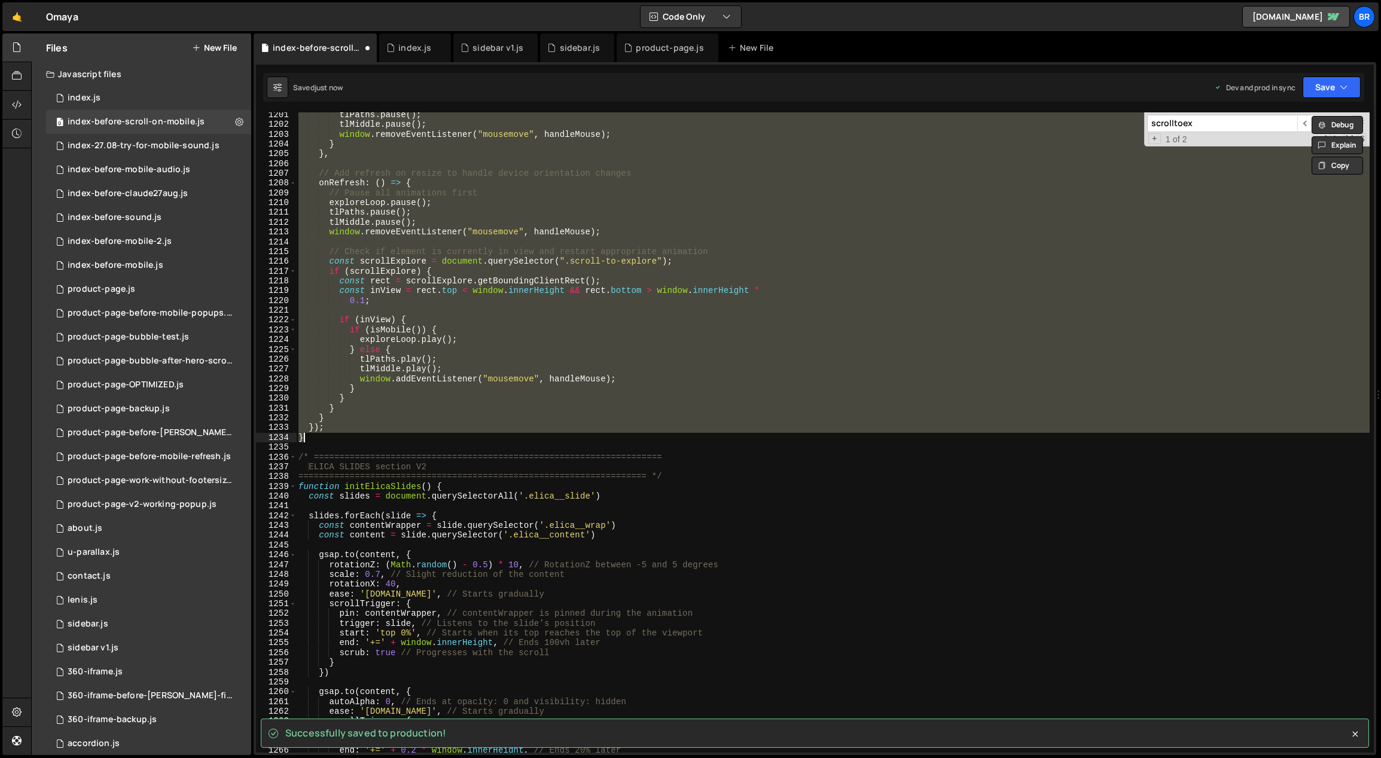
scroll to position [11755, 0]
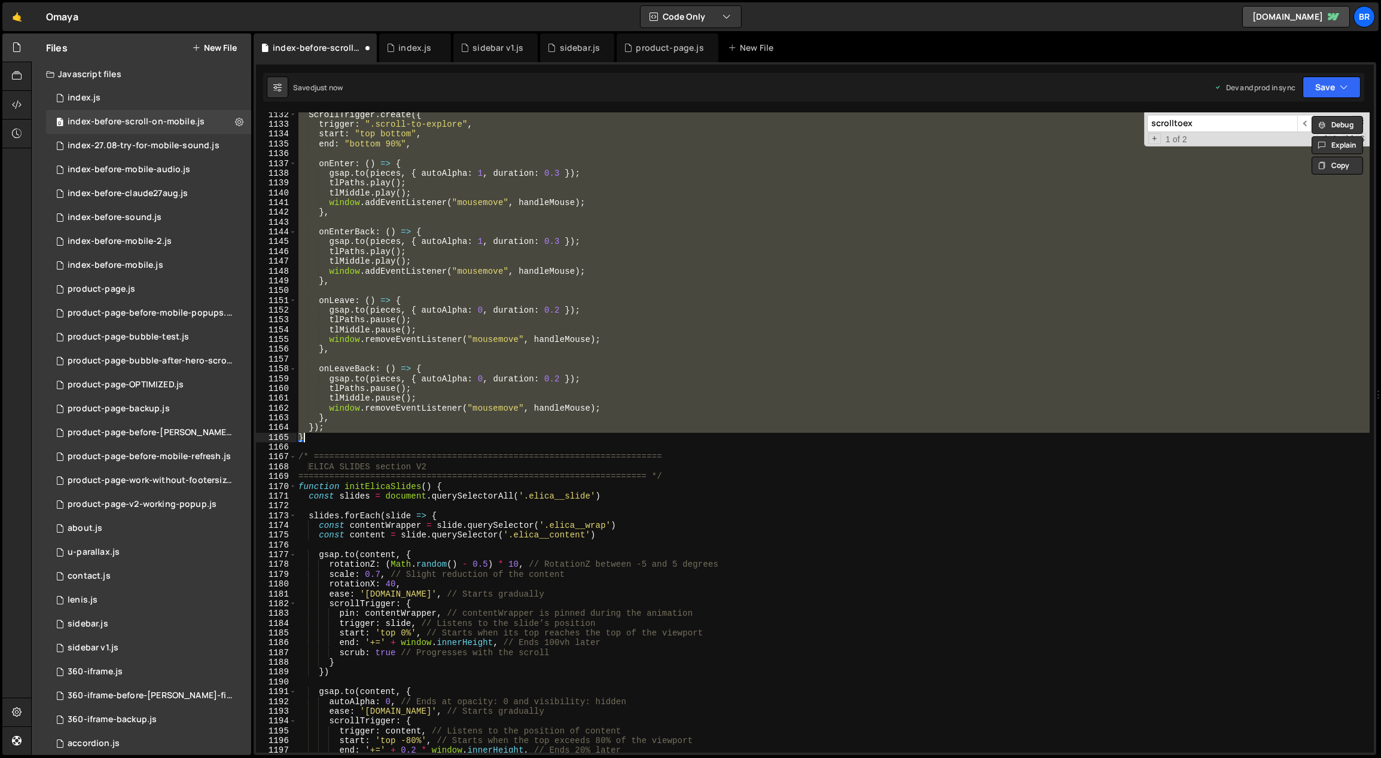
type textarea "});"
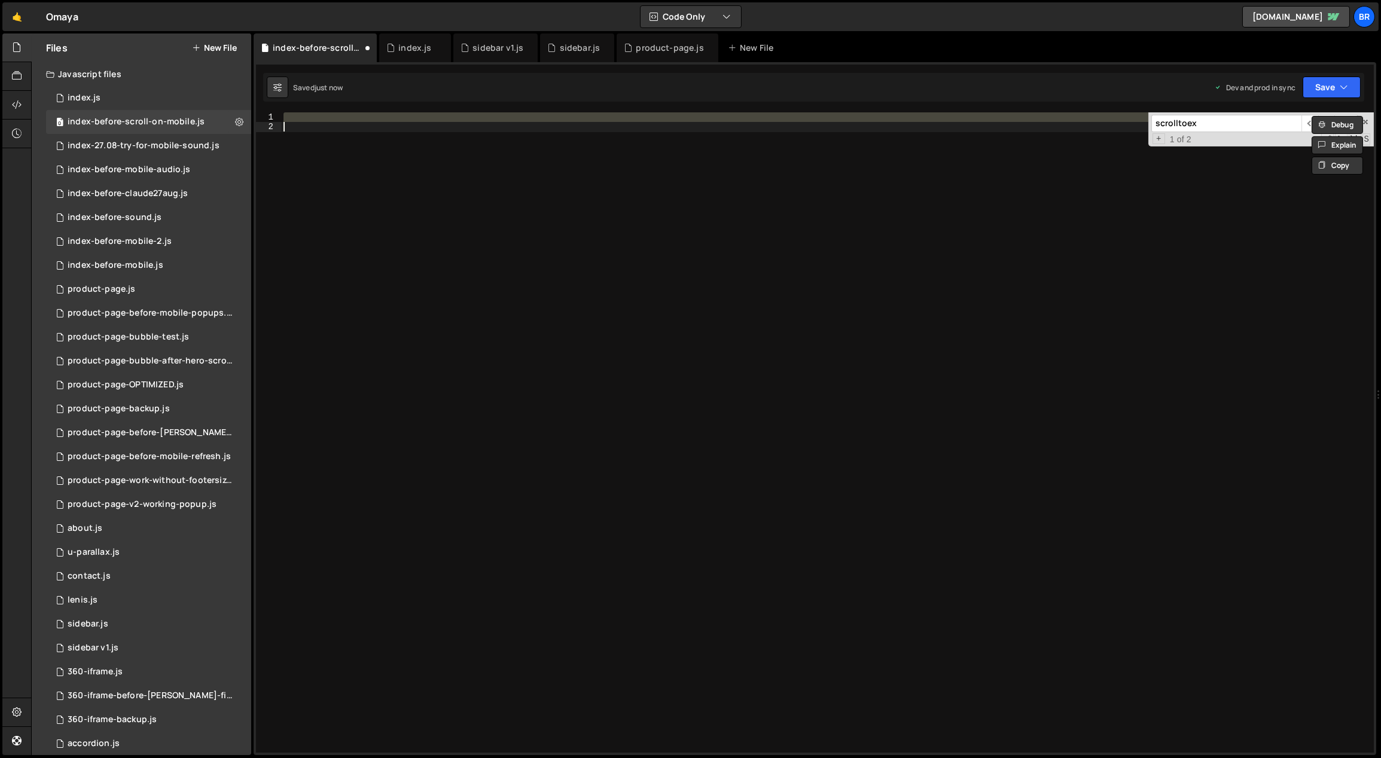
type textarea "});"
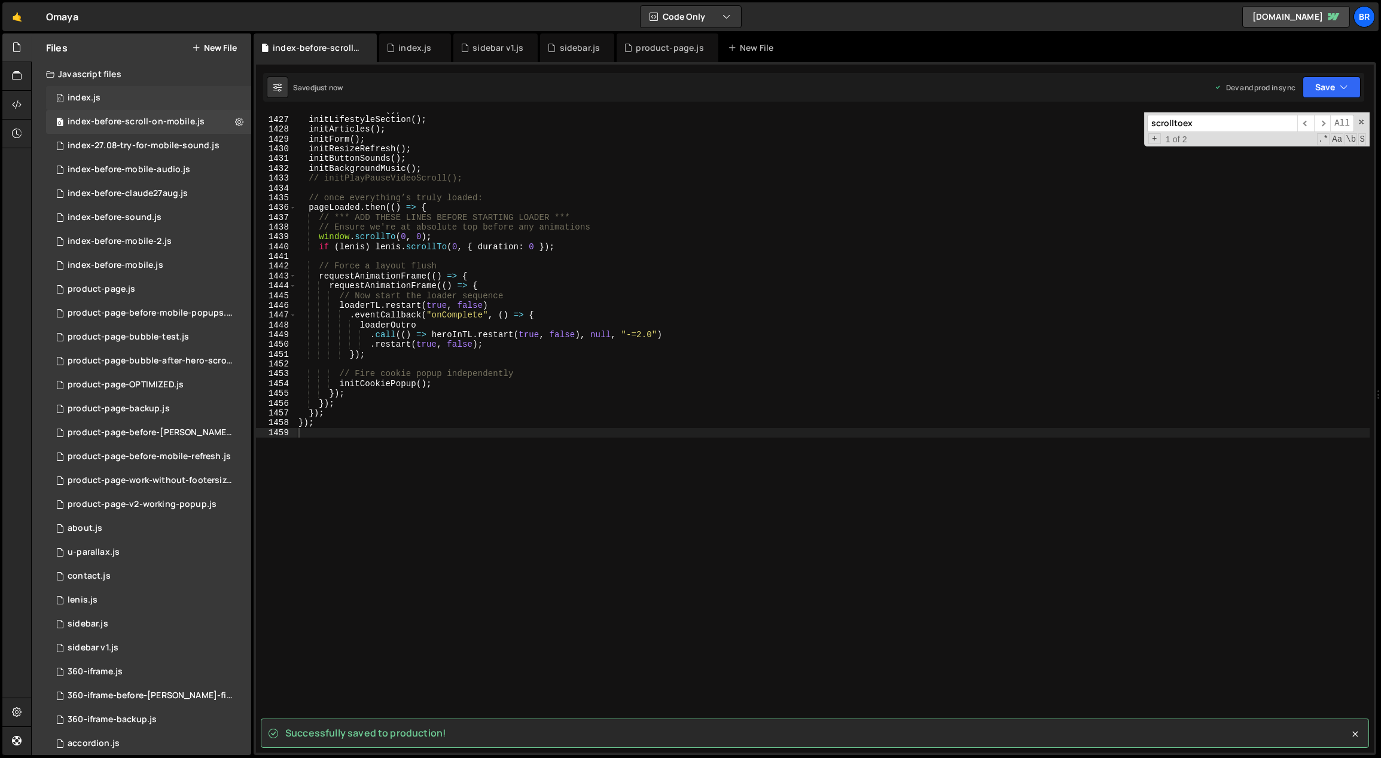
click at [148, 99] on div "0 index.js 0" at bounding box center [148, 98] width 205 height 24
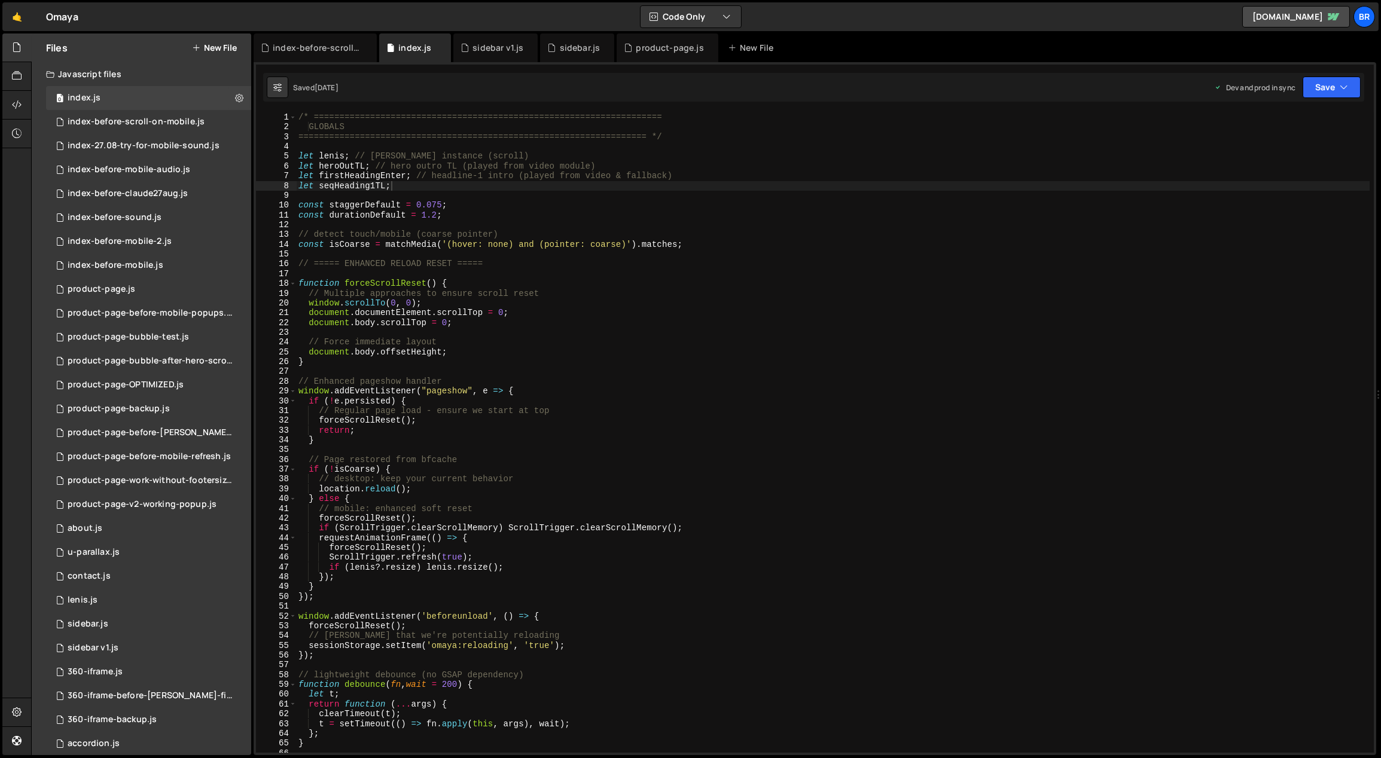
scroll to position [140, 0]
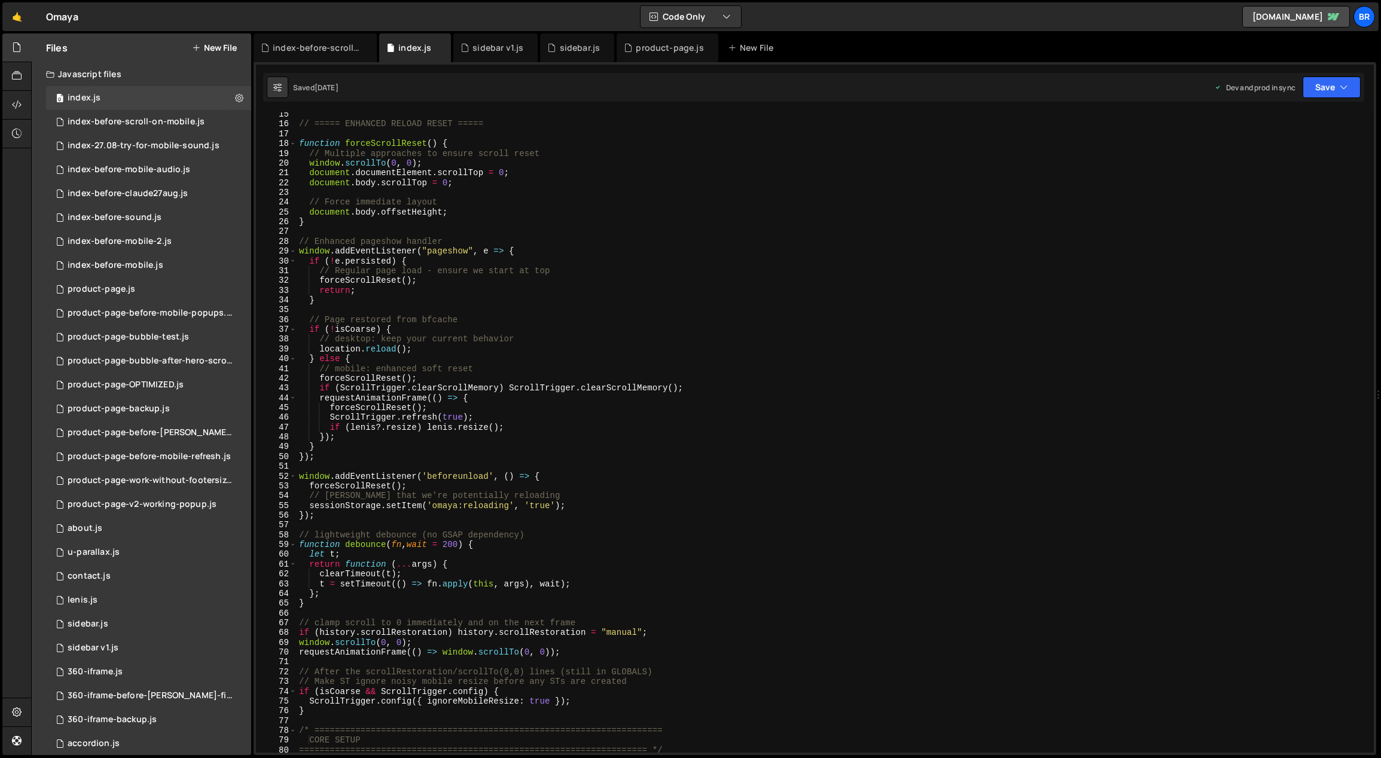
type textarea "// lightweight debounce (no GSAP dependency)"
click at [444, 535] on div "// ===== ENHANCED RELOAD RESET ===== function forceScrollReset ( ) { // Multipl…" at bounding box center [833, 439] width 1073 height 661
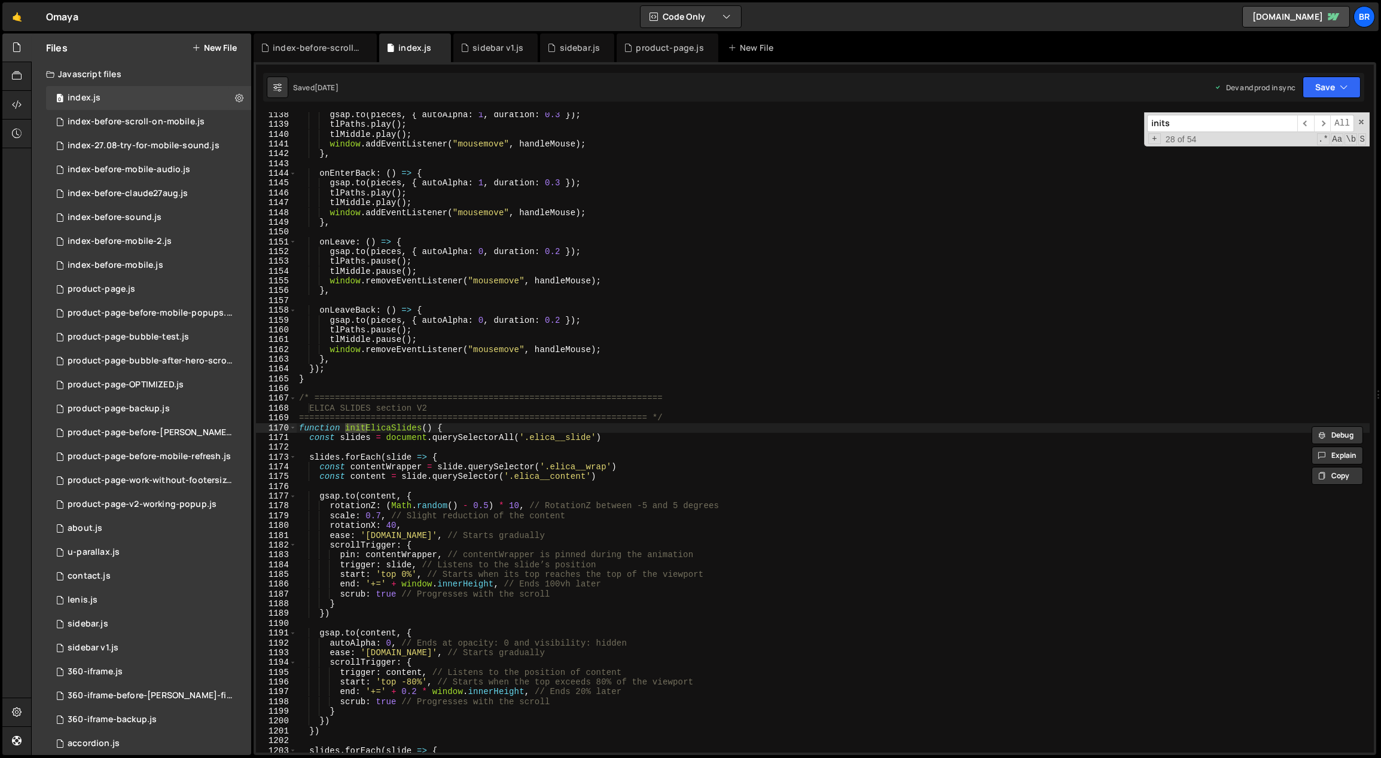
scroll to position [13448, 0]
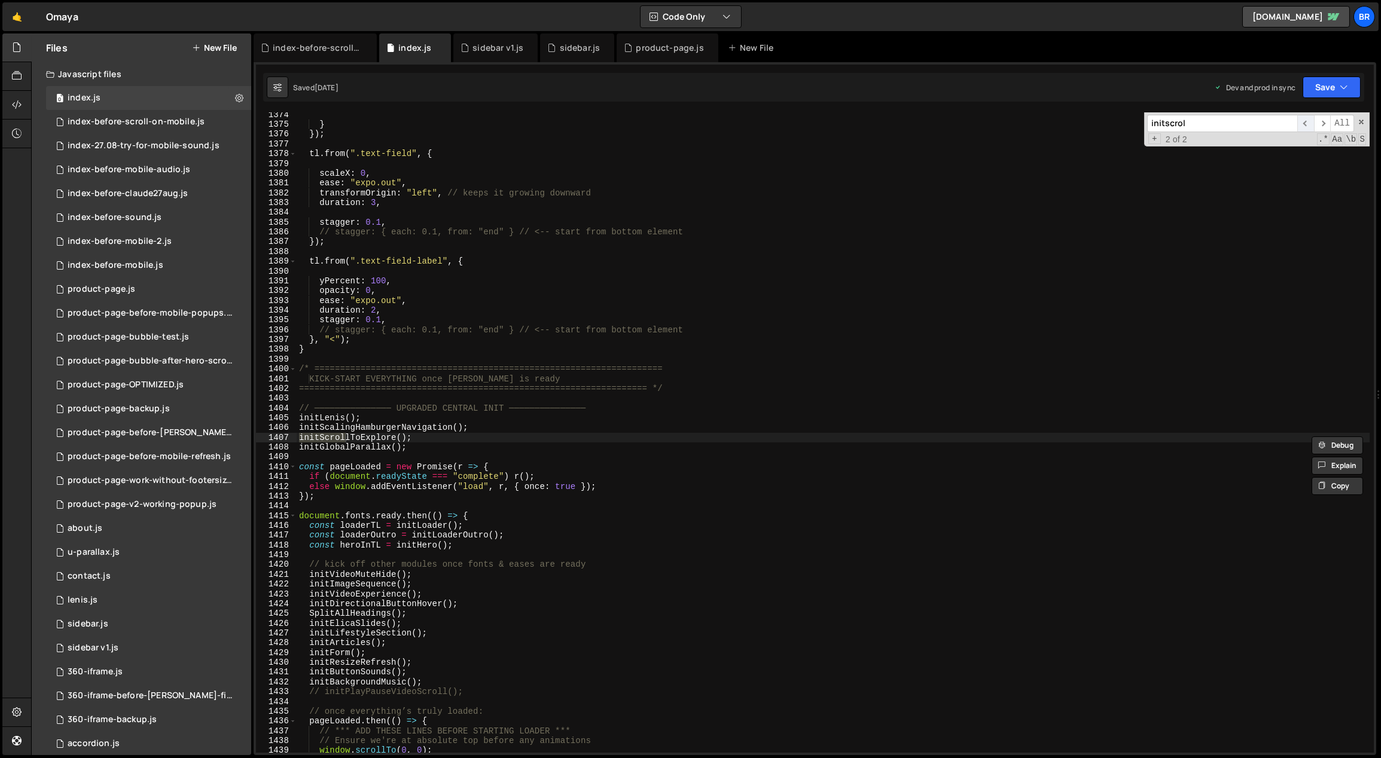
type input "initscrol"
click at [1305, 121] on span "​" at bounding box center [1305, 123] width 17 height 17
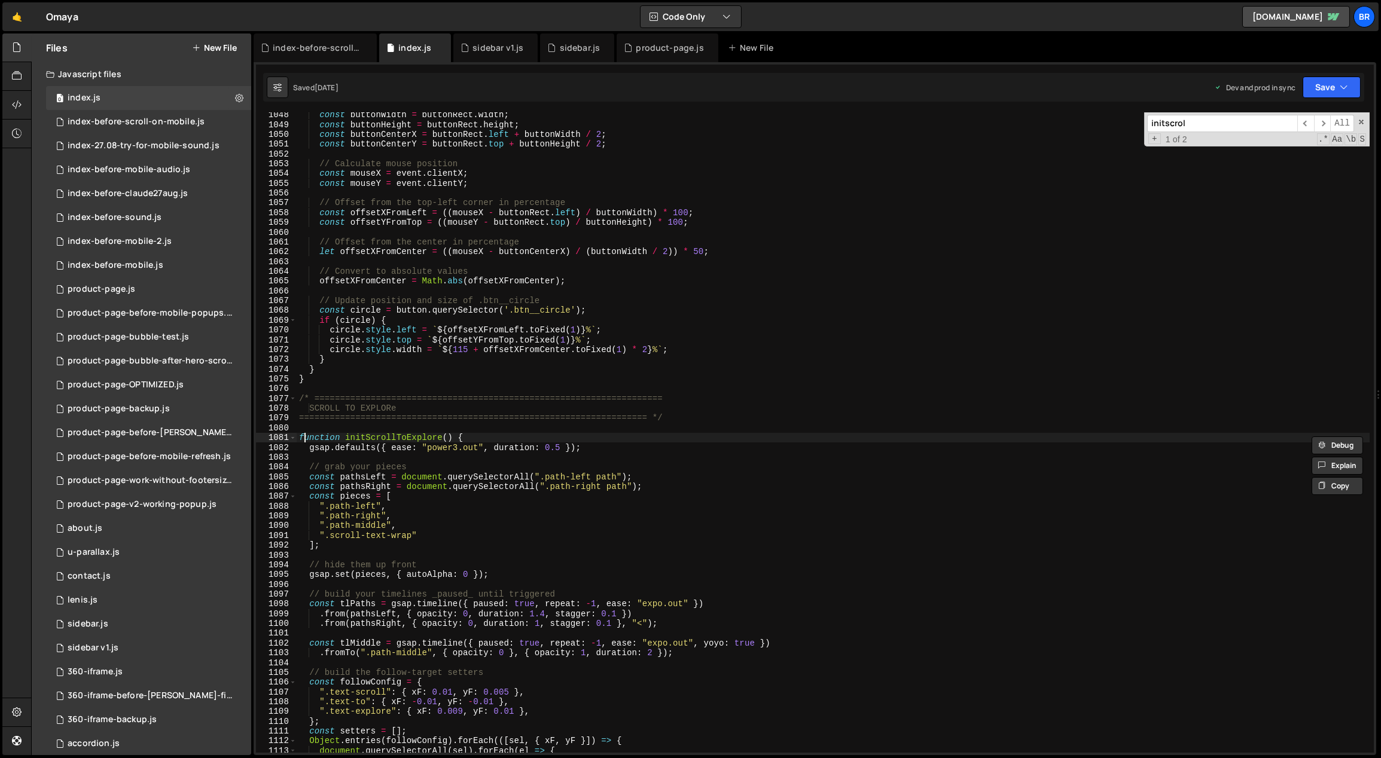
click at [306, 437] on div "const buttonWidth = buttonRect . width ; const buttonHeight = buttonRect . heig…" at bounding box center [833, 440] width 1073 height 661
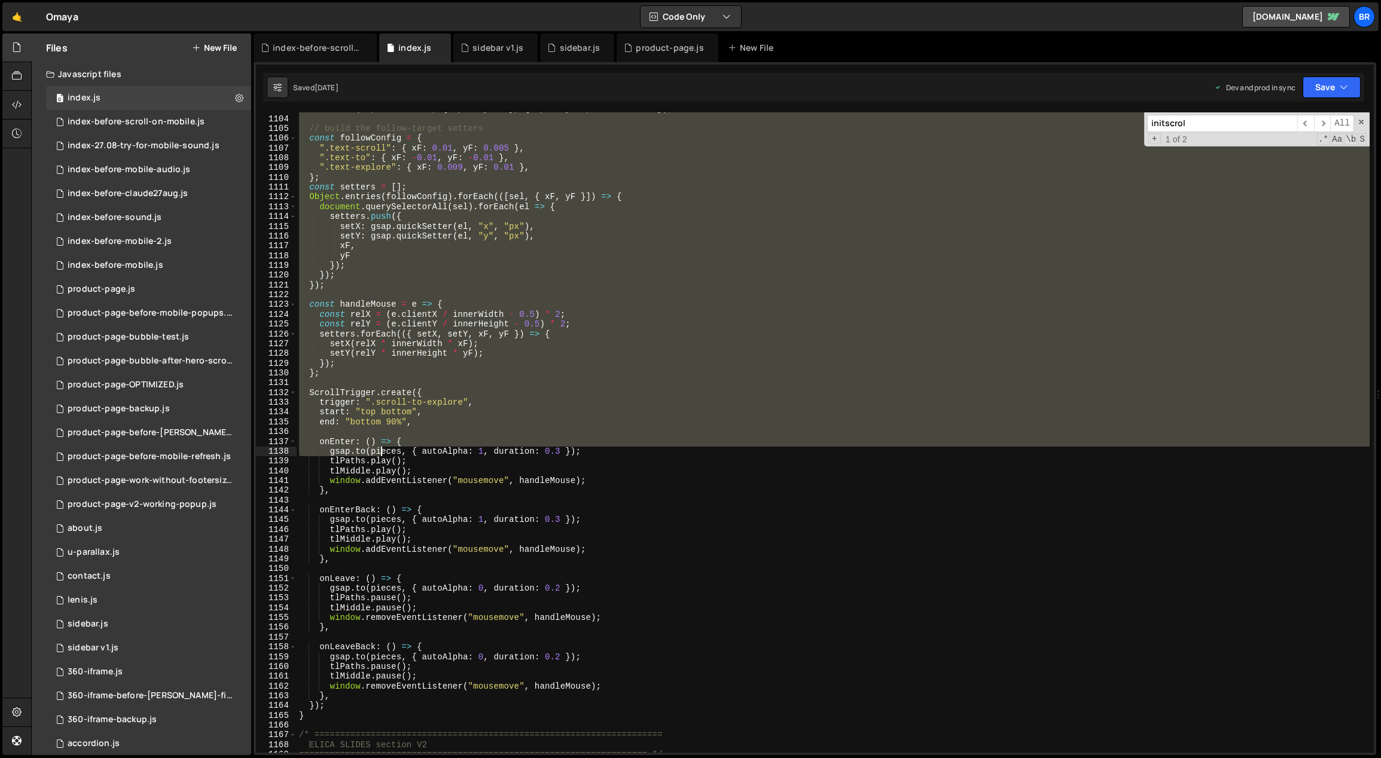
scroll to position [11018, 0]
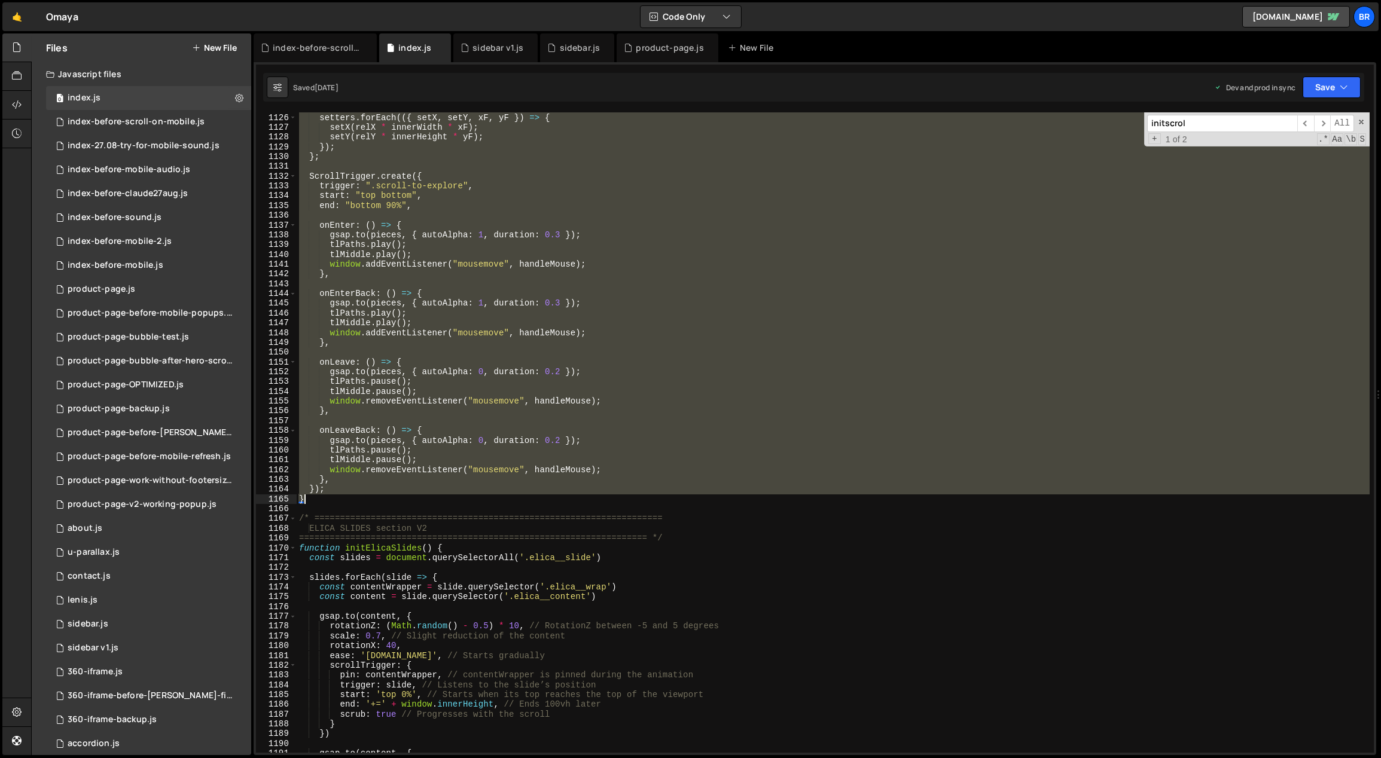
drag, startPoint x: 306, startPoint y: 438, endPoint x: 317, endPoint y: 496, distance: 59.1
click at [317, 498] on div "const relY = ( e . clientY / innerHeight - 0.5 ) * 2 ; setters . forEach (({ se…" at bounding box center [833, 433] width 1073 height 661
paste textarea
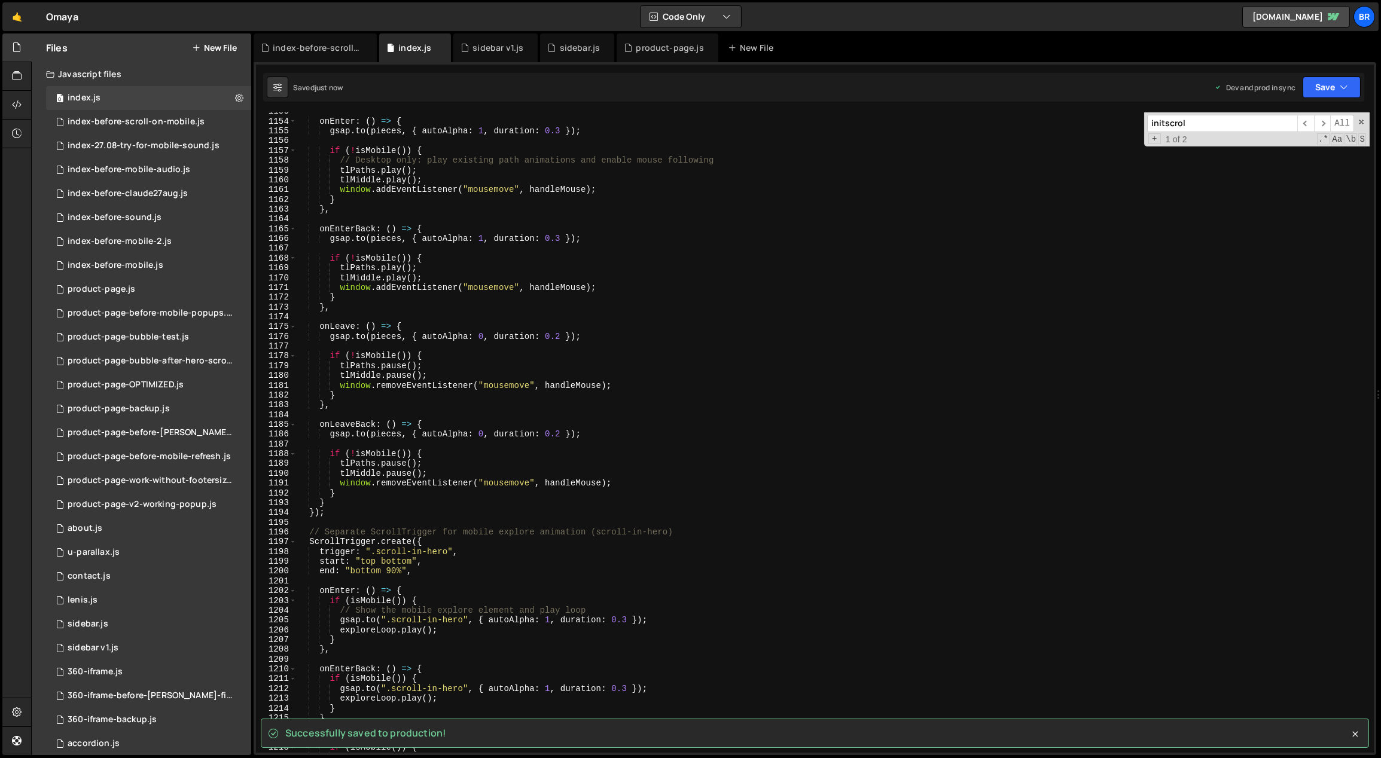
scroll to position [11063, 0]
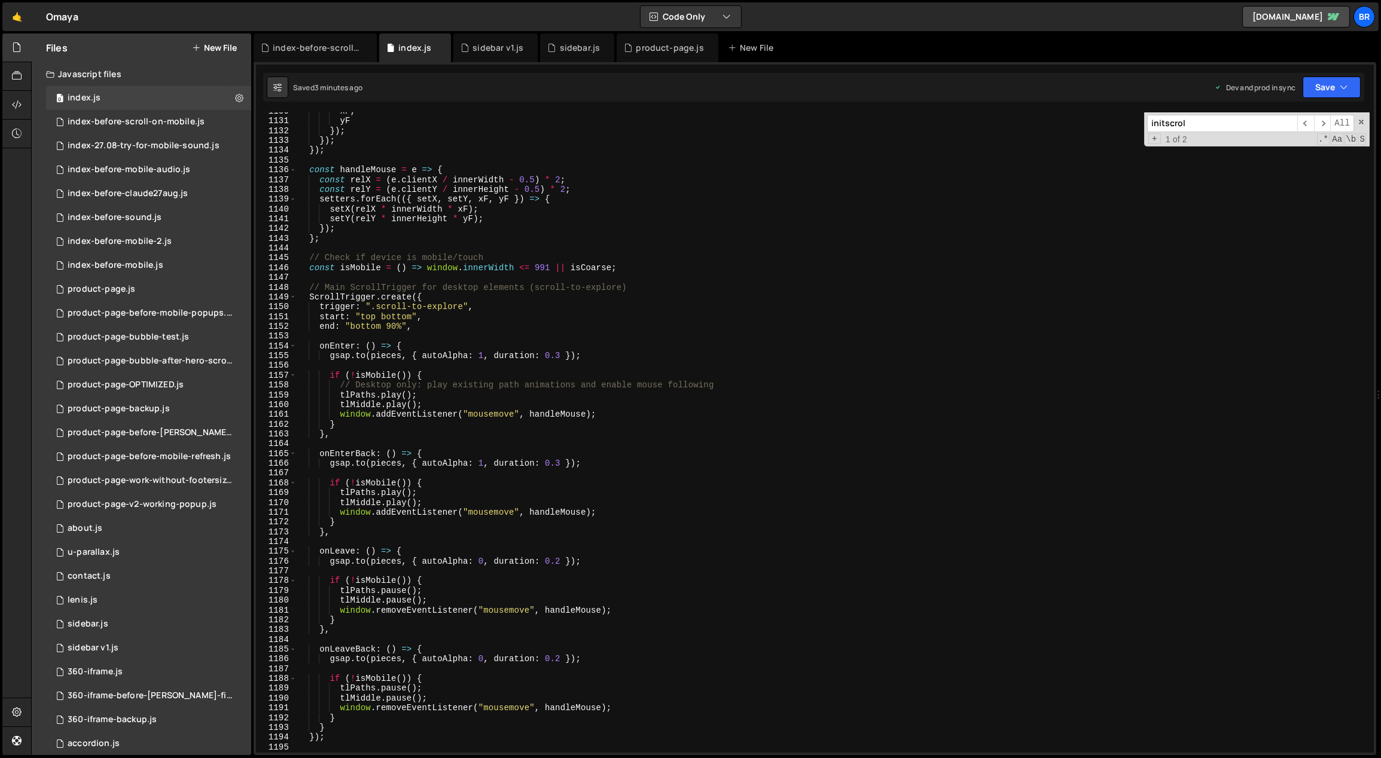
click at [352, 240] on div "xF , yF }) ; }) ; }) ; const handleMouse = e => { const relX = ( e . clientX / …" at bounding box center [833, 436] width 1073 height 661
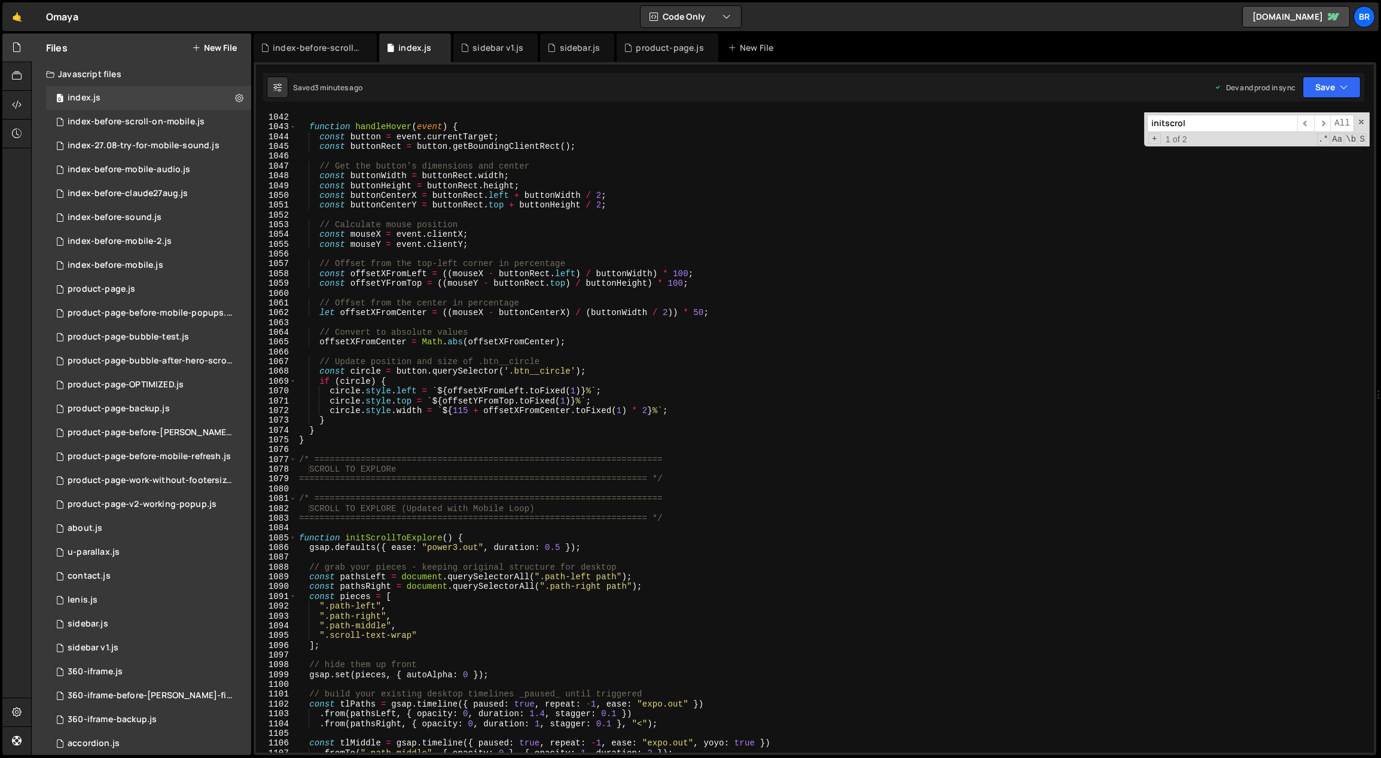
scroll to position [9765, 0]
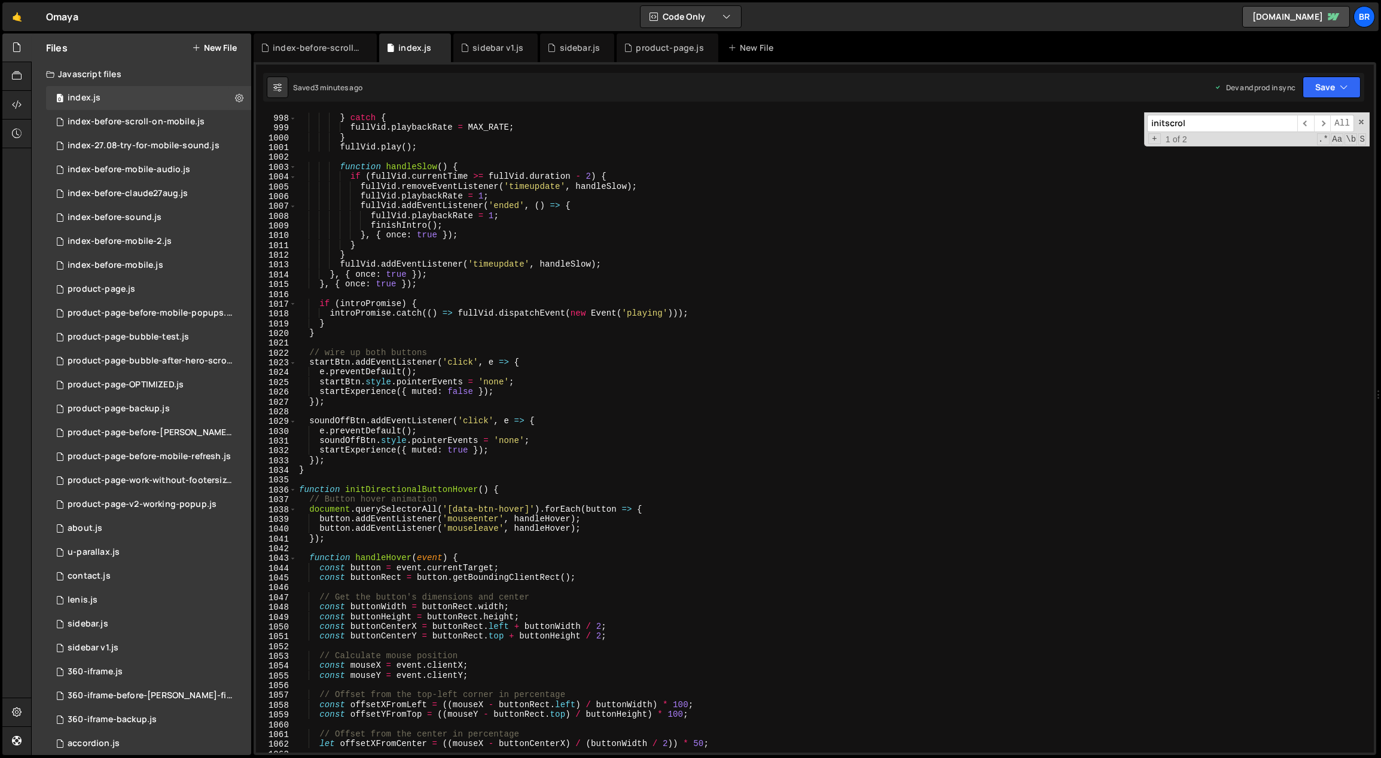
click at [402, 406] on div "fullVid . playbackRate = rate ; } catch { fullVid . playbackRate = MAX_RATE ; }…" at bounding box center [833, 433] width 1073 height 661
type textarea "});"
click at [1304, 124] on span "​" at bounding box center [1305, 123] width 17 height 17
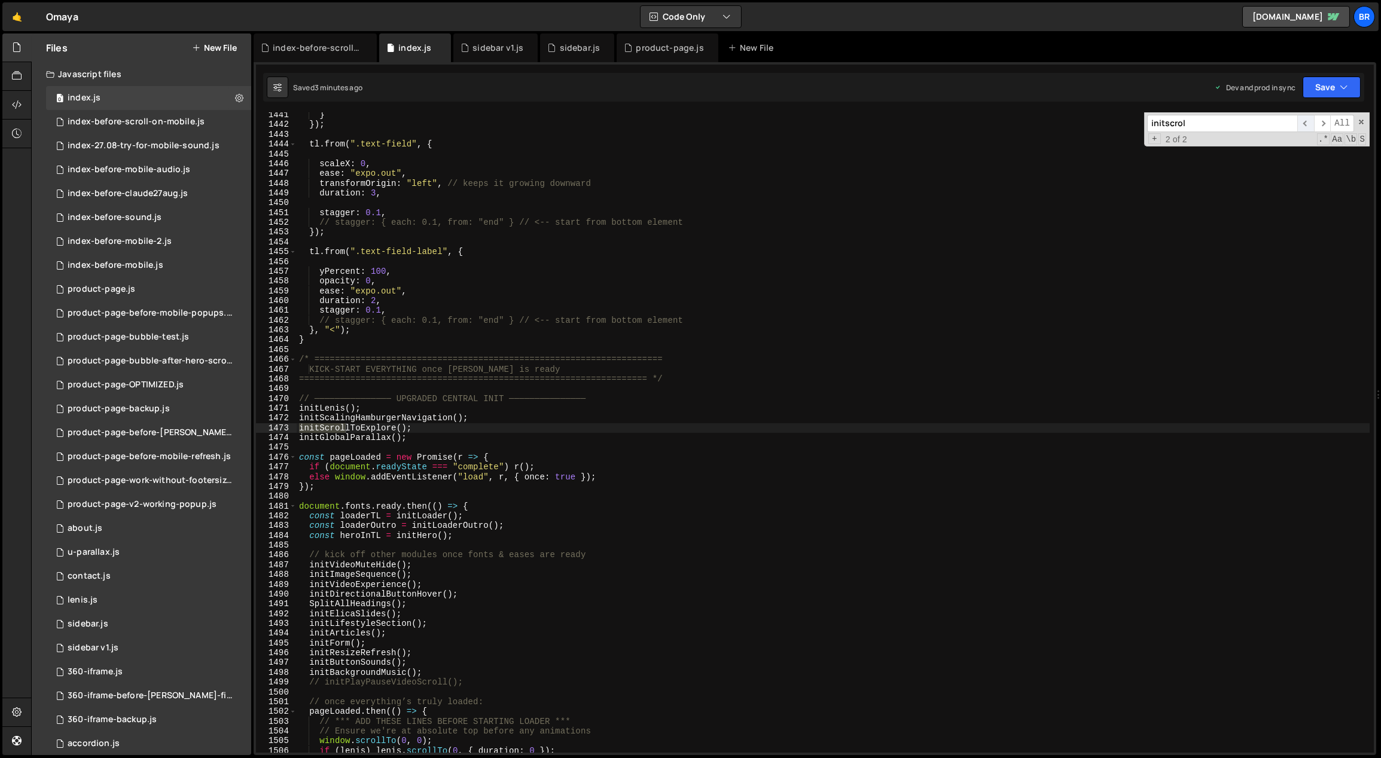
click at [1311, 119] on span "​" at bounding box center [1305, 123] width 17 height 17
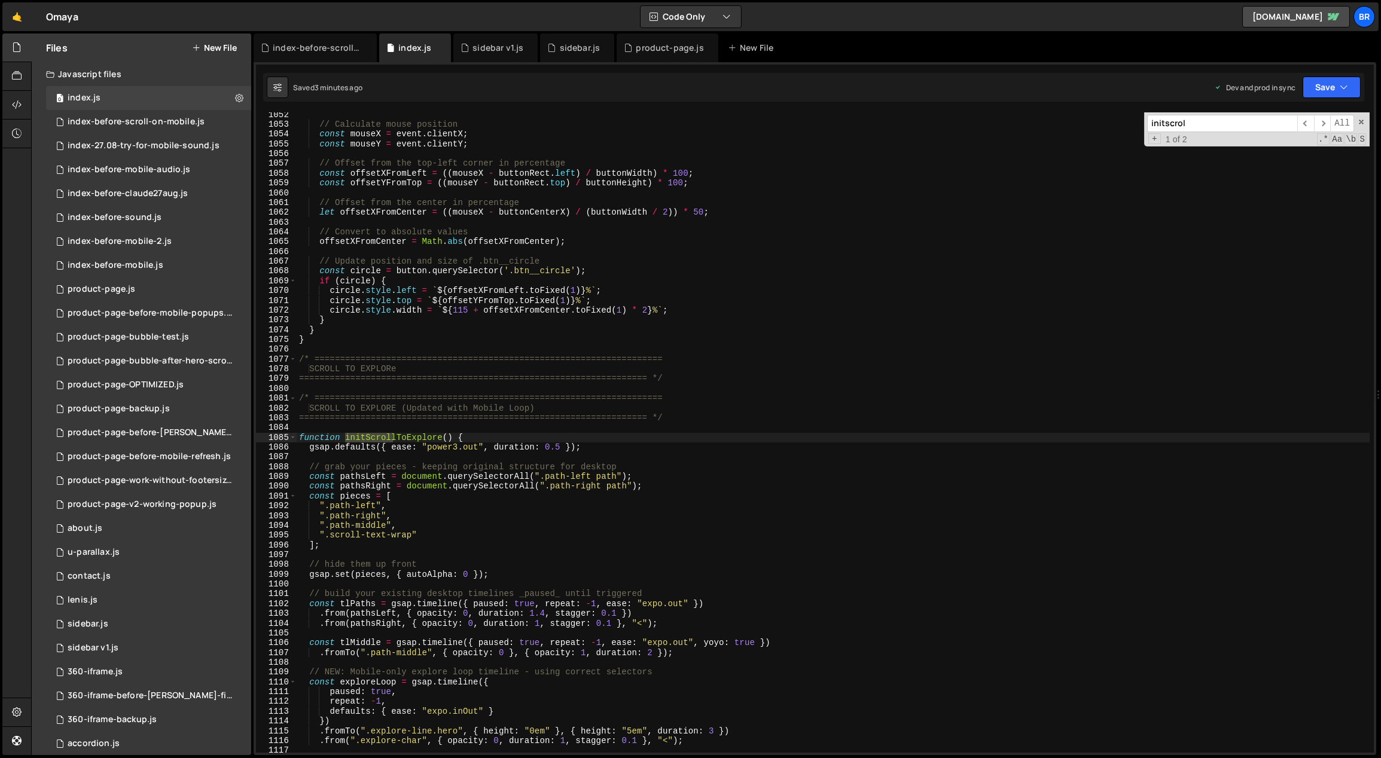
drag, startPoint x: 320, startPoint y: 454, endPoint x: 304, endPoint y: 441, distance: 20.0
click at [319, 454] on div "// Calculate mouse position const mouseX = event . clientX ; const mouseY = eve…" at bounding box center [833, 440] width 1073 height 661
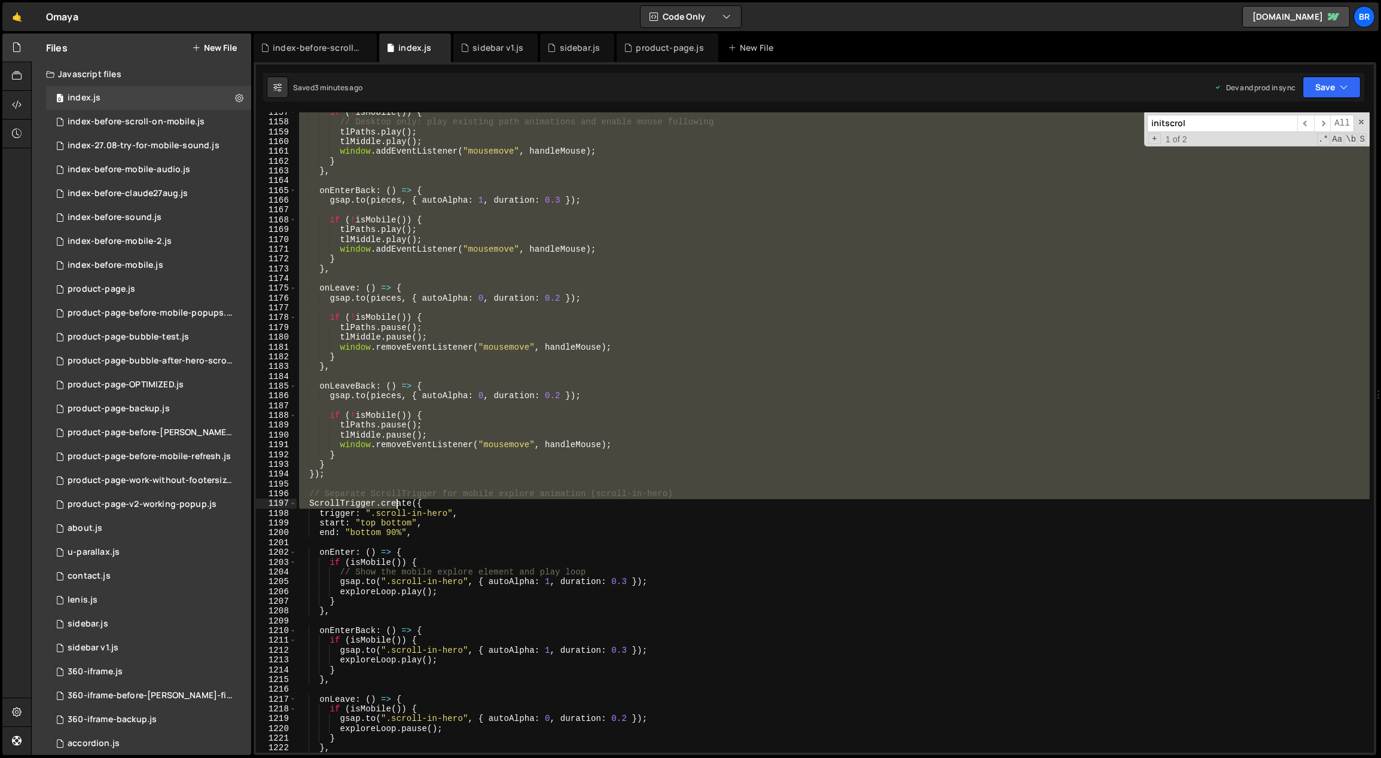
scroll to position [11637, 0]
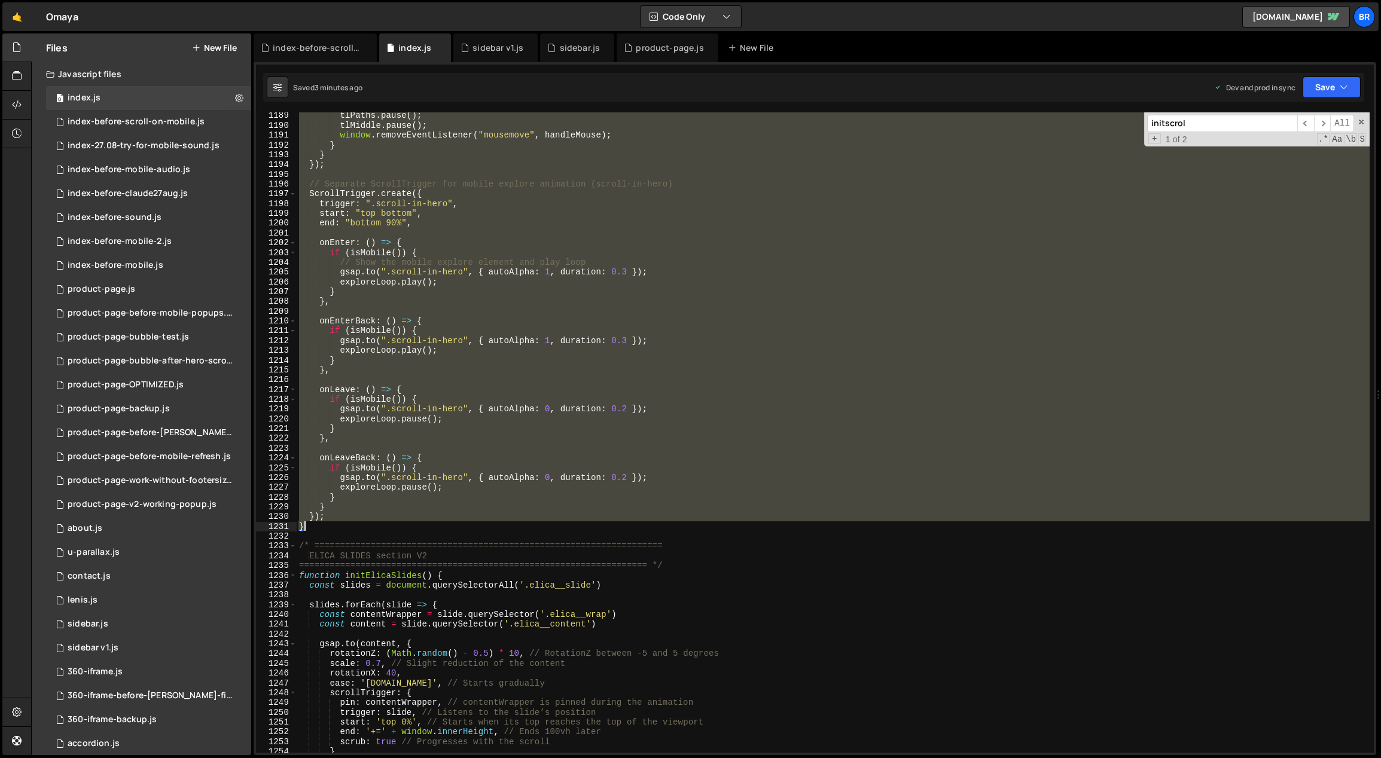
drag, startPoint x: 300, startPoint y: 435, endPoint x: 353, endPoint y: 523, distance: 103.1
click at [355, 526] on div "tlPaths . pause ( ) ; tlMiddle . pause ( ) ; window . removeEventListener ( "mo…" at bounding box center [833, 441] width 1073 height 661
paste textarea
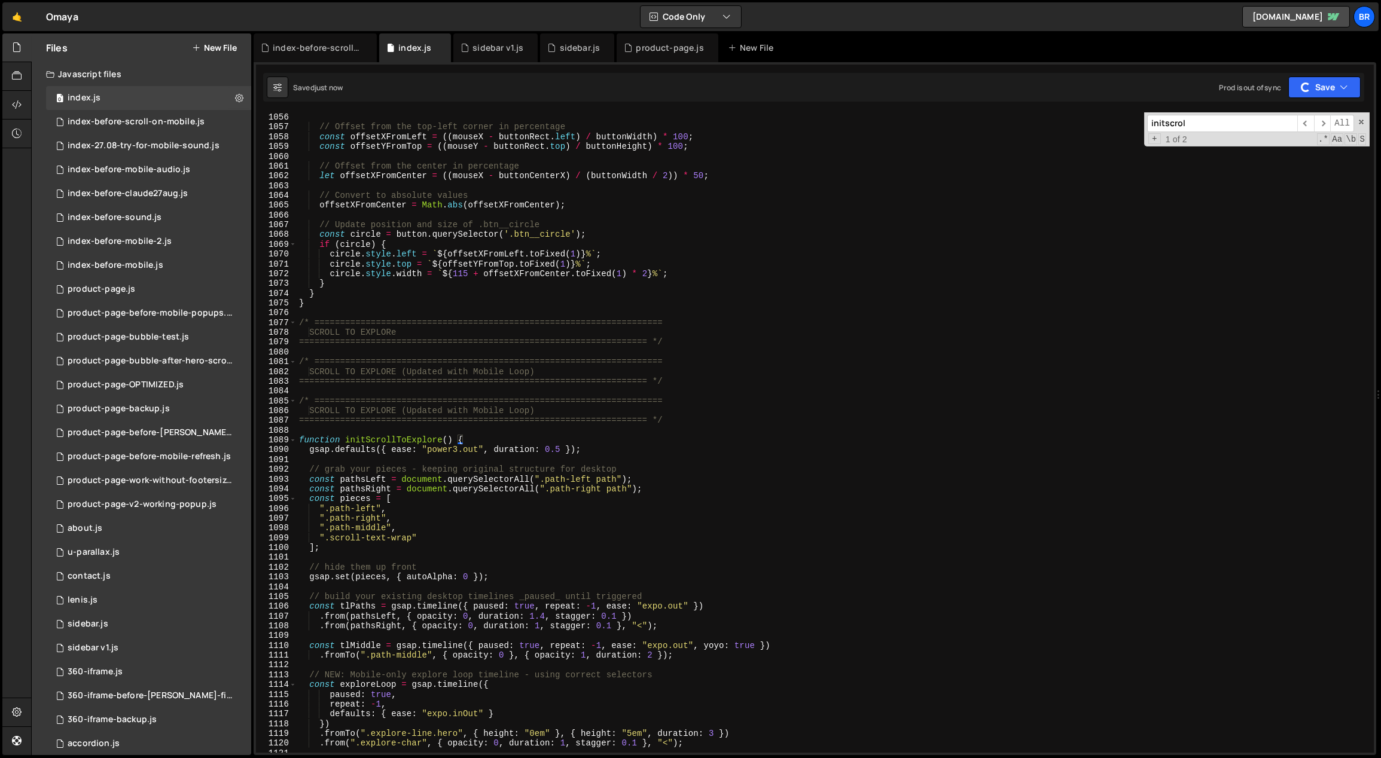
scroll to position [10334, 0]
click at [725, 512] on div "// Offset from the top-left corner in percentage const offsetXFromLeft = (( mou…" at bounding box center [833, 442] width 1073 height 661
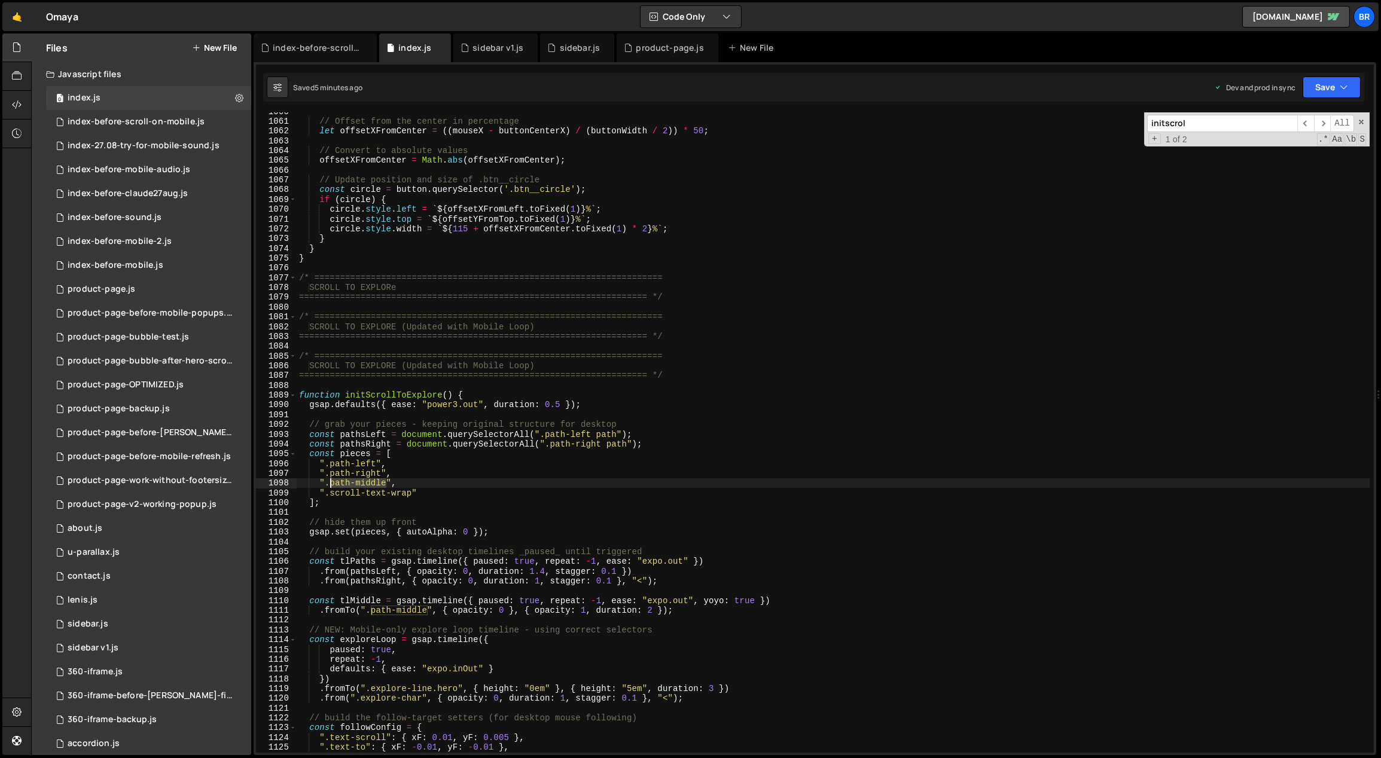
drag, startPoint x: 385, startPoint y: 483, endPoint x: 331, endPoint y: 482, distance: 53.8
click at [330, 482] on div "// Offset from the center in percentage let offsetXFromCenter = (( mouseX - but…" at bounding box center [833, 436] width 1073 height 661
type textarea "".path-middle","
type input "path-middle"
click at [1323, 122] on span "​" at bounding box center [1322, 123] width 17 height 17
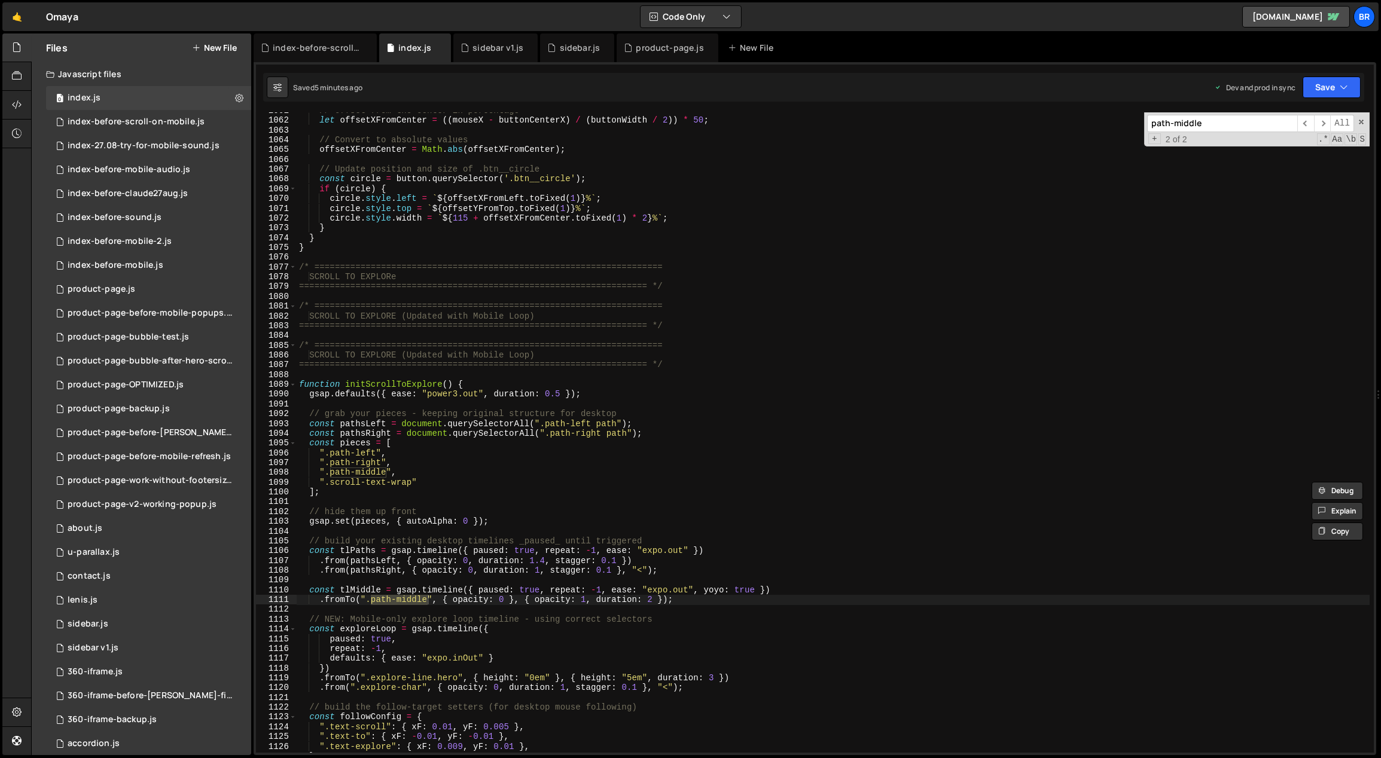
scroll to position [10438, 0]
